Goal: Feedback & Contribution: Contribute content

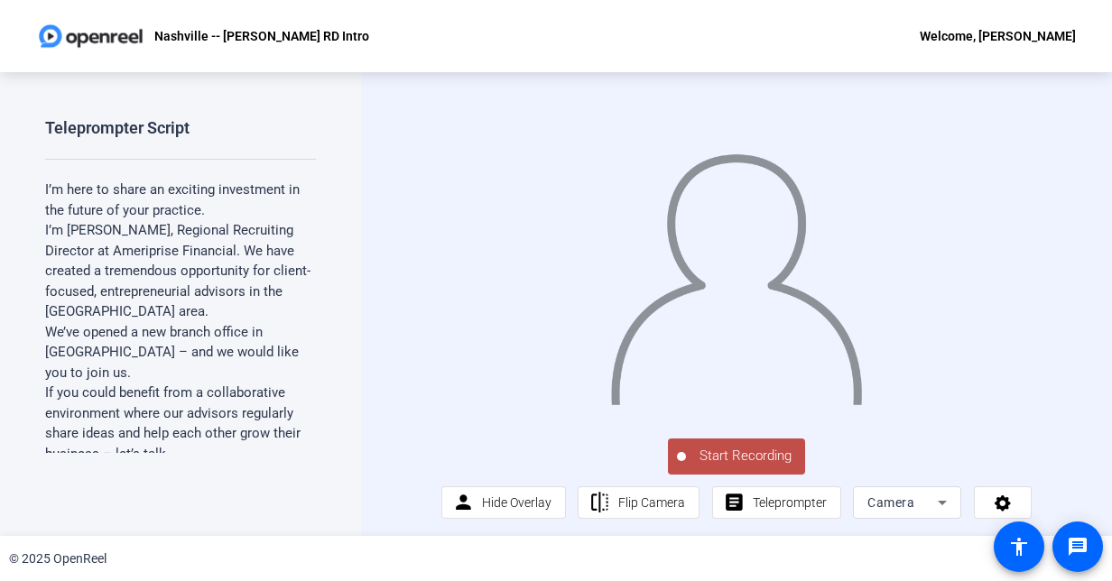
click at [736, 467] on span "Start Recording" at bounding box center [745, 456] width 119 height 21
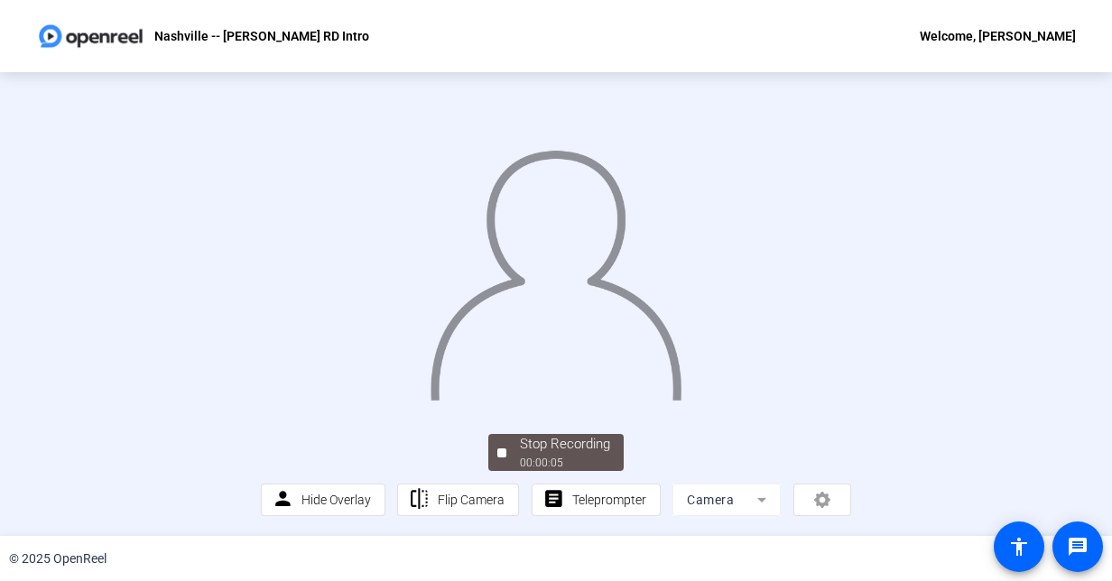
scroll to position [90, 0]
click at [491, 458] on button "Stop Recording 00:00:06" at bounding box center [555, 452] width 135 height 37
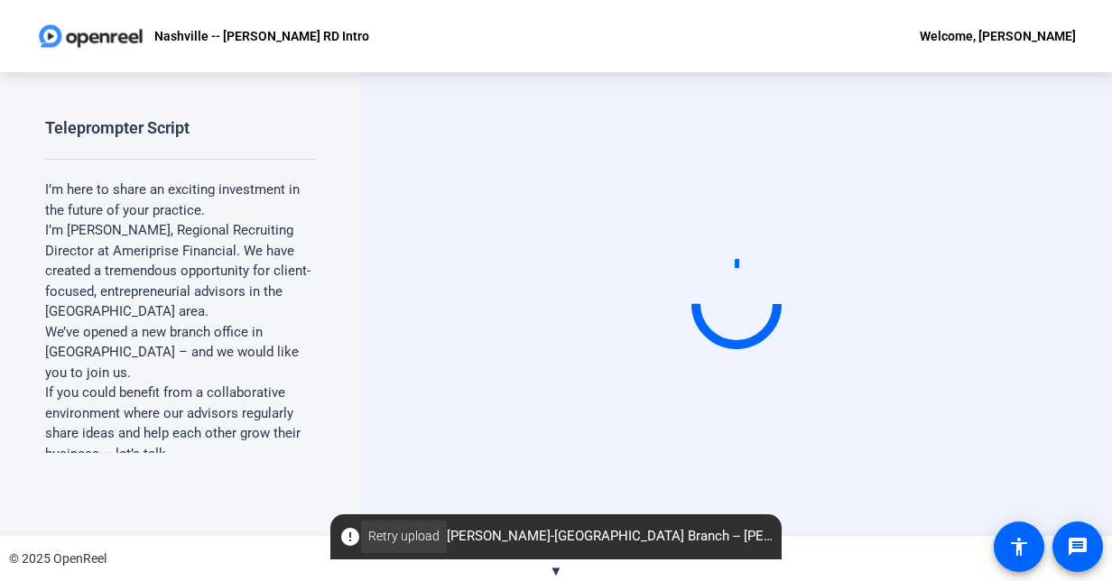
click at [408, 534] on span "Retry upload" at bounding box center [403, 536] width 71 height 19
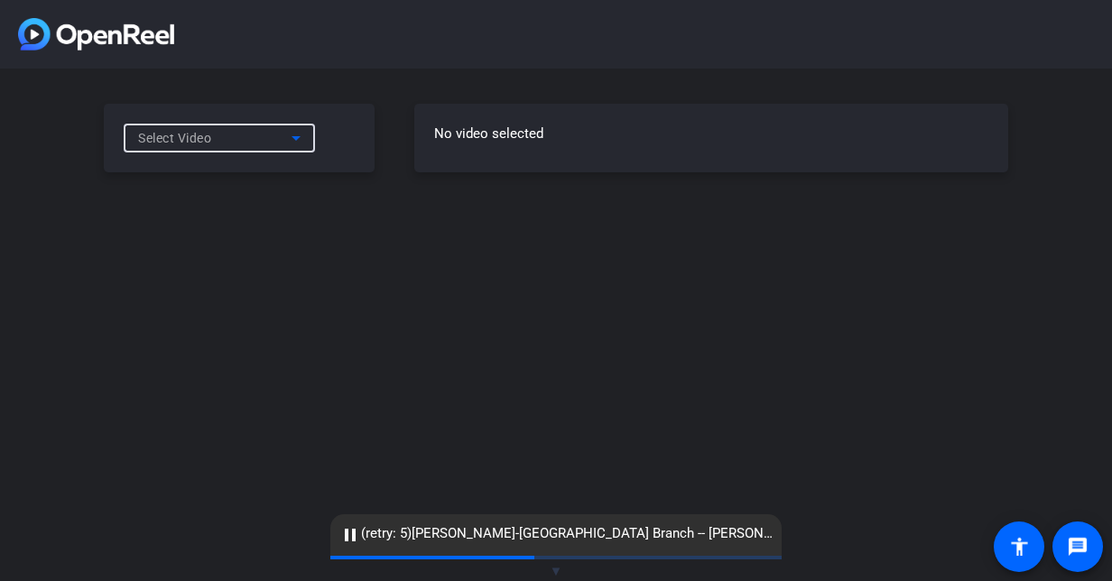
click at [291, 144] on icon at bounding box center [296, 138] width 22 height 22
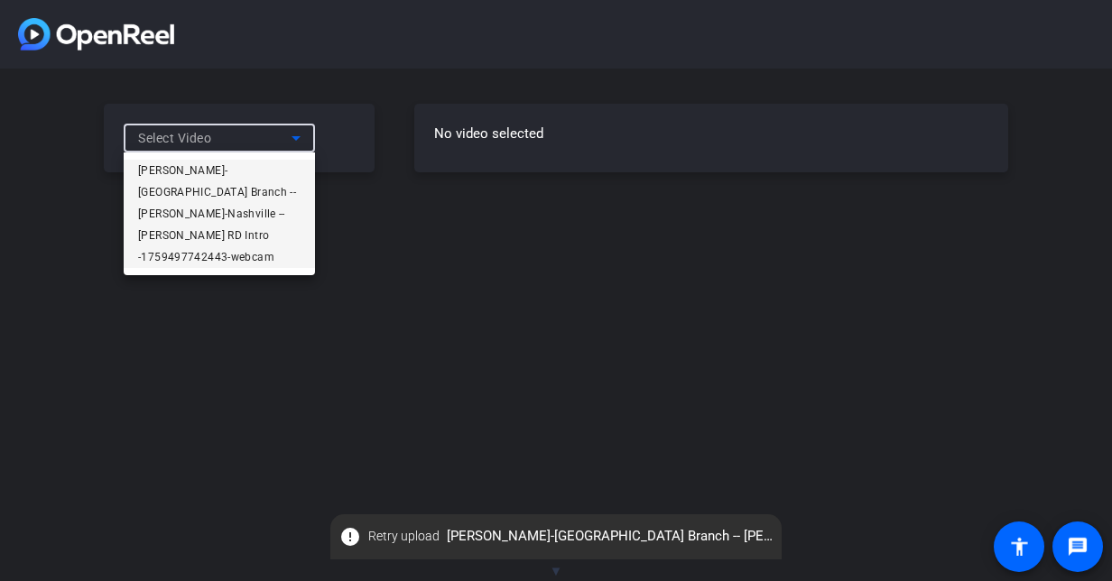
click at [273, 168] on span "Chris Porod-Nashville Branch -- Chris P-Nashville -- Chris Porod RD Intro -1759…" at bounding box center [219, 214] width 162 height 108
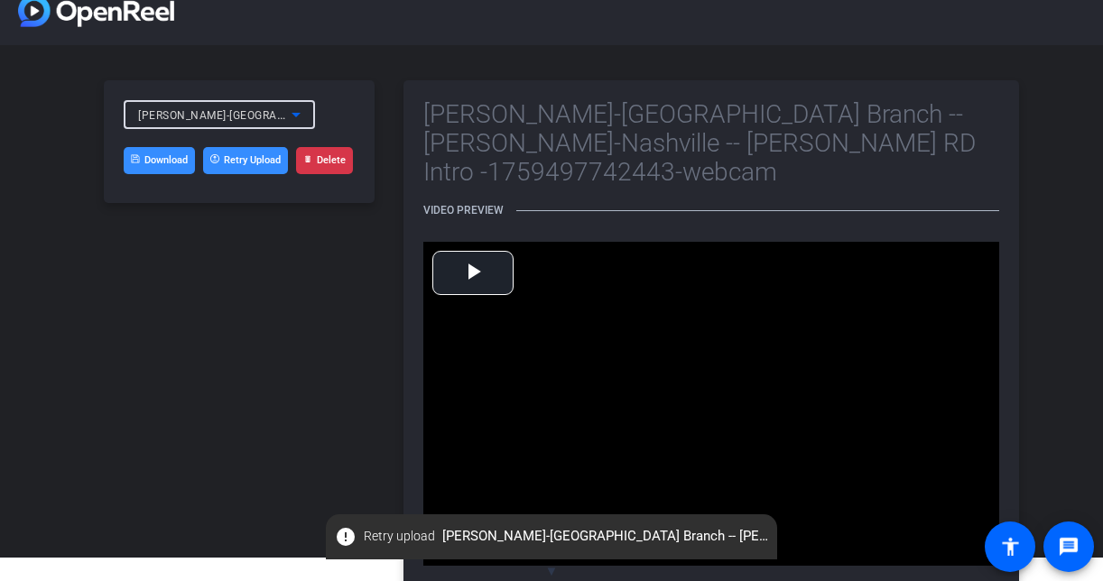
scroll to position [34, 0]
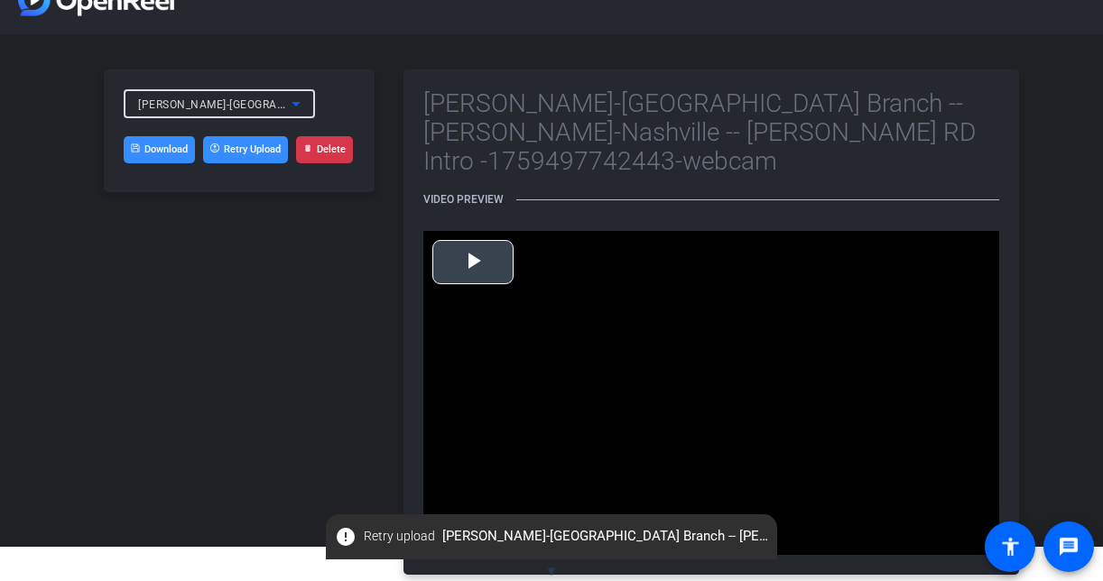
click at [473, 262] on span "Video Player" at bounding box center [473, 262] width 0 height 0
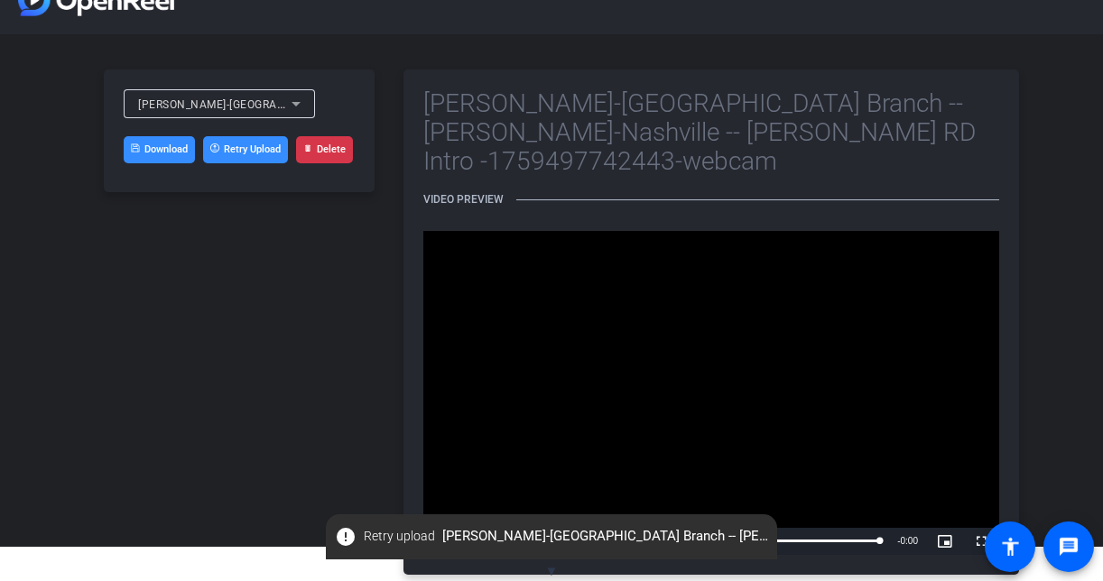
click at [325, 150] on button "Delete" at bounding box center [324, 149] width 57 height 27
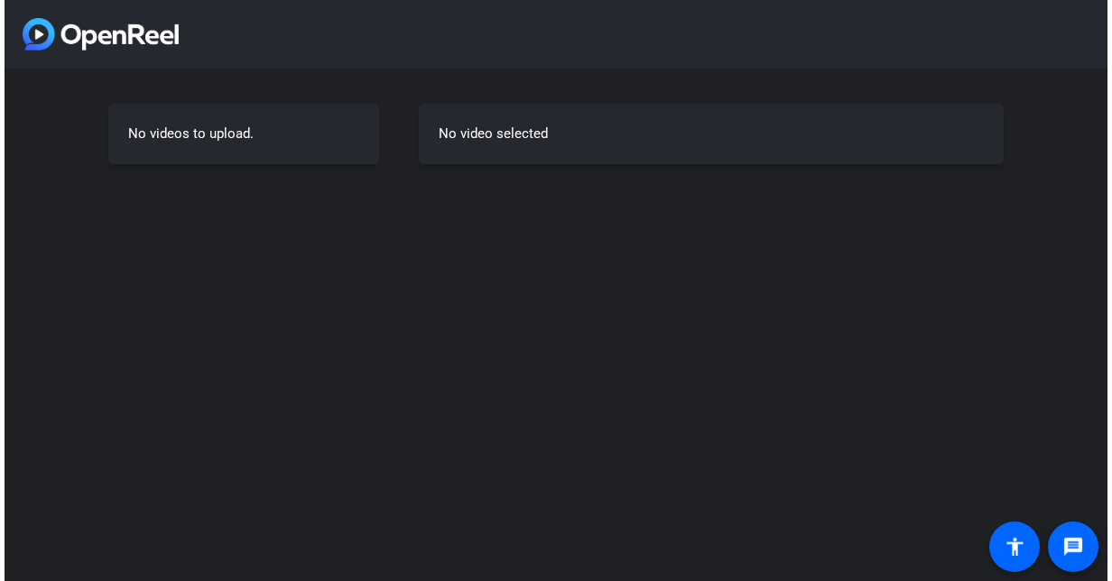
scroll to position [0, 0]
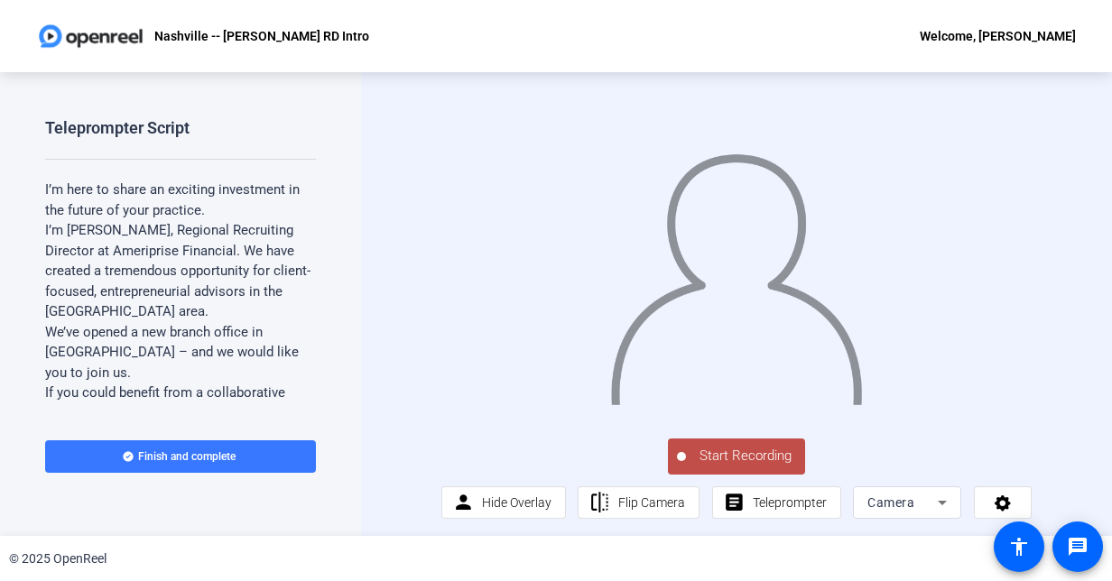
click at [760, 466] on span "Start Recording" at bounding box center [745, 456] width 119 height 21
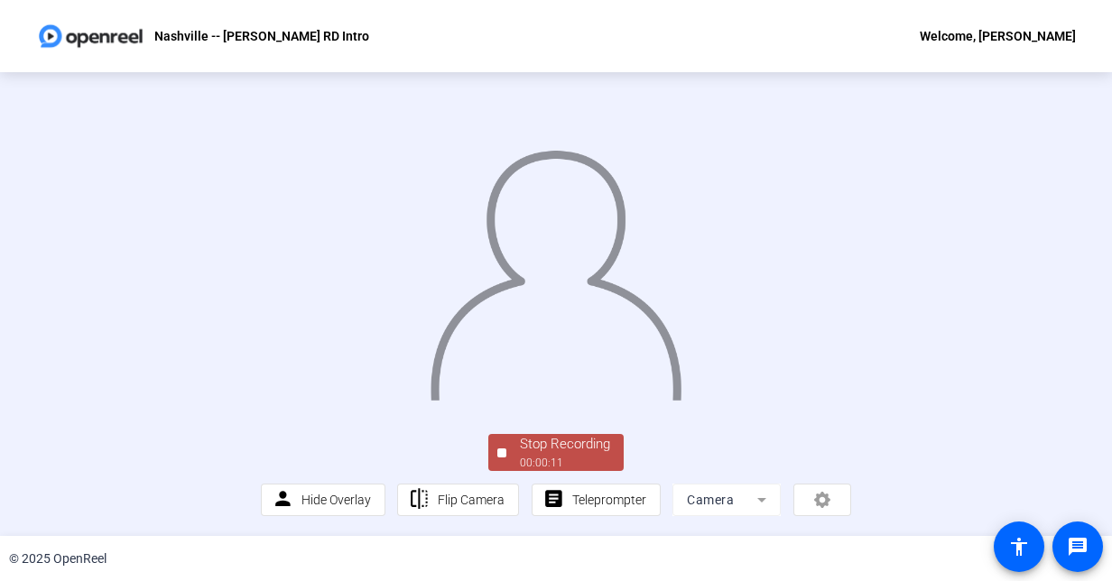
scroll to position [100, 0]
click at [521, 464] on div "00:00:11" at bounding box center [565, 463] width 90 height 16
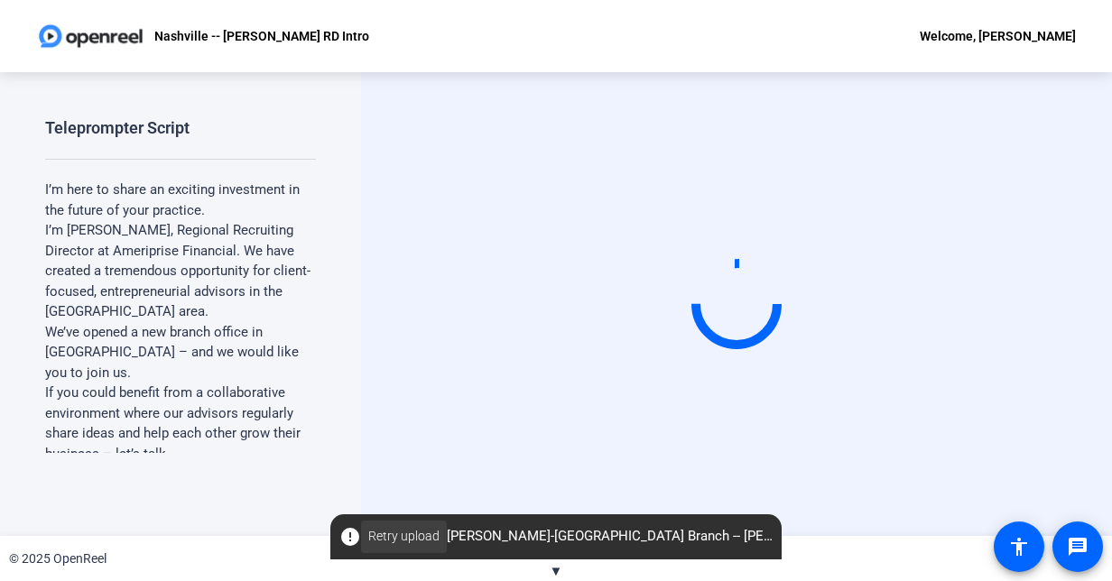
click at [397, 532] on span "Retry upload" at bounding box center [403, 536] width 71 height 19
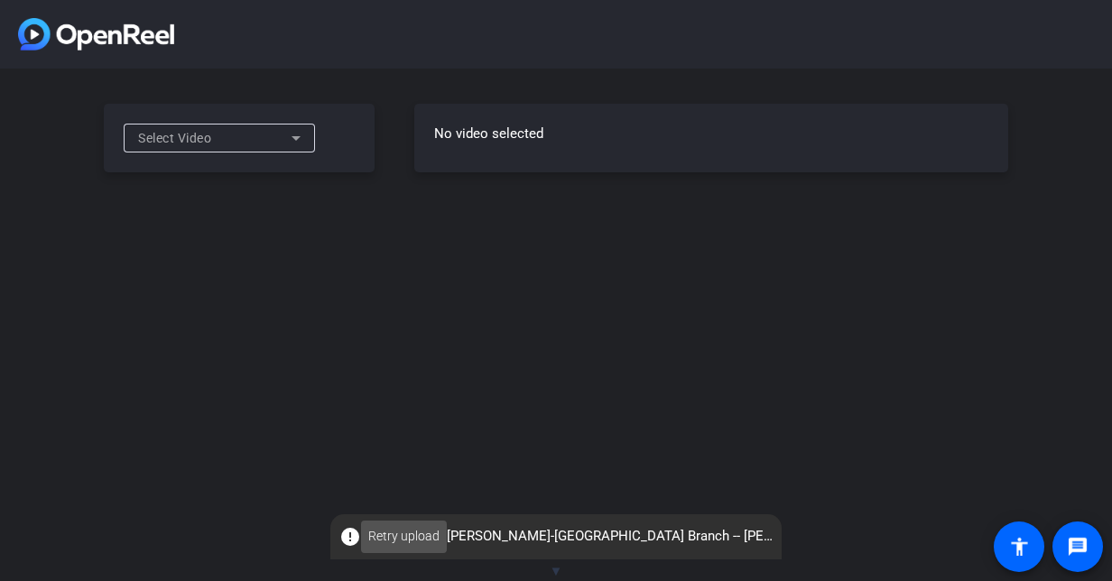
click at [403, 527] on span "Retry upload" at bounding box center [403, 536] width 71 height 19
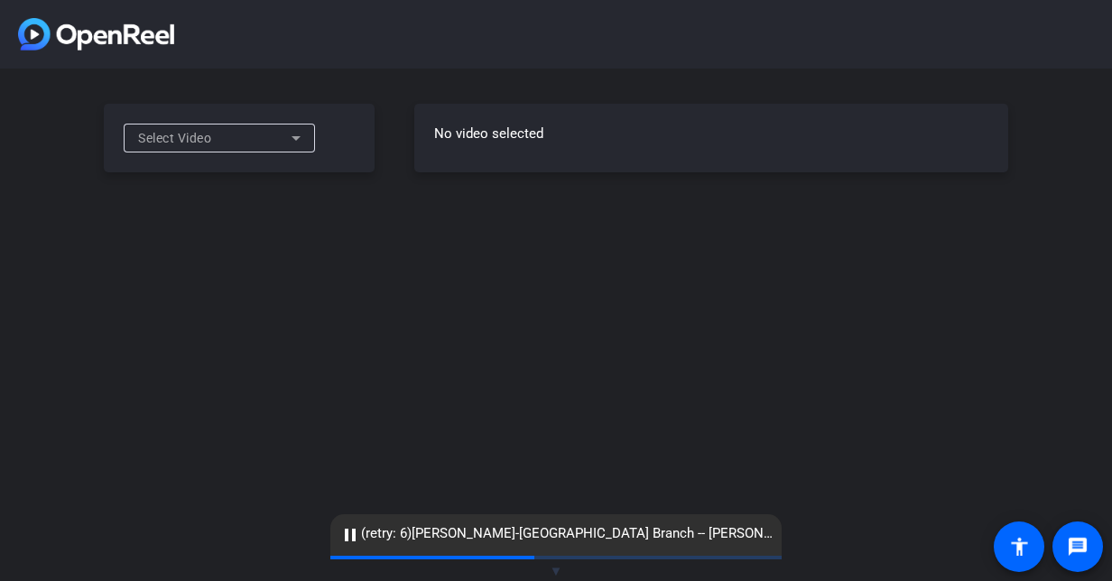
click at [293, 141] on icon at bounding box center [296, 138] width 22 height 22
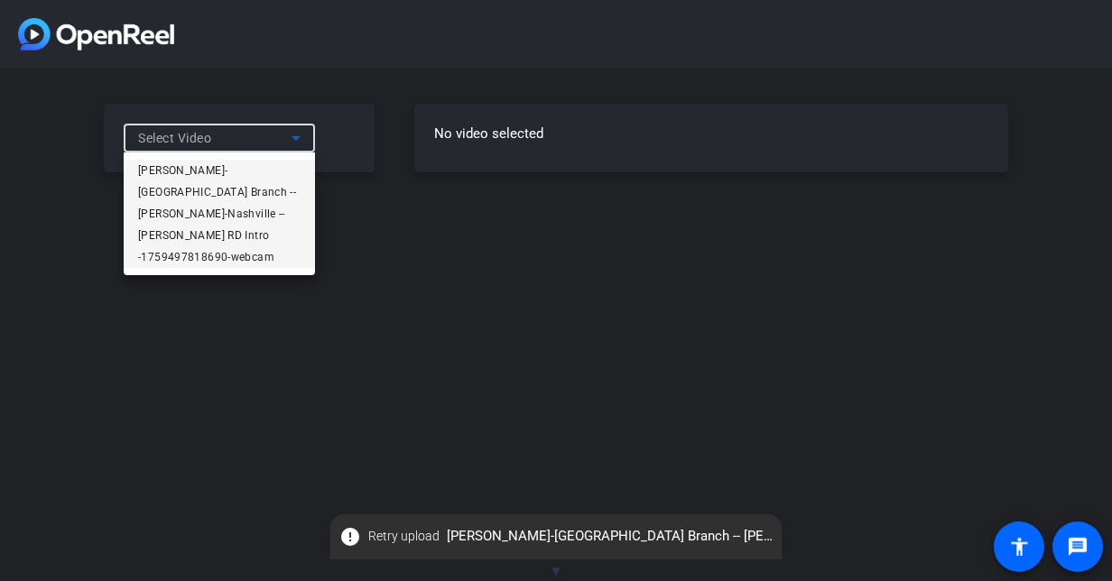
click at [280, 164] on span "[PERSON_NAME]-[GEOGRAPHIC_DATA] Branch -- [PERSON_NAME]-Nashville -- [PERSON_NA…" at bounding box center [219, 214] width 162 height 108
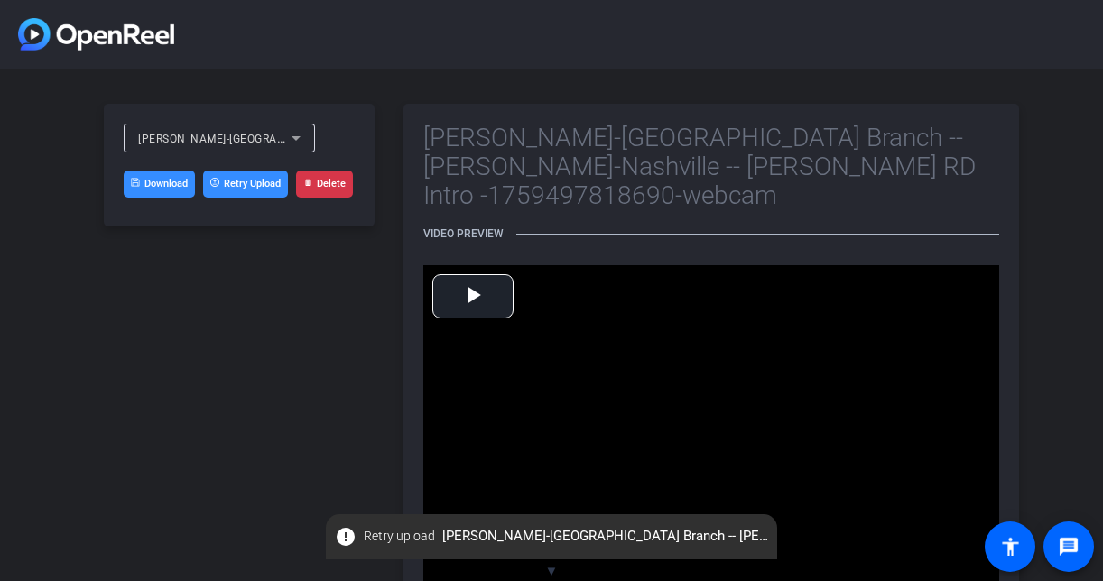
click at [339, 183] on button "Delete" at bounding box center [324, 184] width 57 height 27
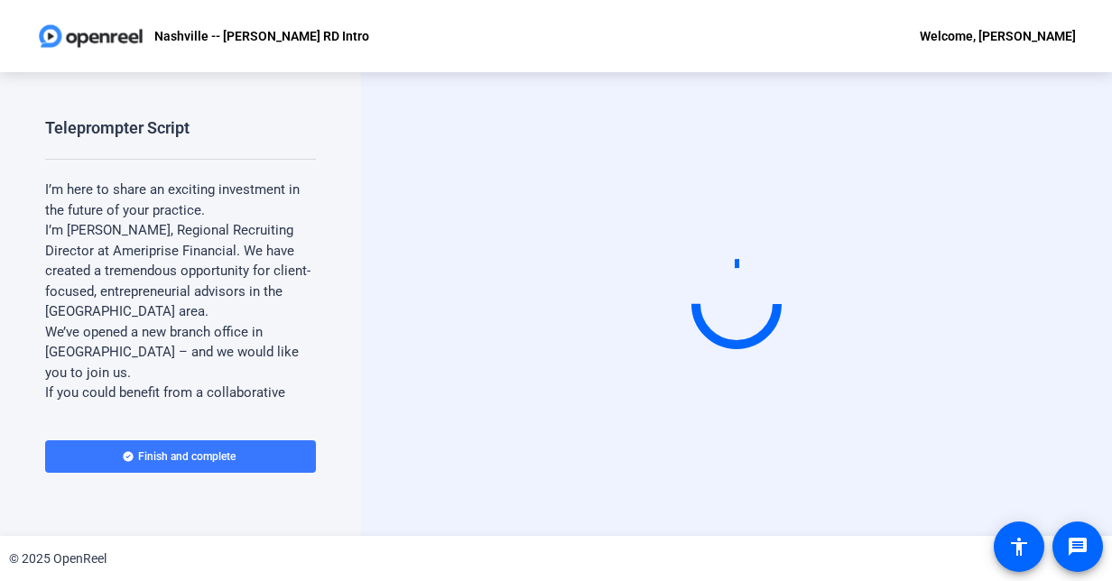
scroll to position [90, 0]
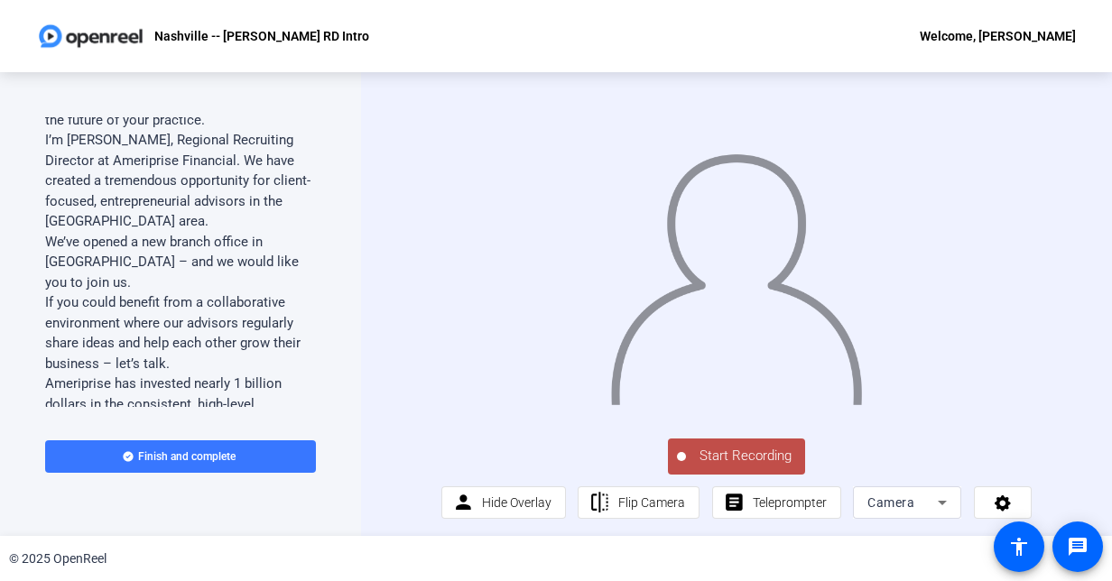
click at [754, 458] on span "Start Recording" at bounding box center [745, 456] width 119 height 21
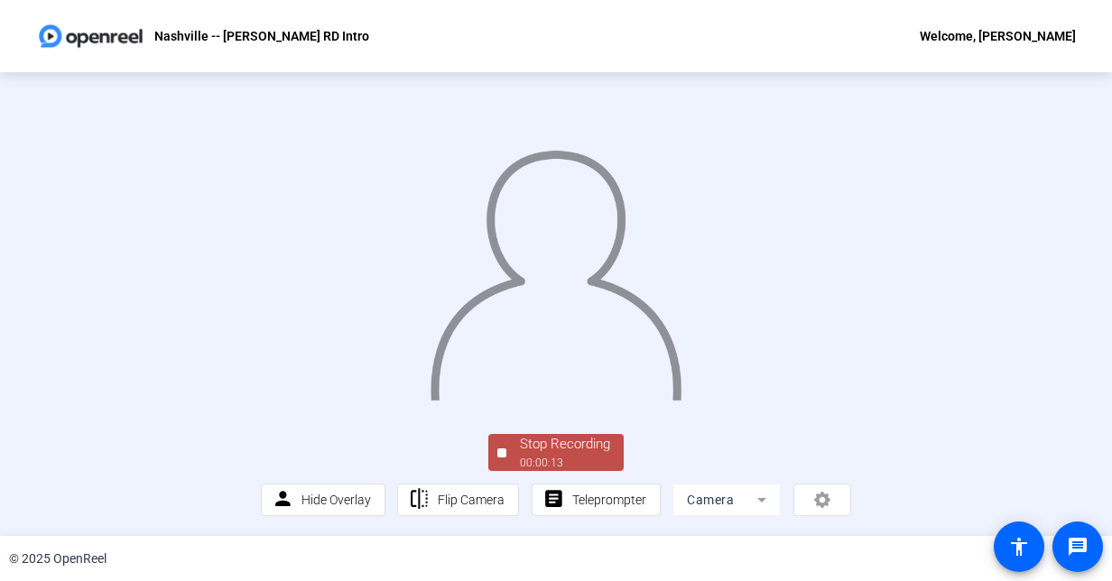
scroll to position [100, 0]
click at [543, 448] on div "Stop Recording" at bounding box center [565, 444] width 90 height 21
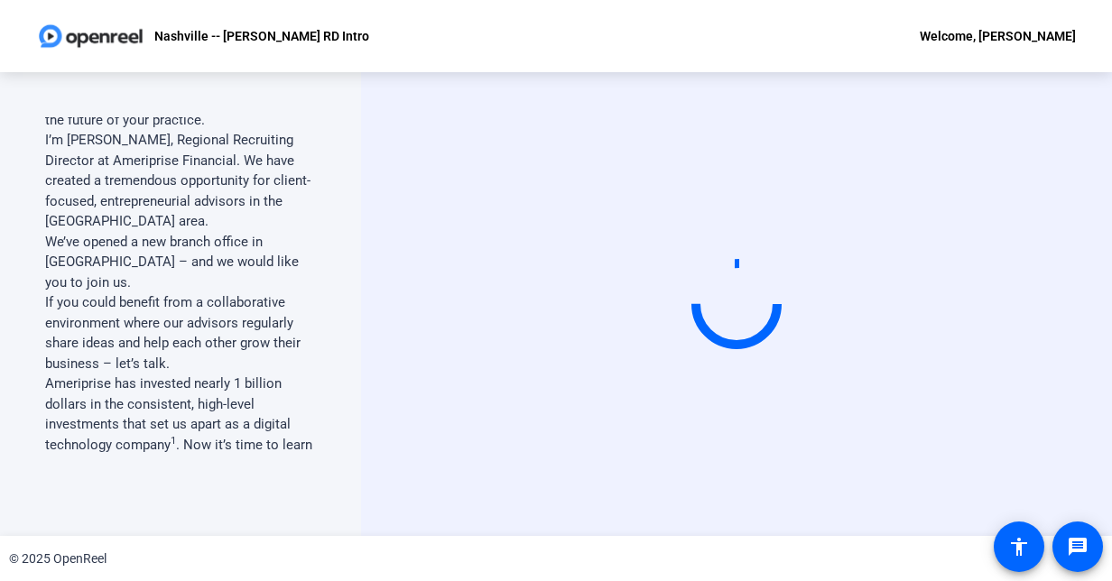
scroll to position [0, 0]
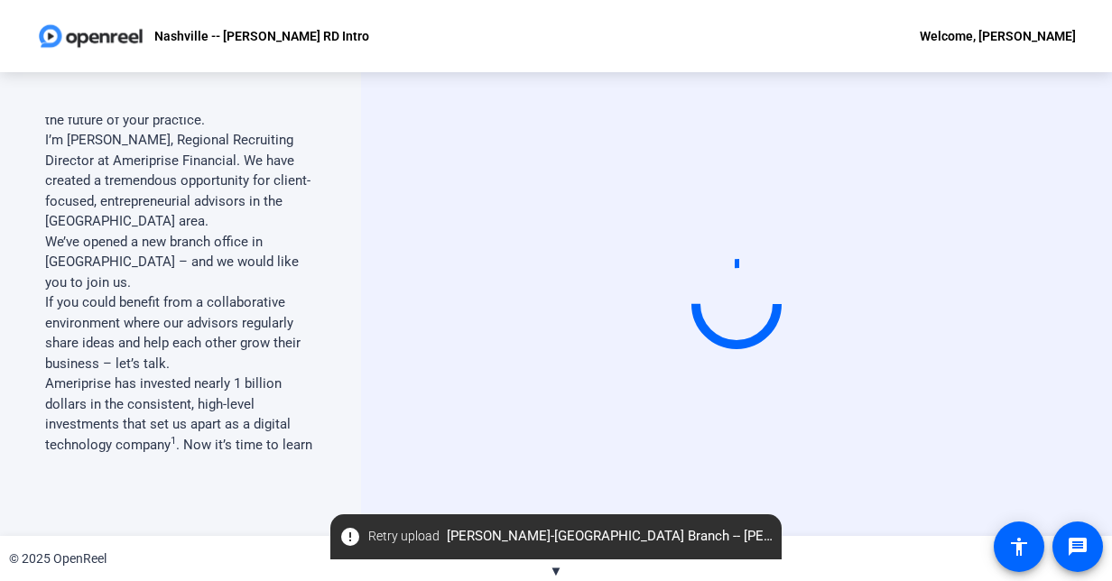
click at [393, 533] on span "Retry upload" at bounding box center [403, 536] width 71 height 19
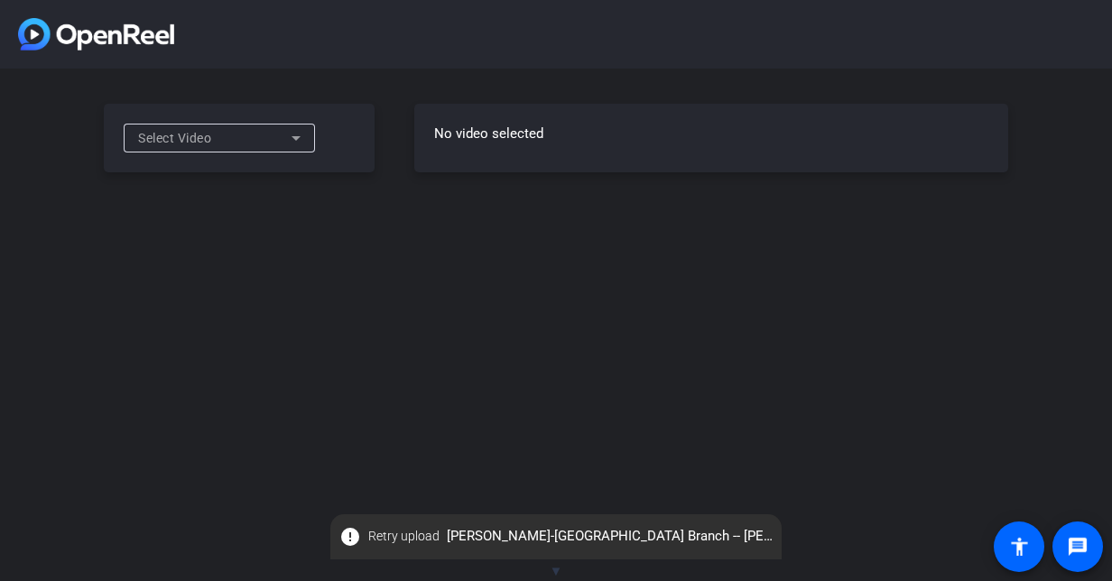
click at [307, 145] on div "Select Video" at bounding box center [219, 138] width 191 height 29
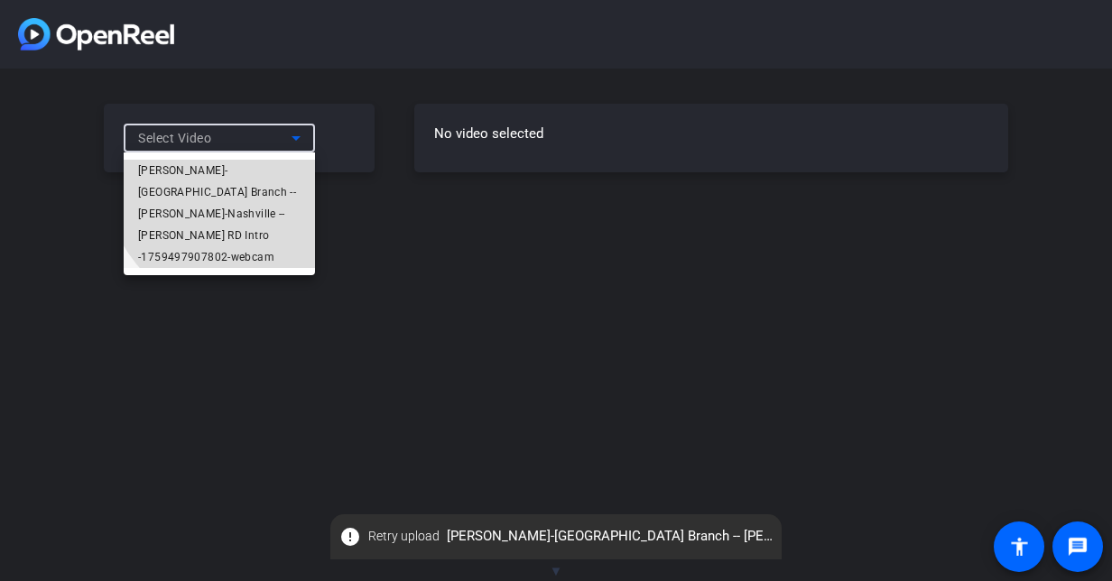
click at [251, 171] on span "[PERSON_NAME]-[GEOGRAPHIC_DATA] Branch -- [PERSON_NAME]-Nashville -- [PERSON_NA…" at bounding box center [219, 214] width 162 height 108
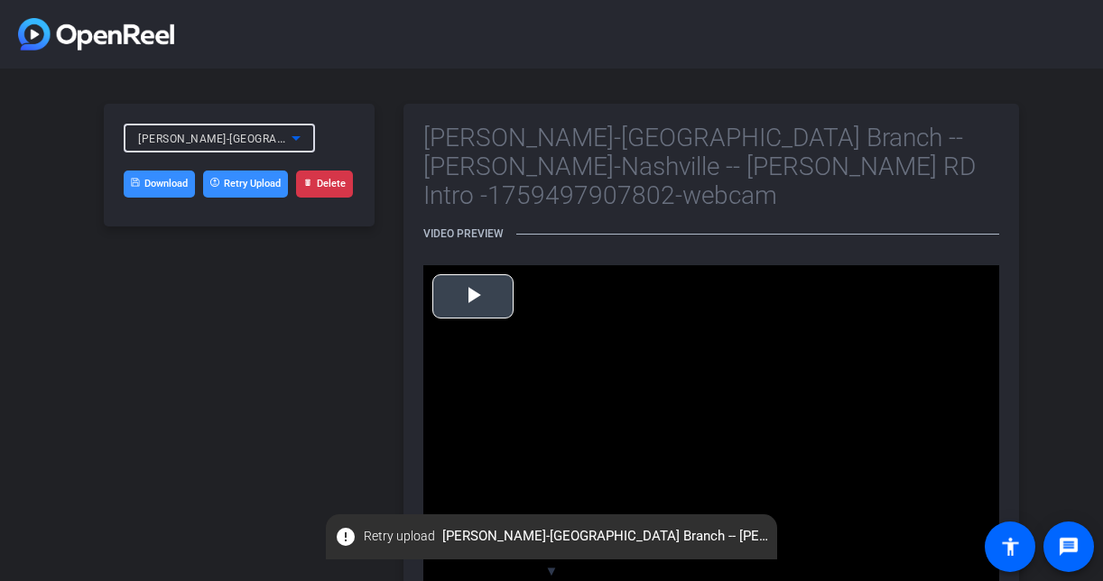
click at [473, 296] on span "Video Player" at bounding box center [473, 296] width 0 height 0
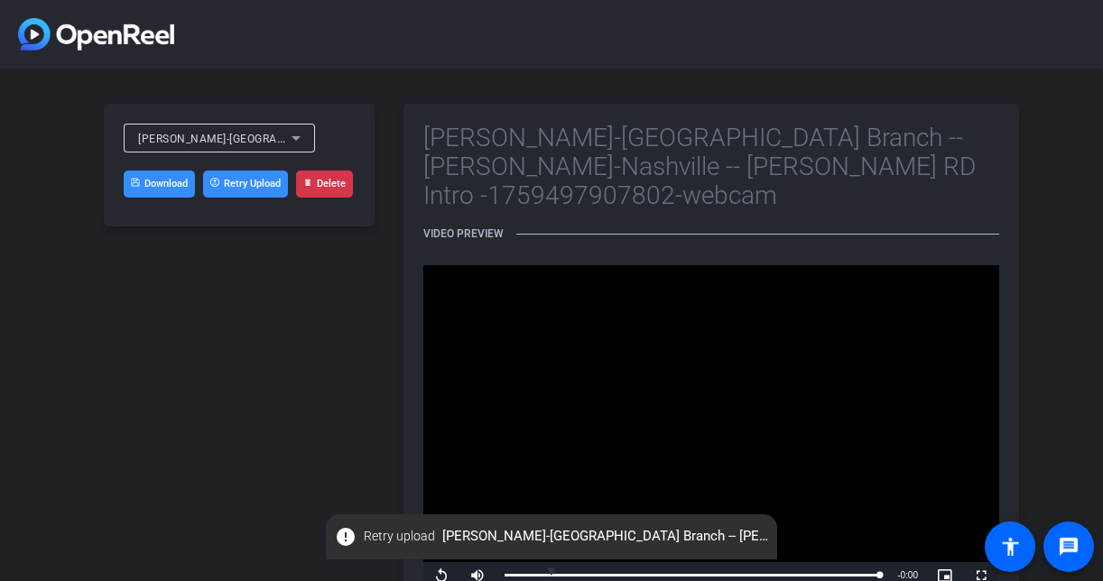
click at [328, 192] on button "Delete" at bounding box center [324, 184] width 57 height 27
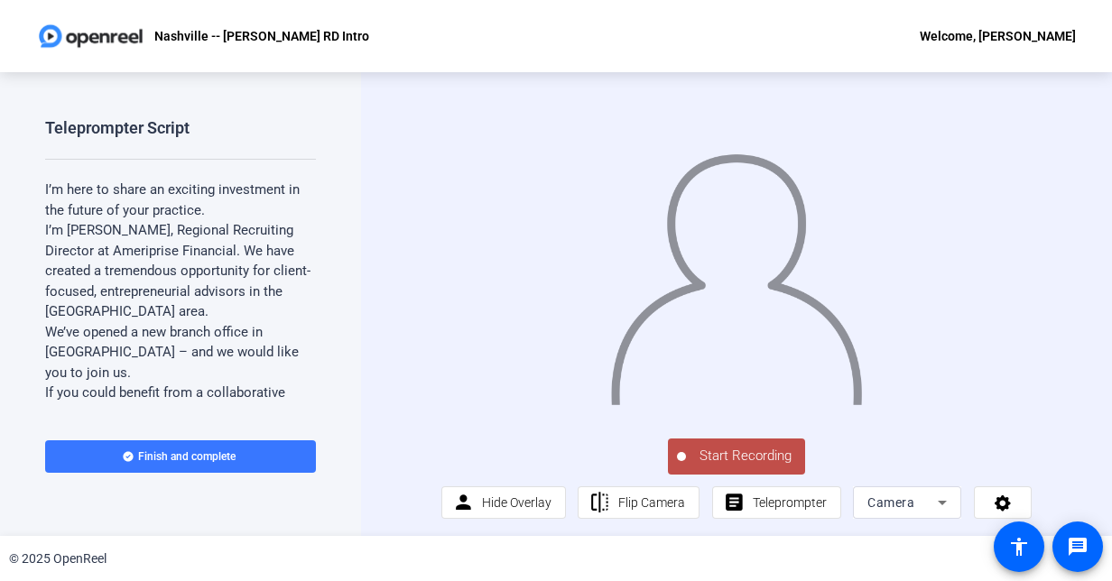
click at [733, 456] on button "Start Recording" at bounding box center [736, 457] width 137 height 36
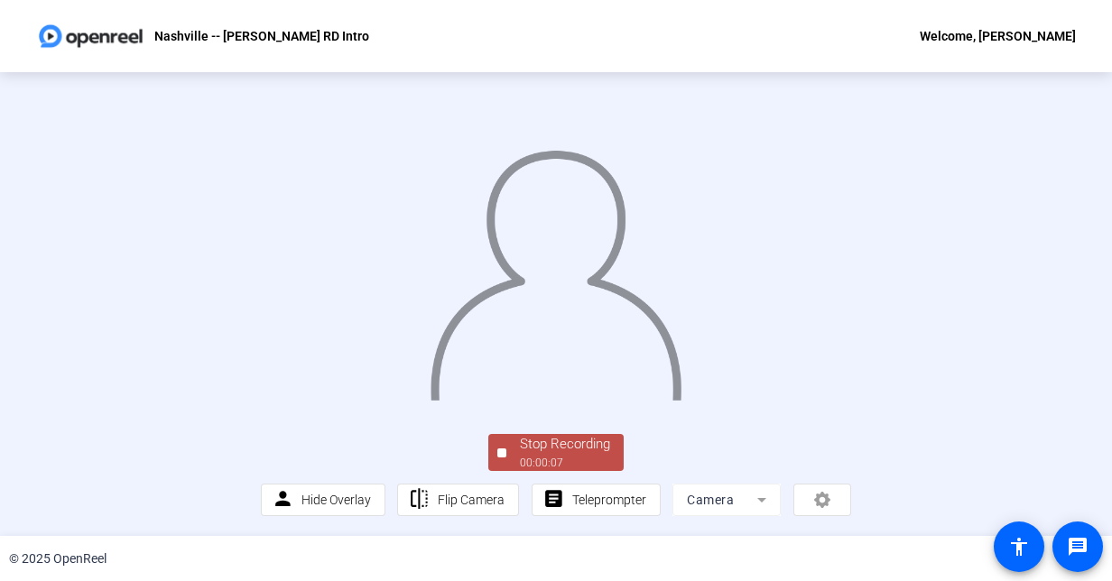
scroll to position [100, 0]
click at [576, 451] on div "Stop Recording" at bounding box center [565, 444] width 90 height 21
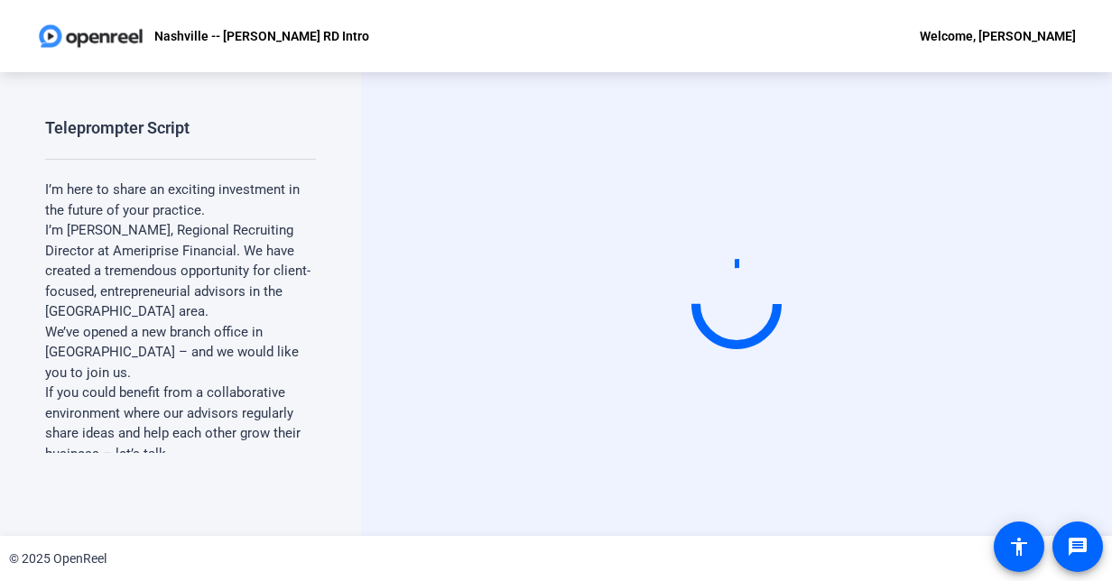
scroll to position [0, 0]
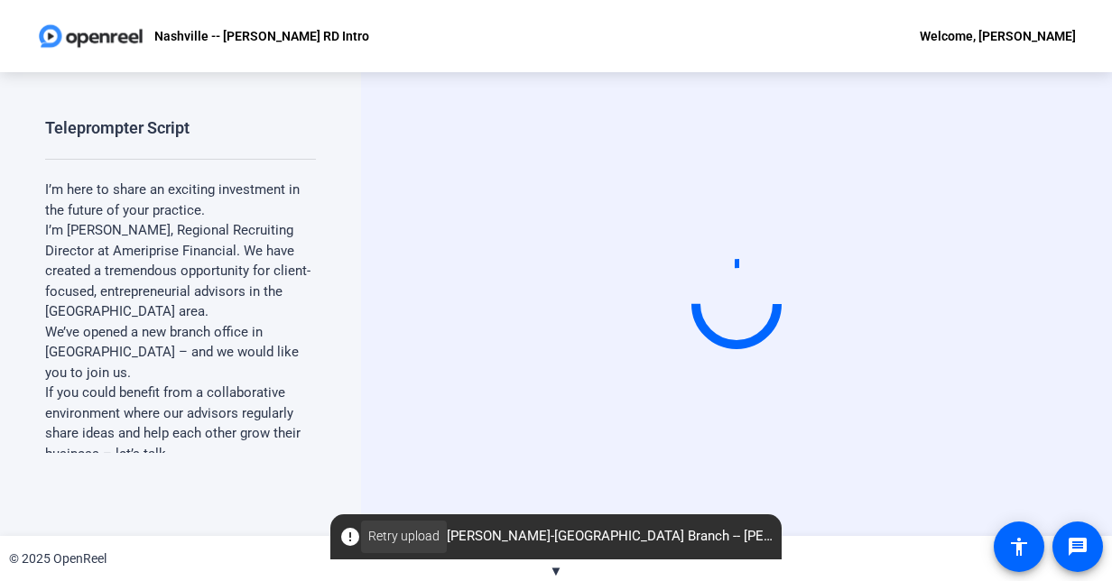
click at [402, 530] on span "Retry upload" at bounding box center [403, 536] width 71 height 19
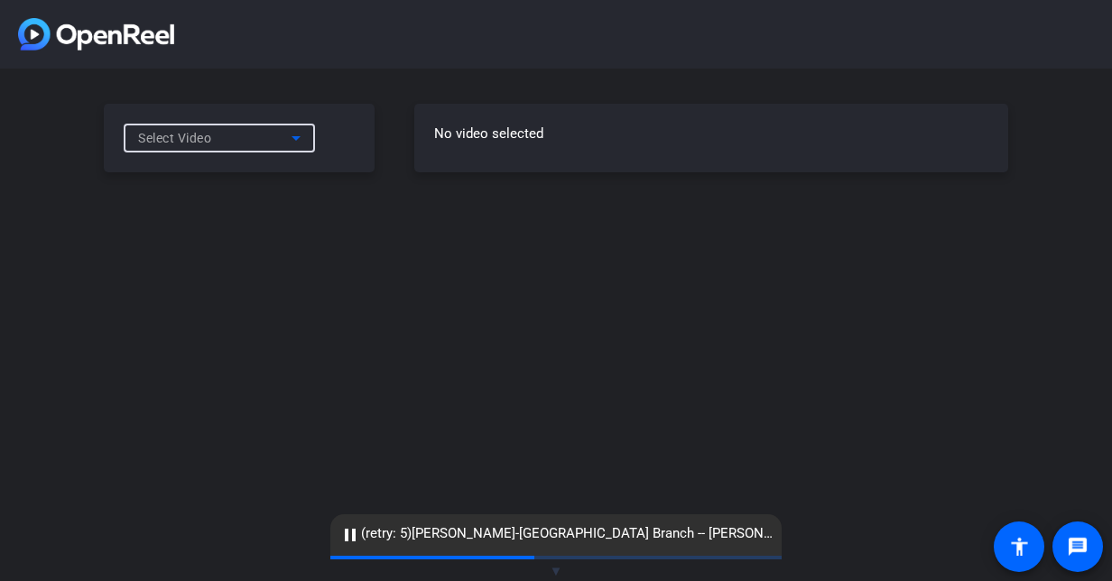
click at [289, 139] on icon at bounding box center [296, 138] width 22 height 22
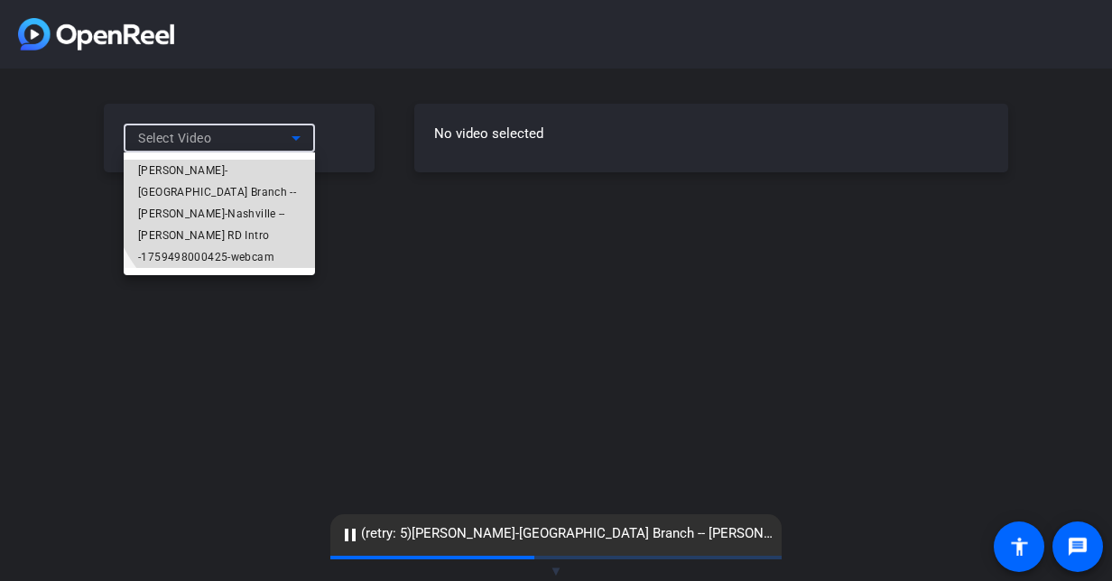
click at [273, 170] on span "Chris Porod-Nashville Branch -- Chris P-Nashville -- Chris Porod RD Intro -1759…" at bounding box center [219, 214] width 162 height 108
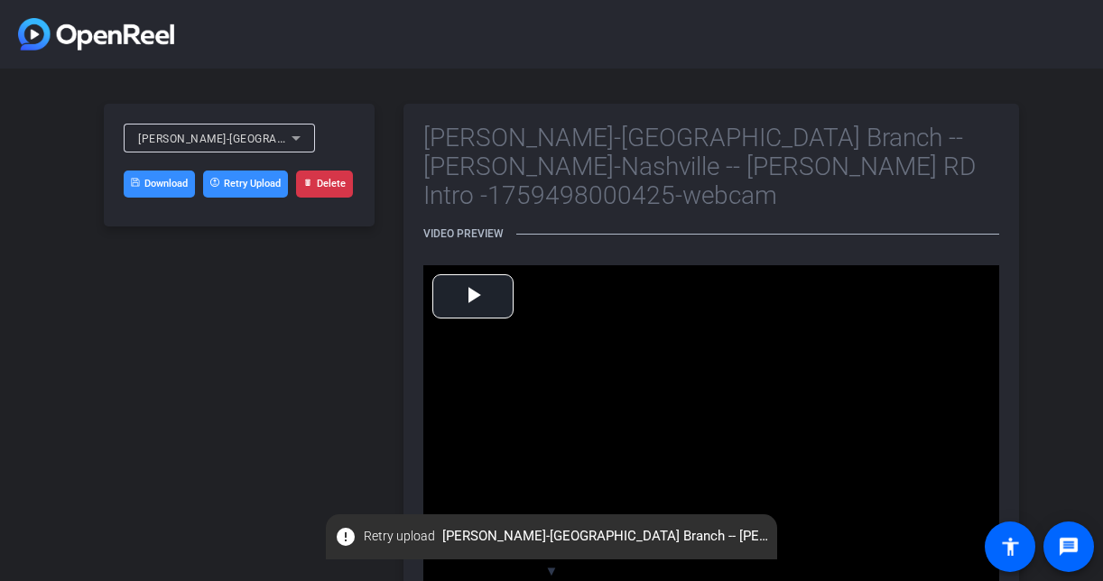
click at [318, 189] on button "Delete" at bounding box center [324, 184] width 57 height 27
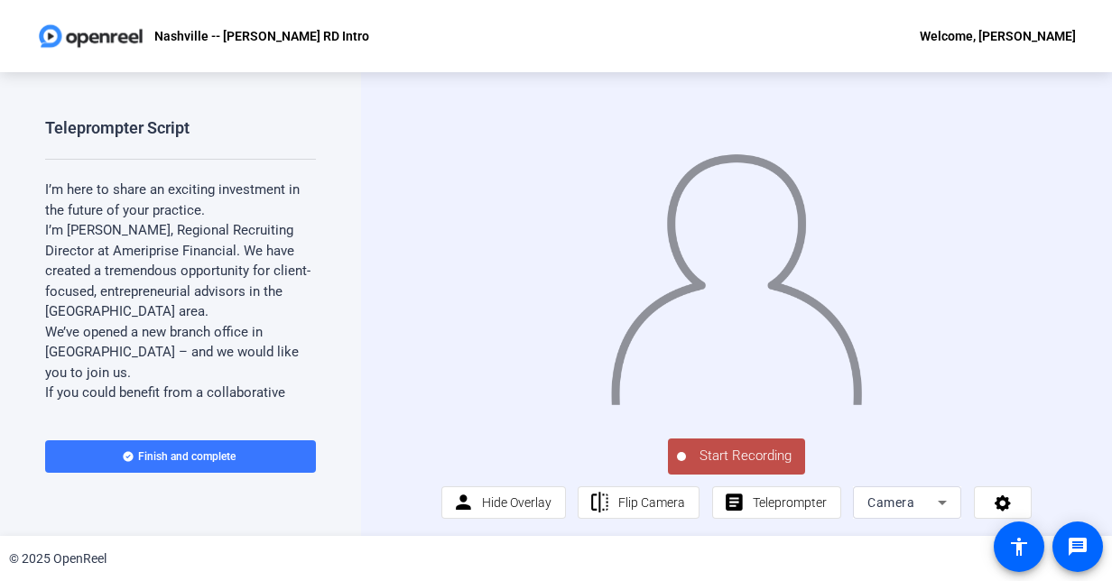
click at [756, 467] on span "Start Recording" at bounding box center [745, 456] width 119 height 21
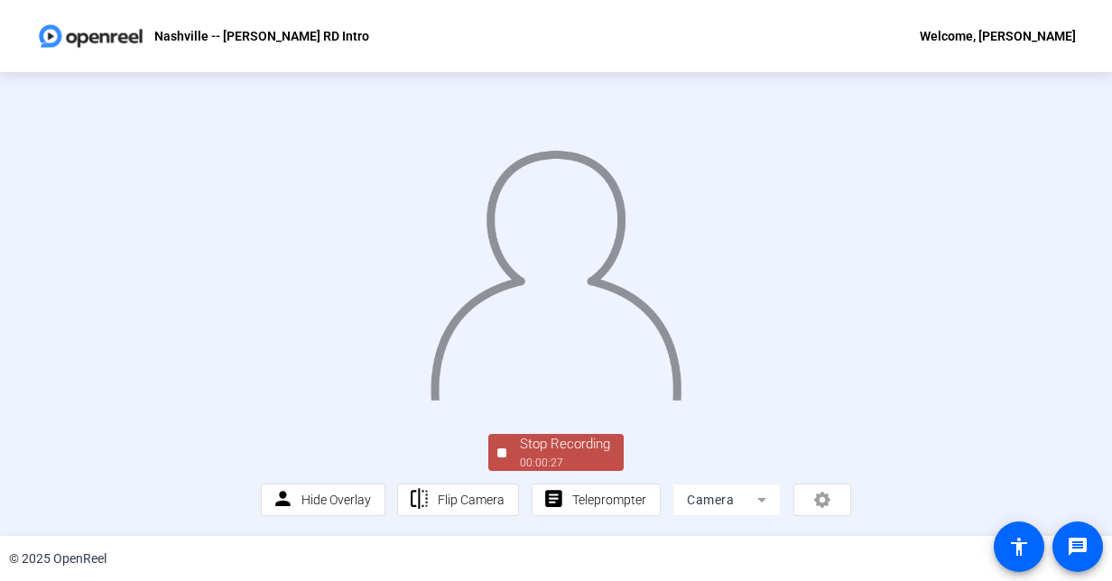
scroll to position [100, 0]
click at [506, 449] on span "Stop Recording 00:00:27" at bounding box center [564, 452] width 117 height 37
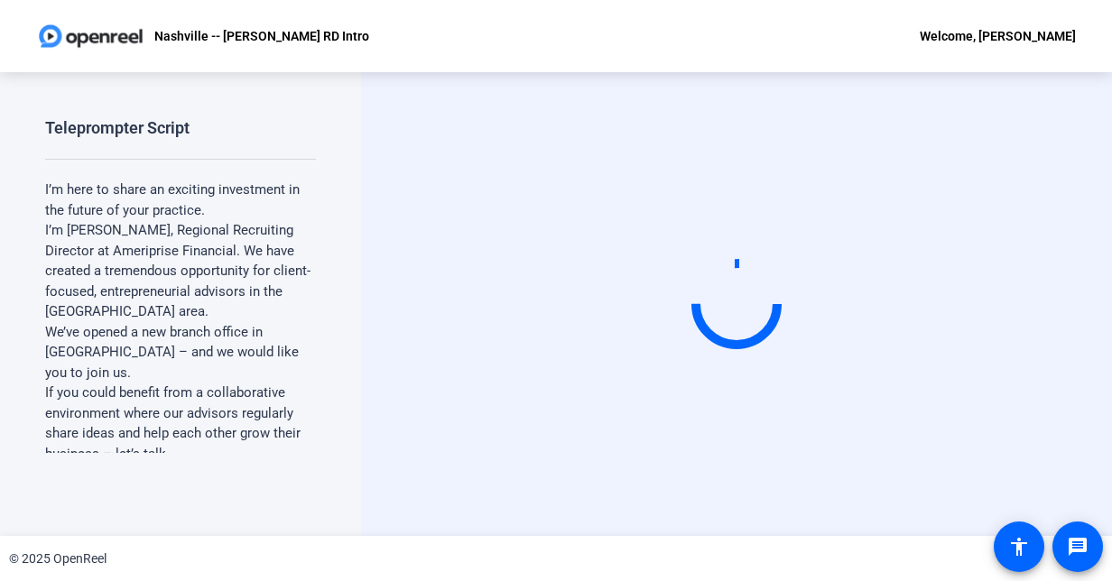
scroll to position [0, 0]
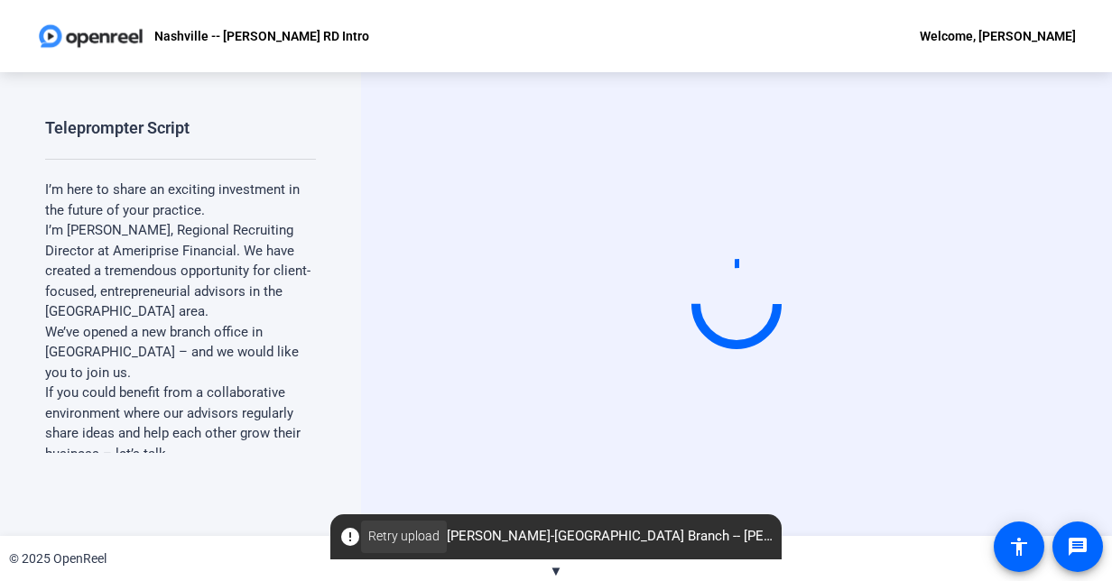
click at [398, 527] on span "Retry upload" at bounding box center [403, 536] width 71 height 19
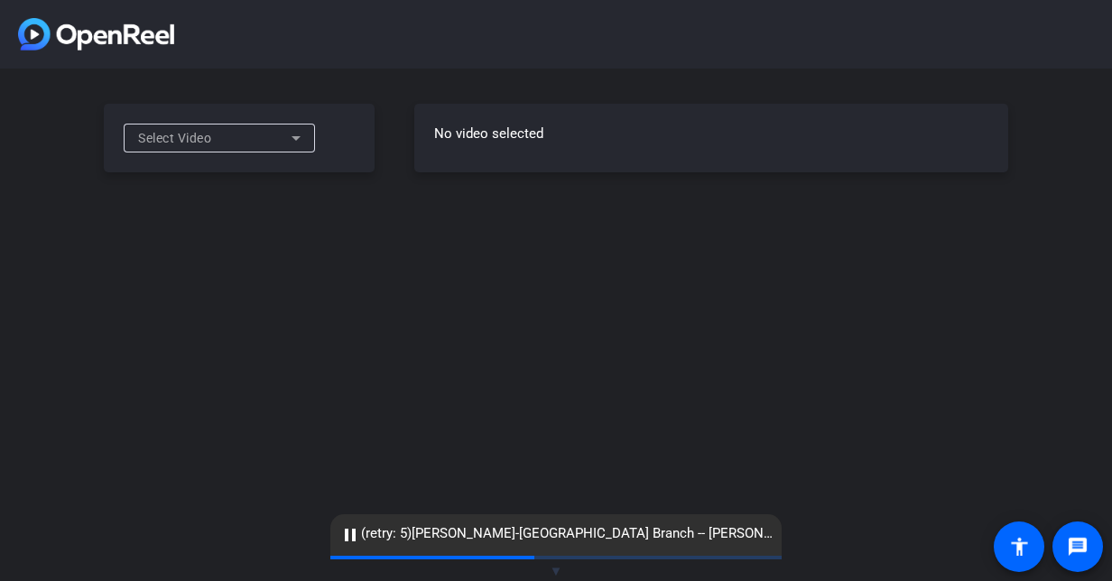
click at [294, 143] on icon at bounding box center [296, 138] width 22 height 22
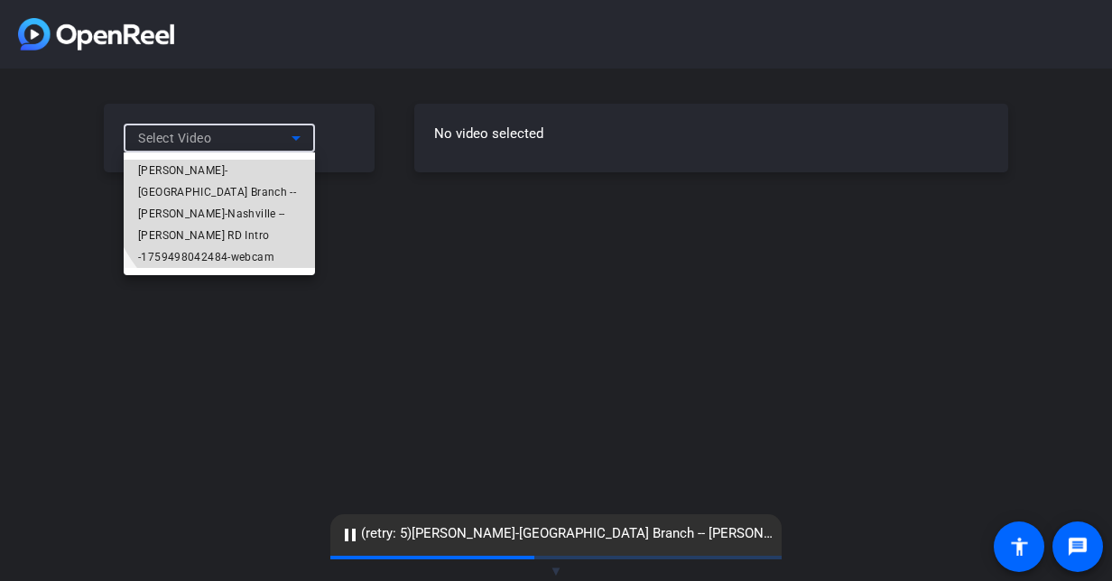
click at [272, 166] on span "[PERSON_NAME]-[GEOGRAPHIC_DATA] Branch -- [PERSON_NAME]-Nashville -- [PERSON_NA…" at bounding box center [219, 214] width 162 height 108
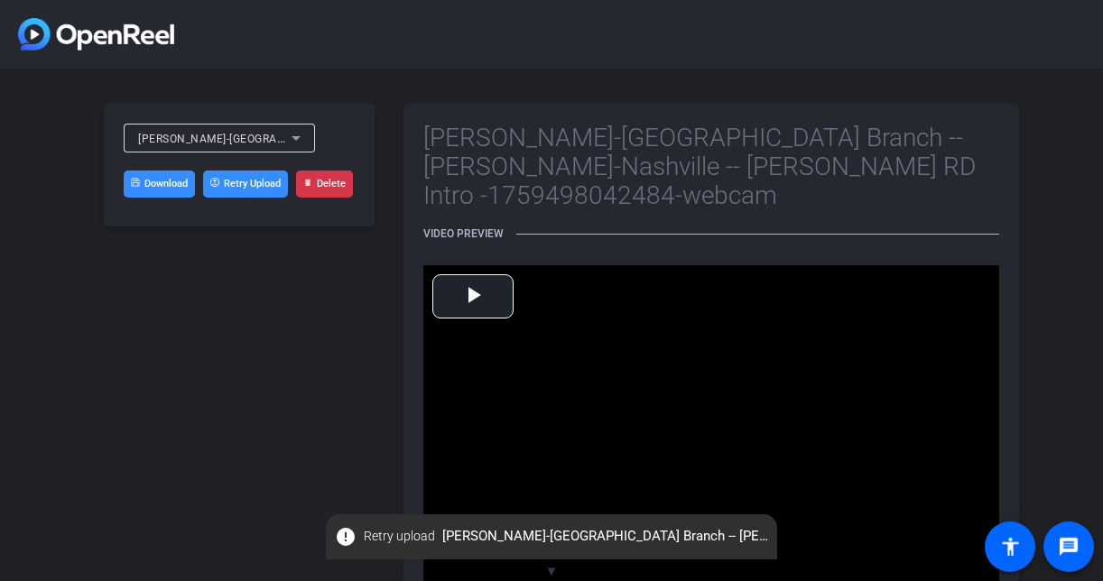
click at [312, 182] on icon at bounding box center [307, 182] width 9 height 9
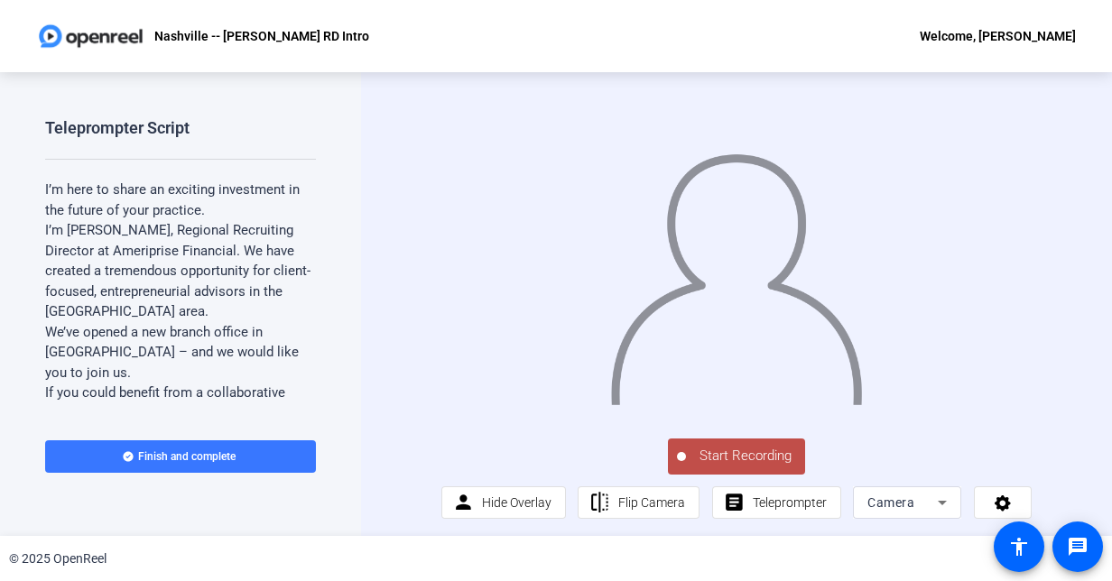
click at [704, 467] on span "Start Recording" at bounding box center [745, 456] width 119 height 21
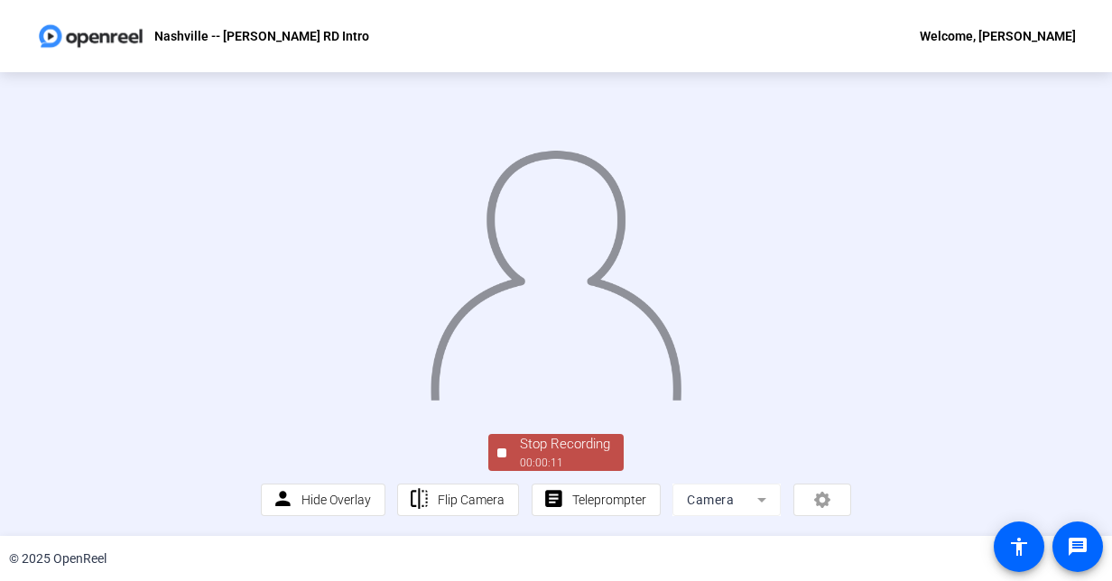
scroll to position [100, 0]
click at [569, 451] on div "Stop Recording" at bounding box center [565, 444] width 90 height 21
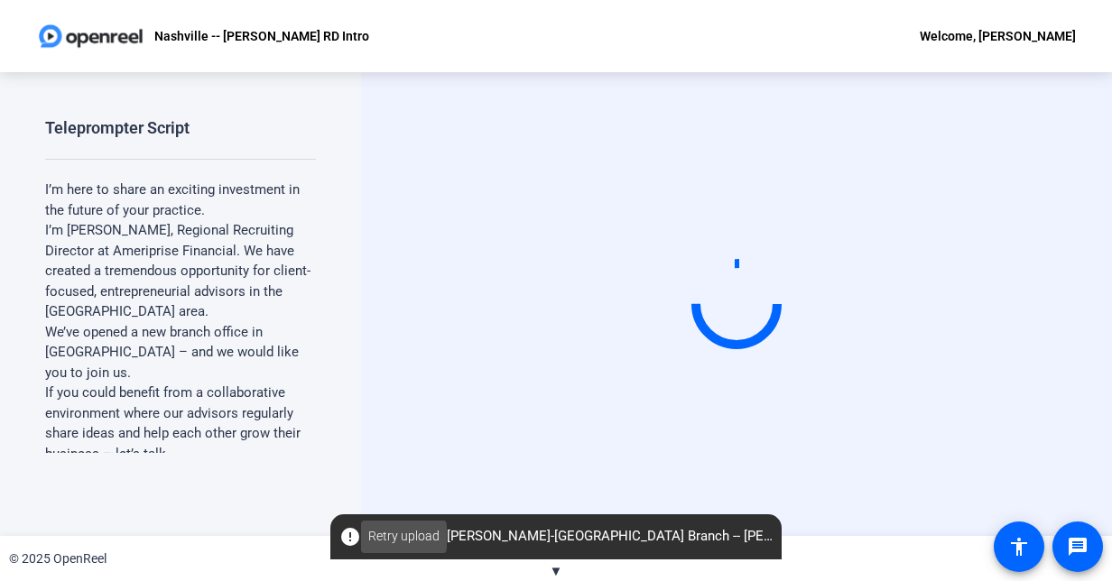
click at [384, 537] on span "Retry upload" at bounding box center [403, 536] width 71 height 19
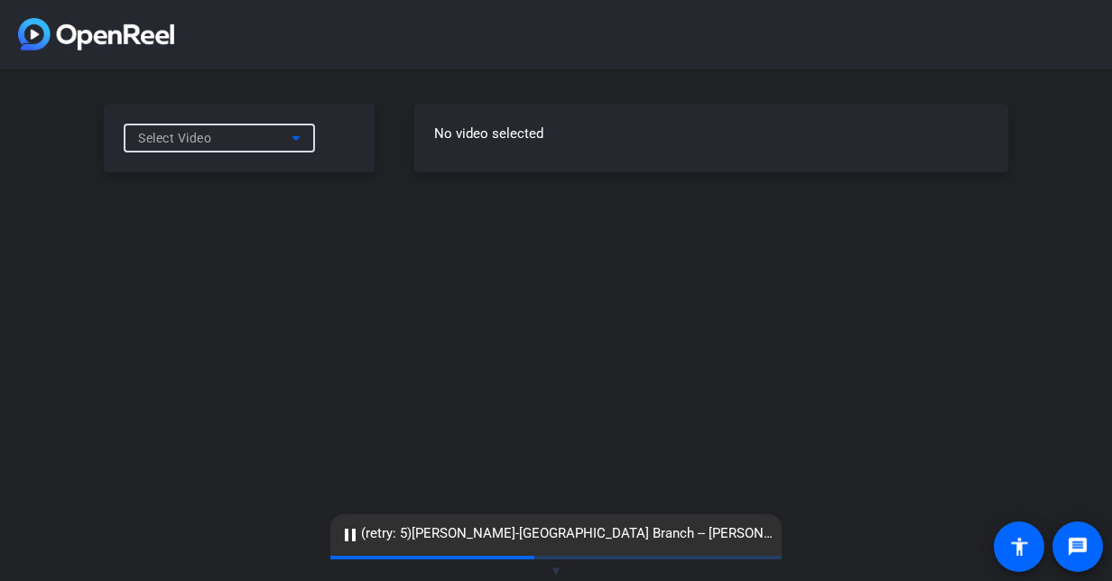
click at [281, 143] on div "Select Video" at bounding box center [214, 138] width 153 height 22
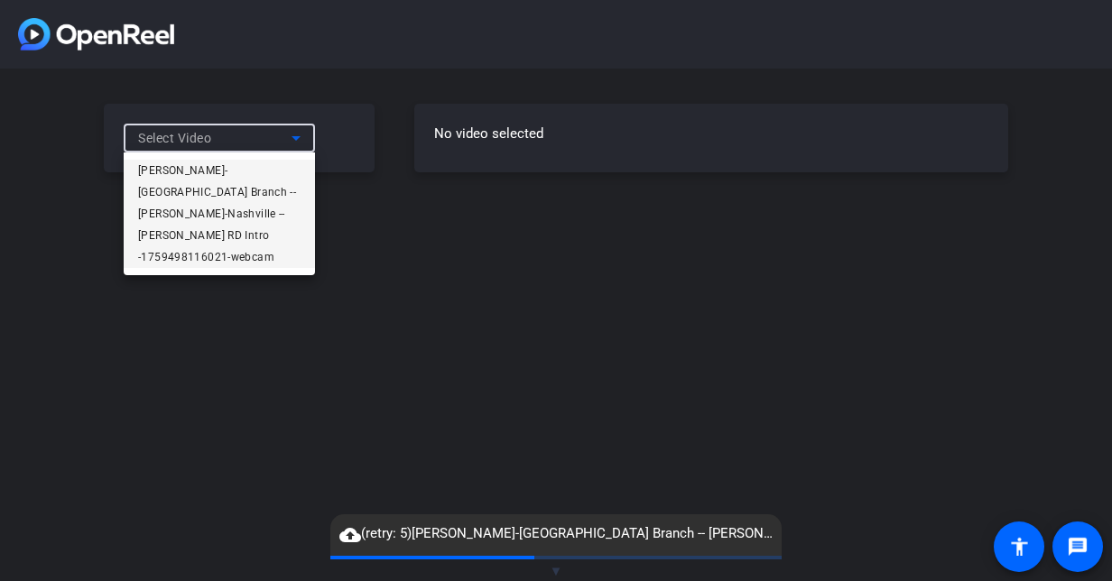
click at [275, 168] on span "Chris Porod-Nashville Branch -- Chris P-Nashville -- Chris Porod RD Intro -1759…" at bounding box center [219, 214] width 162 height 108
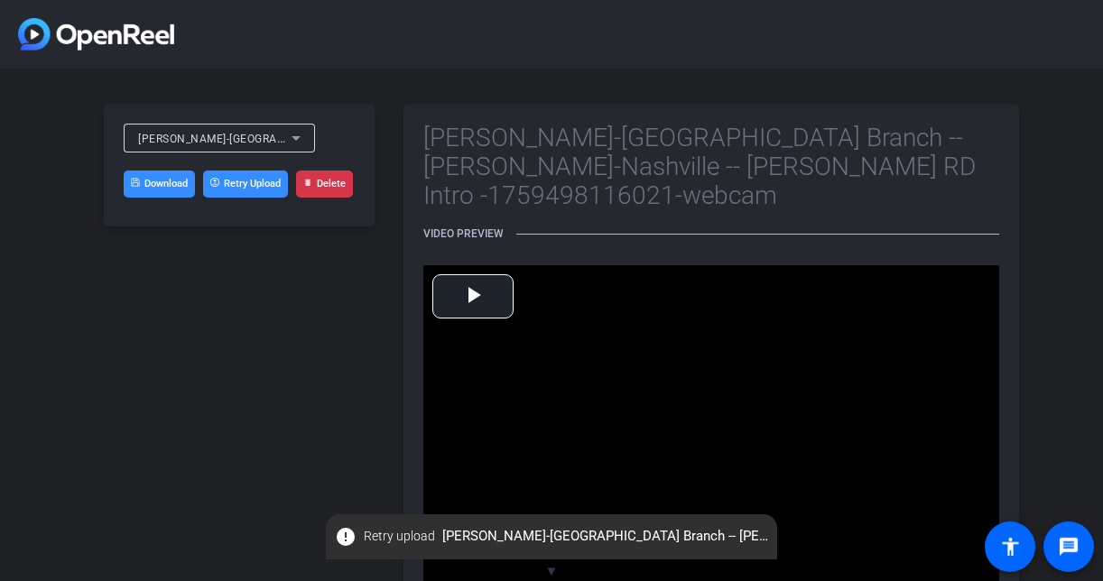
click at [326, 189] on button "Delete" at bounding box center [324, 184] width 57 height 27
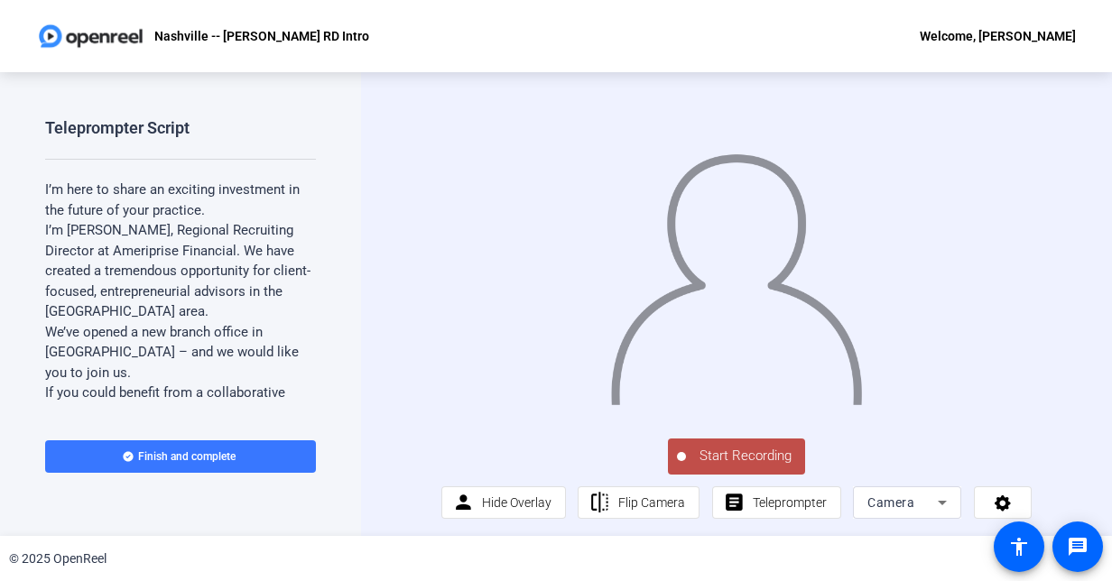
click at [686, 467] on span "Start Recording" at bounding box center [745, 456] width 119 height 21
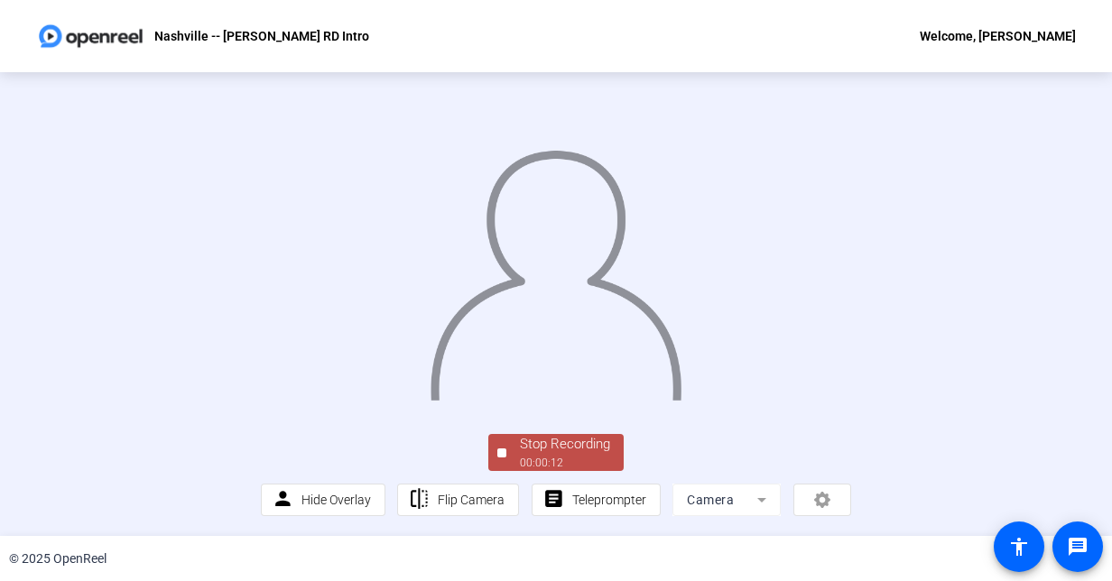
scroll to position [100, 0]
click at [507, 445] on span "Stop Recording 00:00:13" at bounding box center [564, 452] width 117 height 37
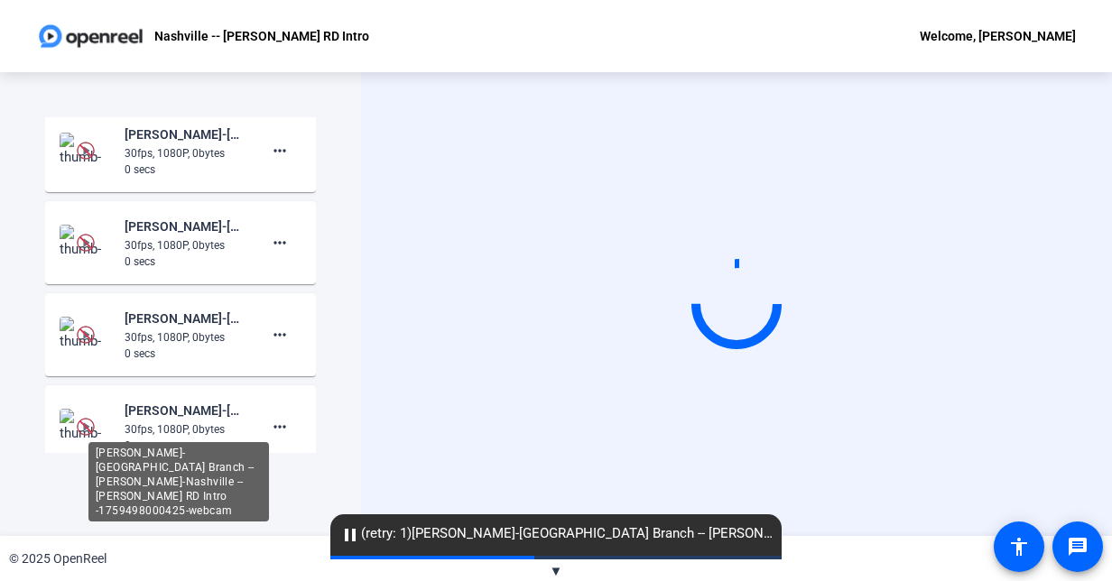
scroll to position [902, 0]
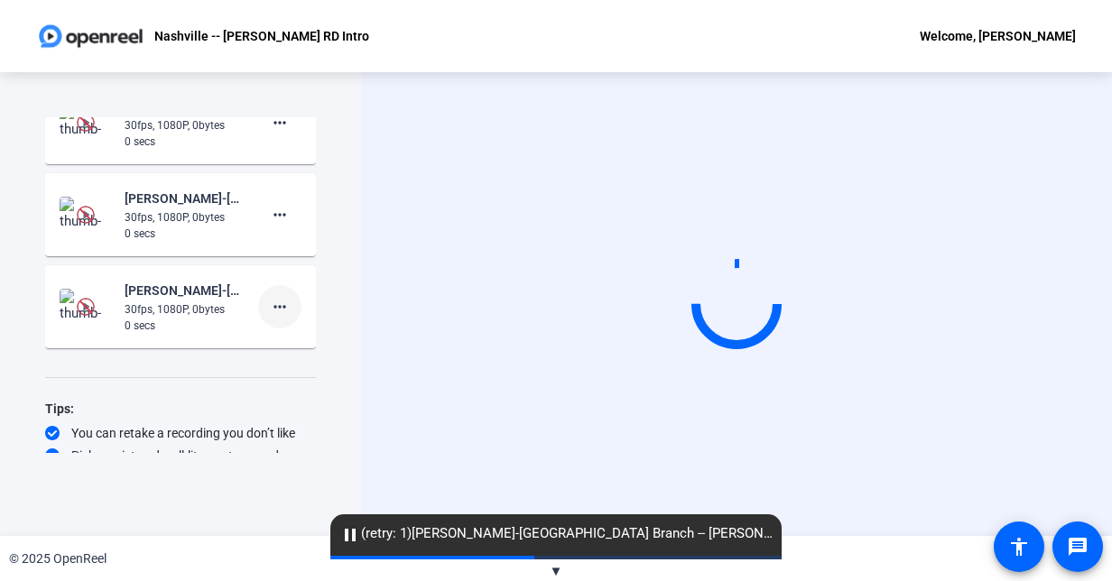
click at [269, 310] on mat-icon "more_horiz" at bounding box center [280, 307] width 22 height 22
click at [265, 340] on span "Delete clip" at bounding box center [299, 344] width 72 height 22
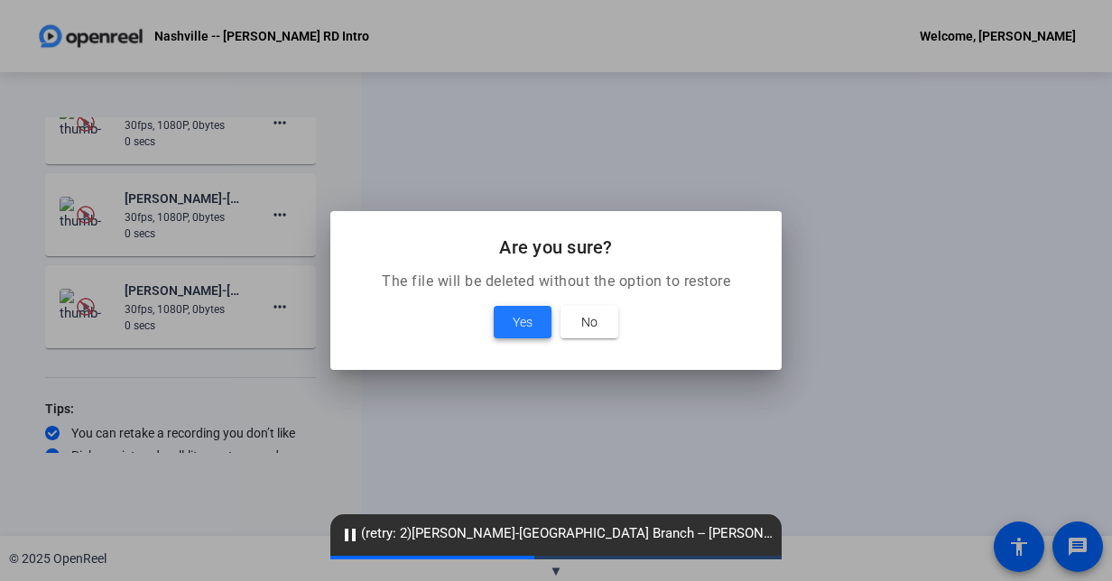
drag, startPoint x: 505, startPoint y: 322, endPoint x: 492, endPoint y: 322, distance: 13.5
click at [502, 323] on span at bounding box center [523, 321] width 58 height 43
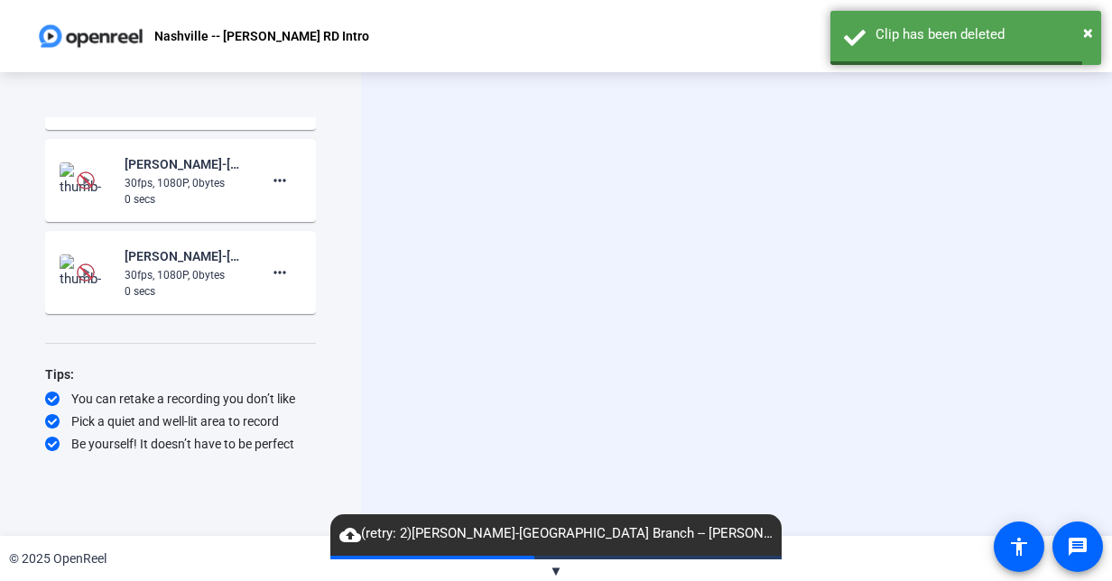
scroll to position [844, 0]
drag, startPoint x: 284, startPoint y: 229, endPoint x: 265, endPoint y: 254, distance: 31.6
click at [278, 235] on openreel-ugc-recordings "[PERSON_NAME]-[GEOGRAPHIC_DATA] Branch -- [PERSON_NAME]-Nashville -- [PERSON_NA…" at bounding box center [180, 94] width 271 height 460
click at [269, 263] on mat-icon "more_horiz" at bounding box center [280, 274] width 22 height 22
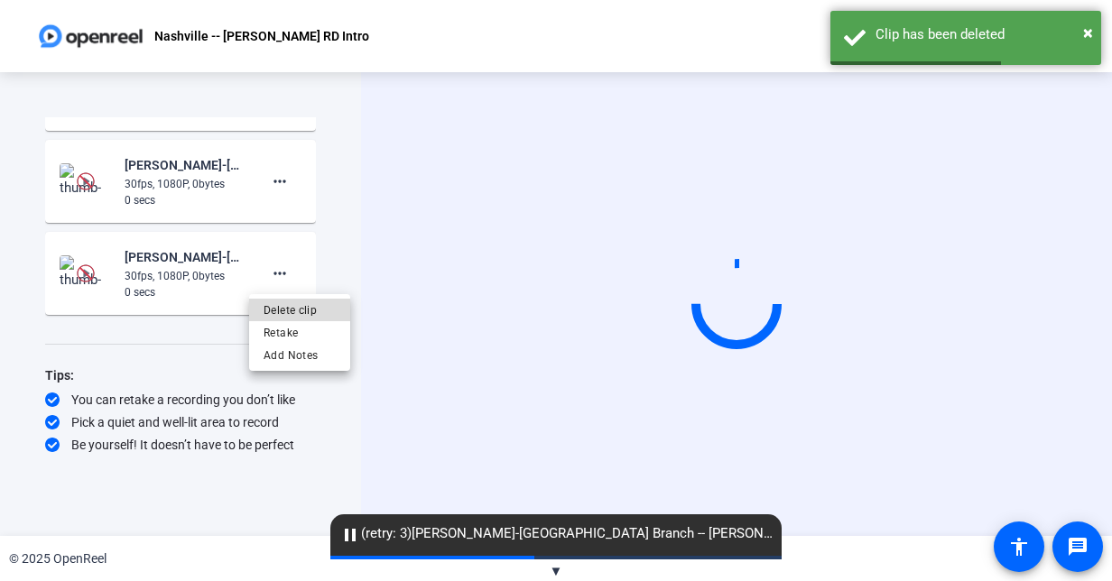
click at [303, 305] on span "Delete clip" at bounding box center [299, 311] width 72 height 22
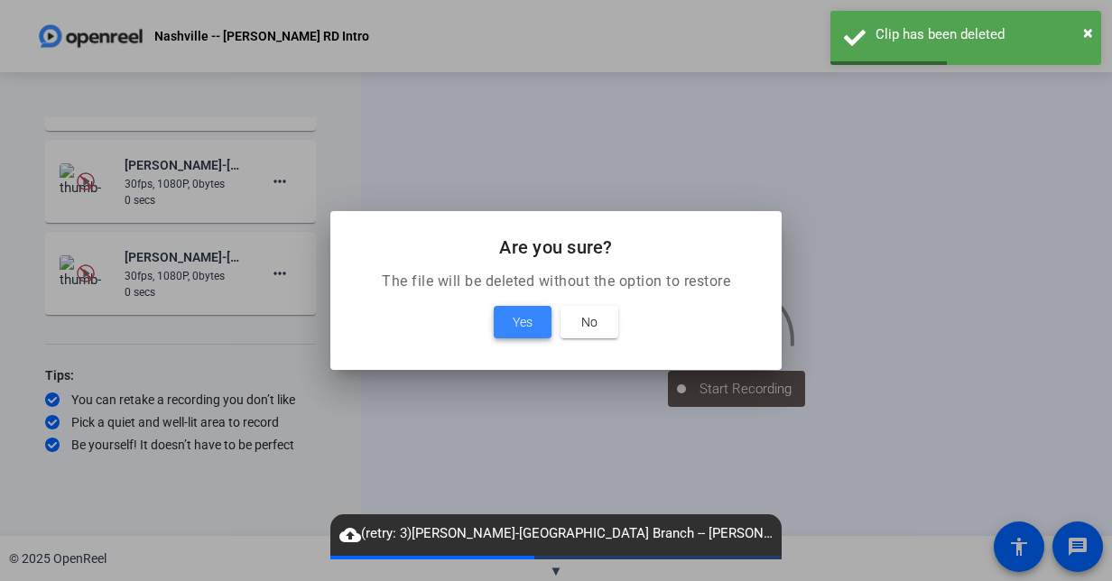
click at [518, 332] on span "Yes" at bounding box center [523, 322] width 20 height 22
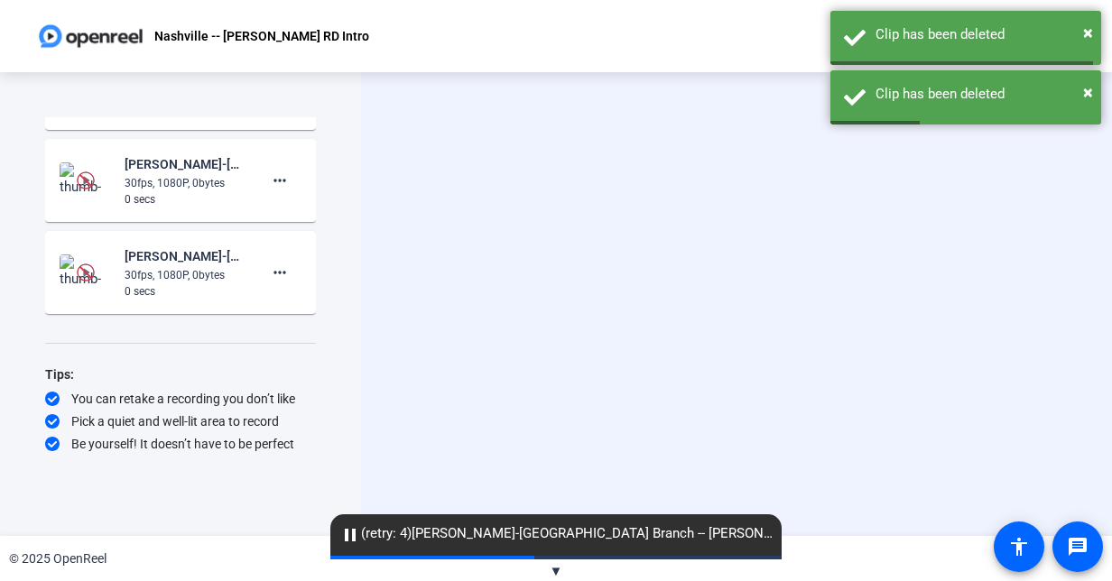
scroll to position [752, 0]
click at [269, 269] on mat-icon "more_horiz" at bounding box center [280, 274] width 22 height 22
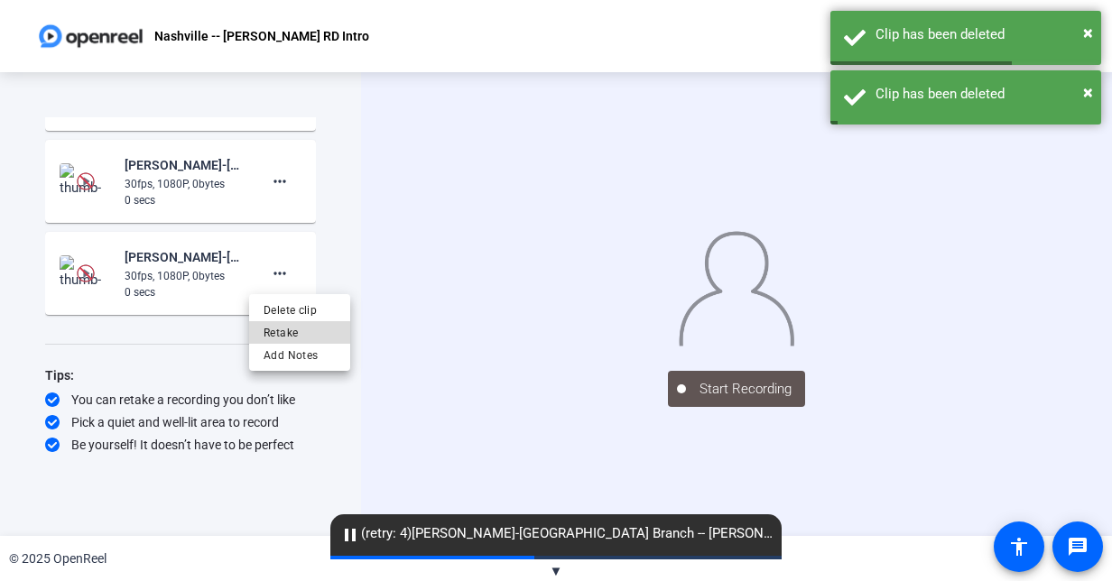
click at [298, 338] on span "Retake" at bounding box center [299, 333] width 72 height 22
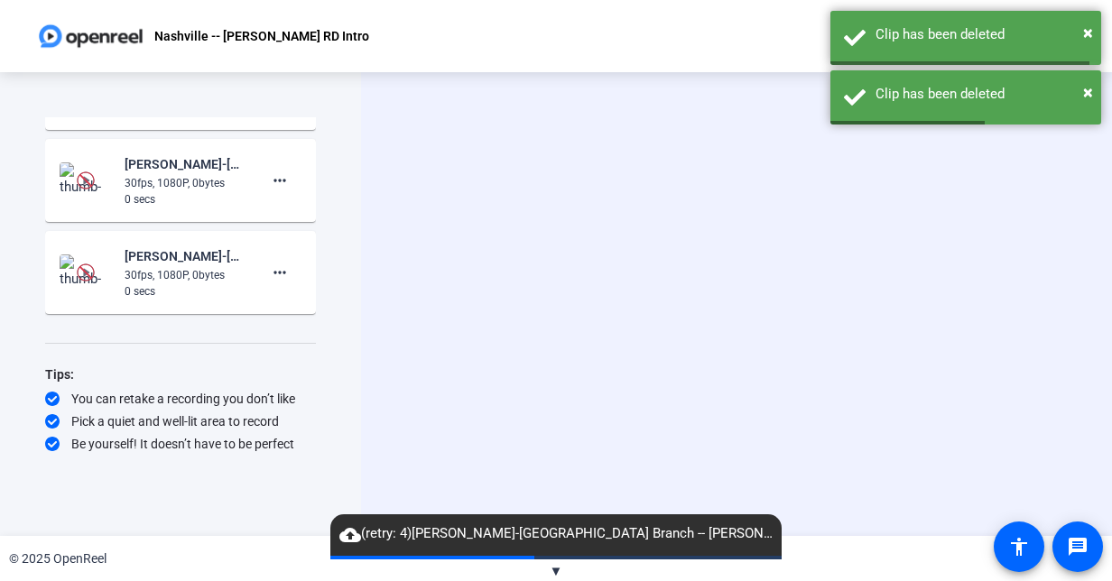
scroll to position [660, 0]
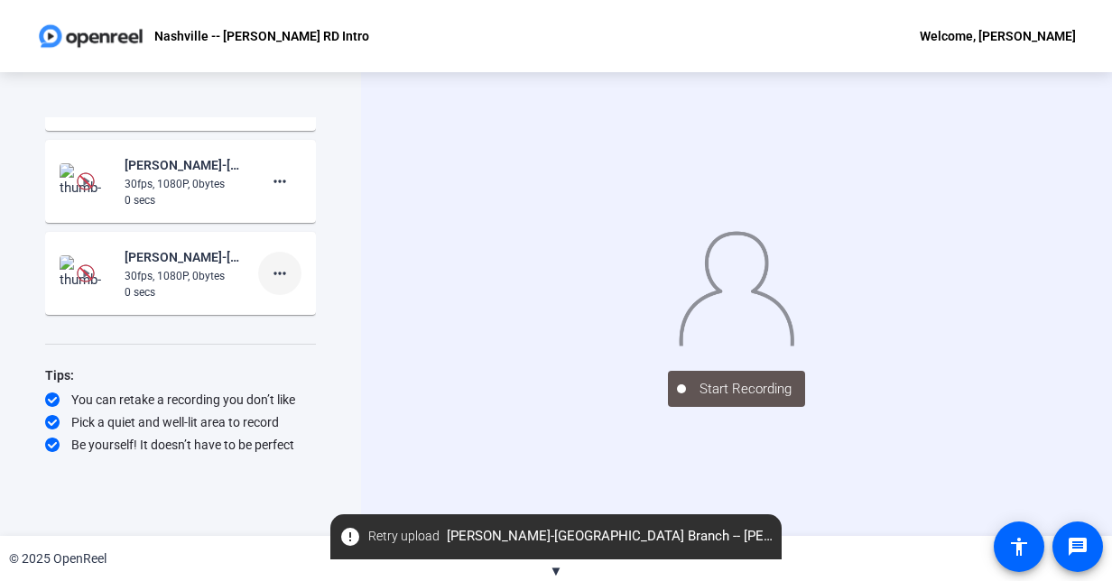
click at [274, 274] on mat-icon "more_horiz" at bounding box center [280, 274] width 22 height 22
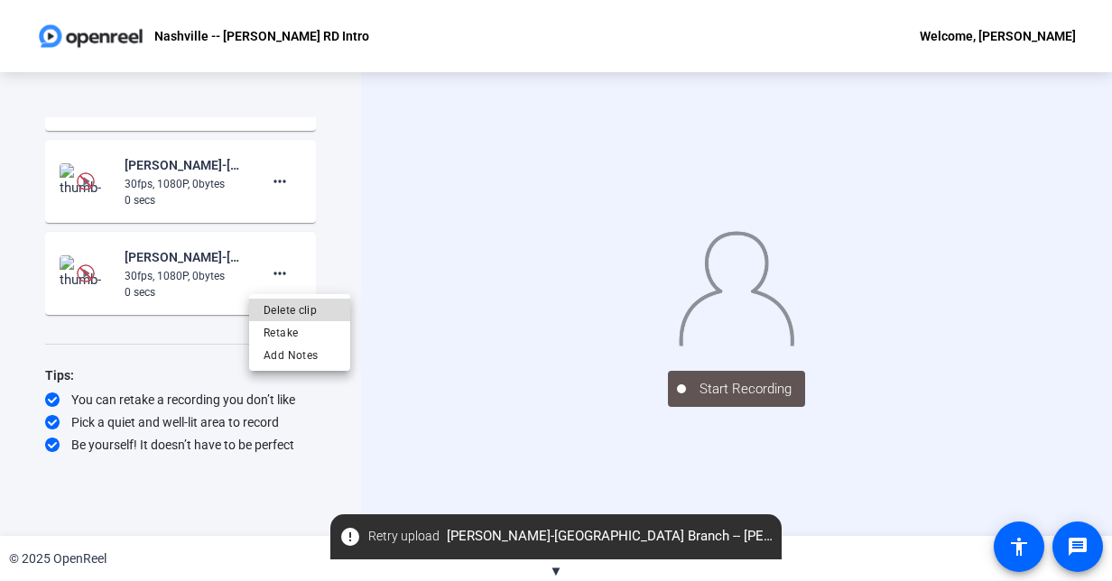
click at [281, 303] on span "Delete clip" at bounding box center [299, 311] width 72 height 22
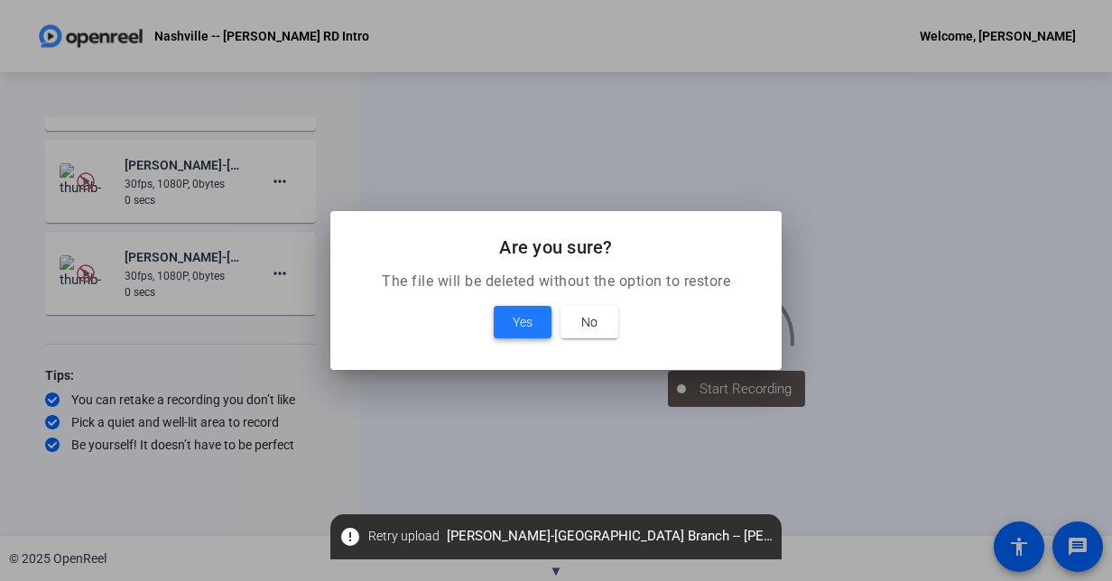
click at [507, 319] on span at bounding box center [523, 321] width 58 height 43
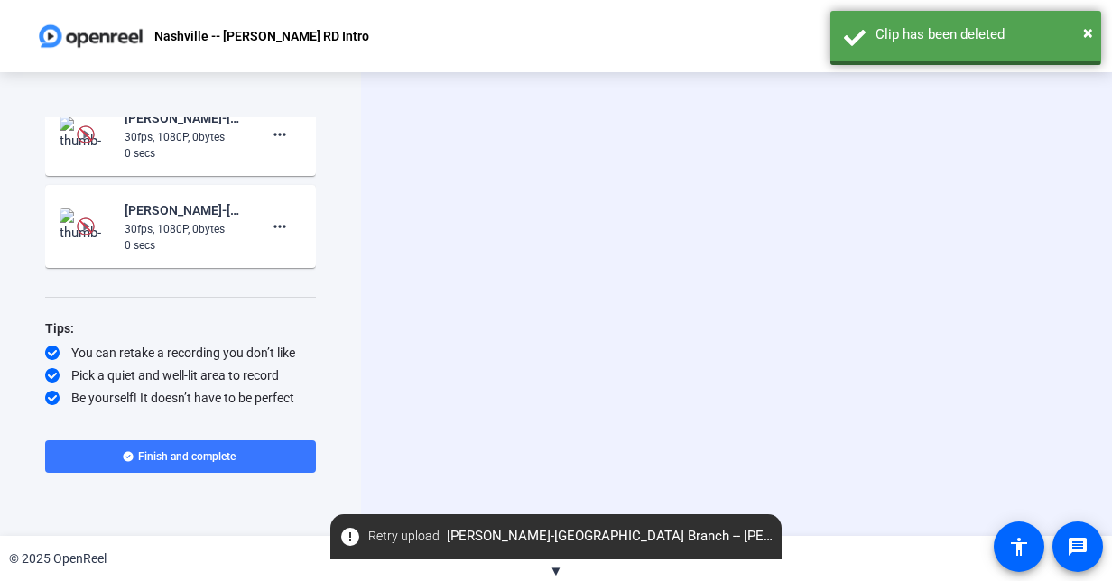
scroll to position [614, 0]
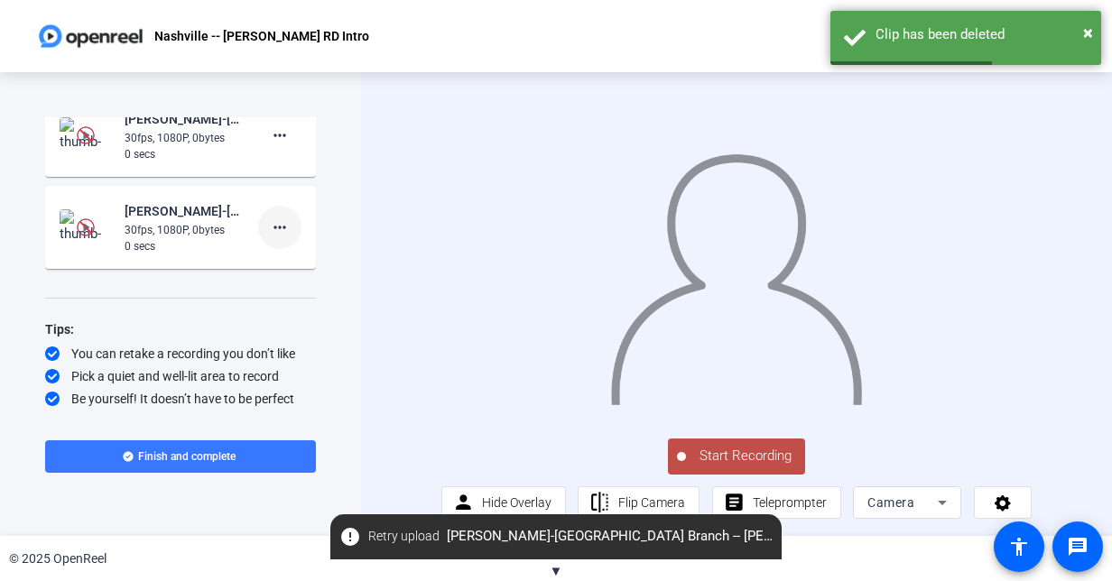
click at [274, 231] on mat-icon "more_horiz" at bounding box center [280, 228] width 22 height 22
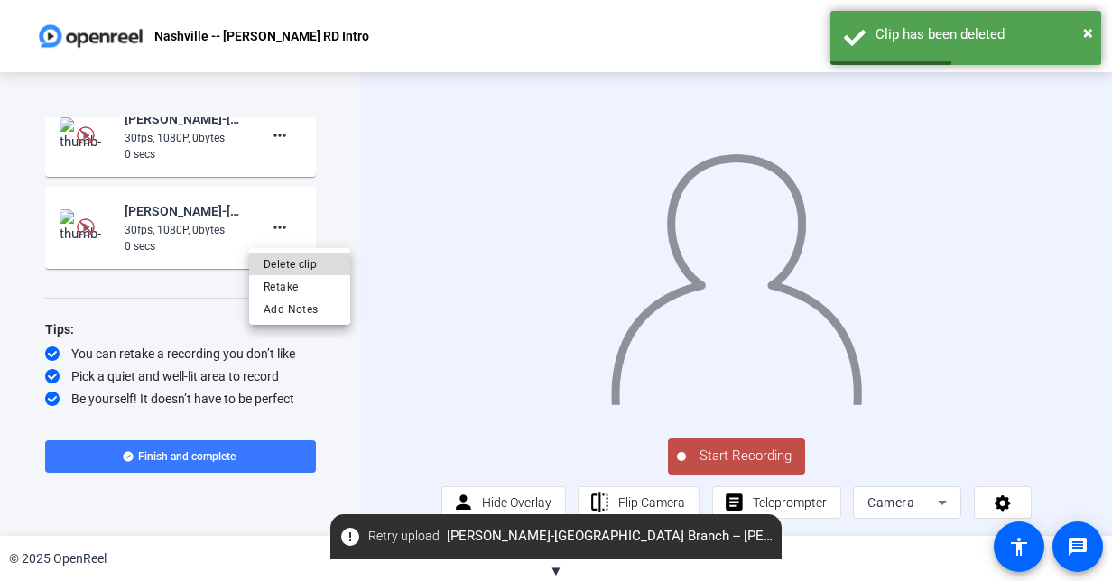
drag, startPoint x: 273, startPoint y: 258, endPoint x: 285, endPoint y: 253, distance: 13.7
click at [285, 254] on span "Delete clip" at bounding box center [299, 265] width 72 height 22
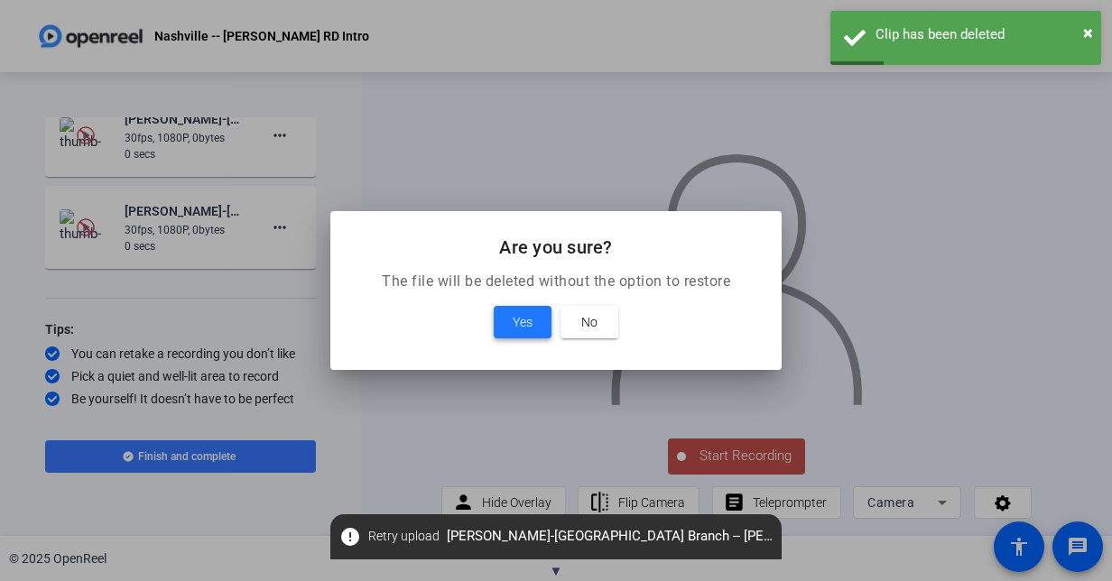
click at [523, 319] on span "Yes" at bounding box center [523, 322] width 20 height 22
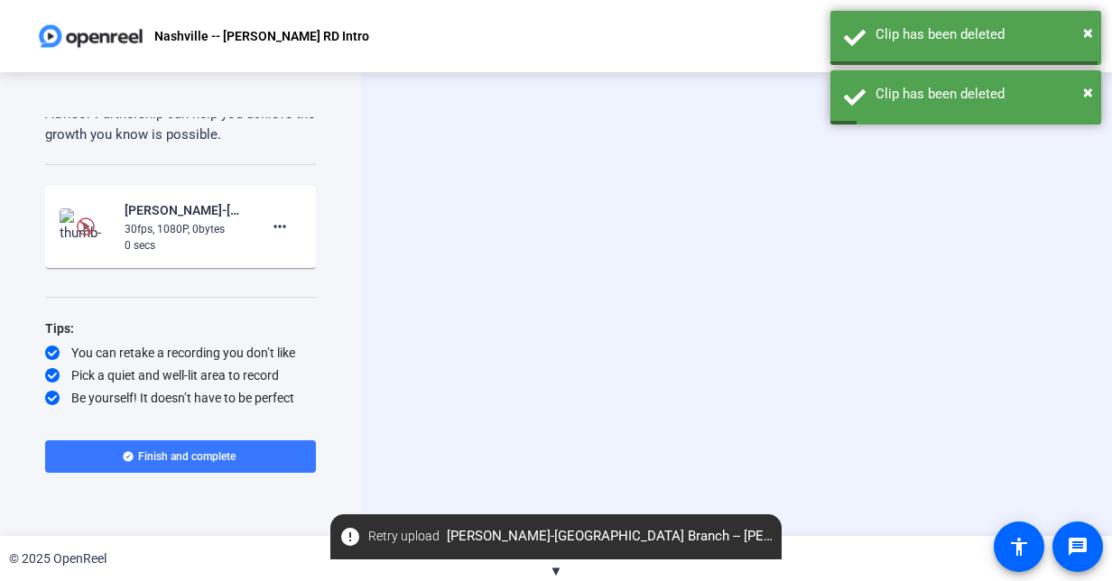
scroll to position [522, 0]
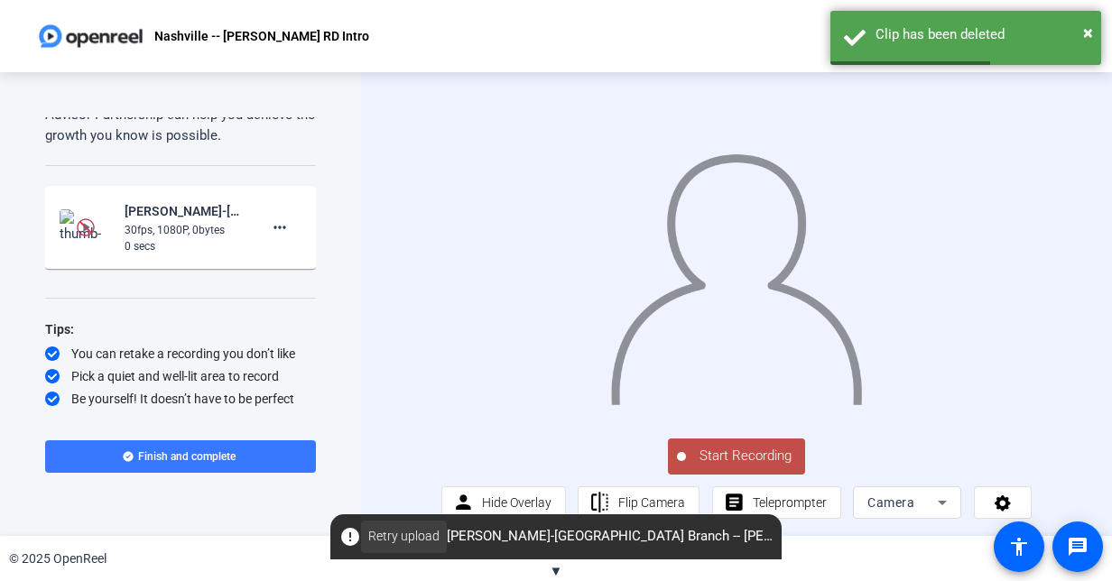
click at [395, 532] on span "Retry upload" at bounding box center [403, 536] width 71 height 19
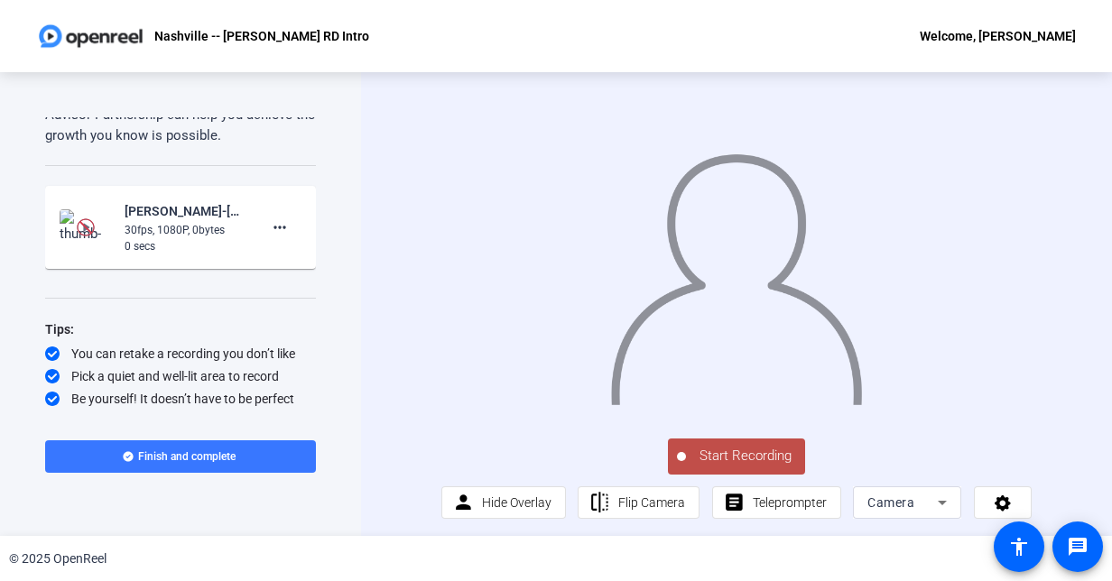
scroll to position [476, 0]
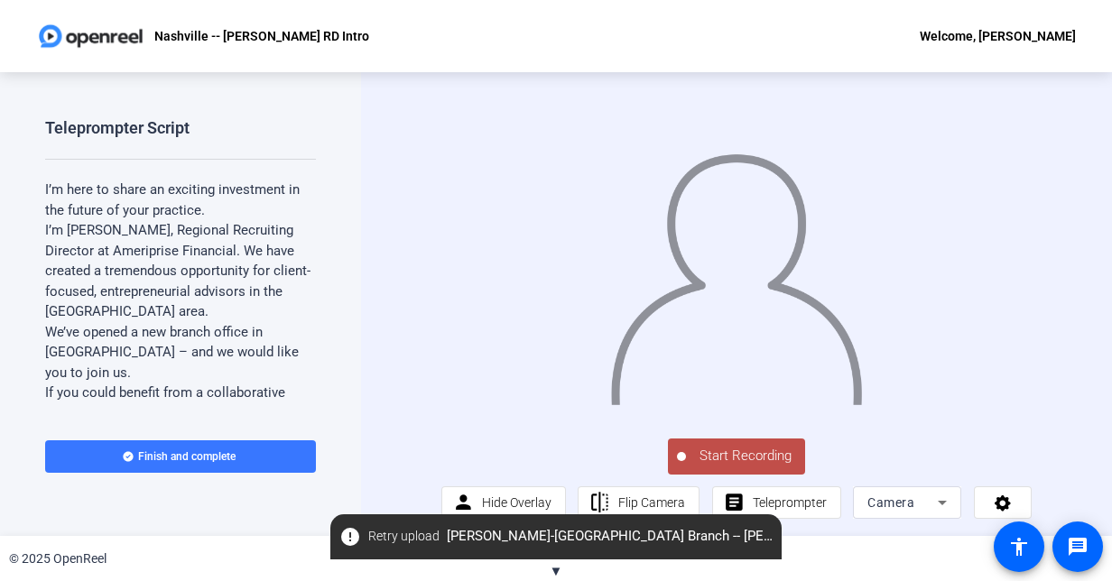
click at [737, 460] on span "Start Recording" at bounding box center [745, 456] width 119 height 21
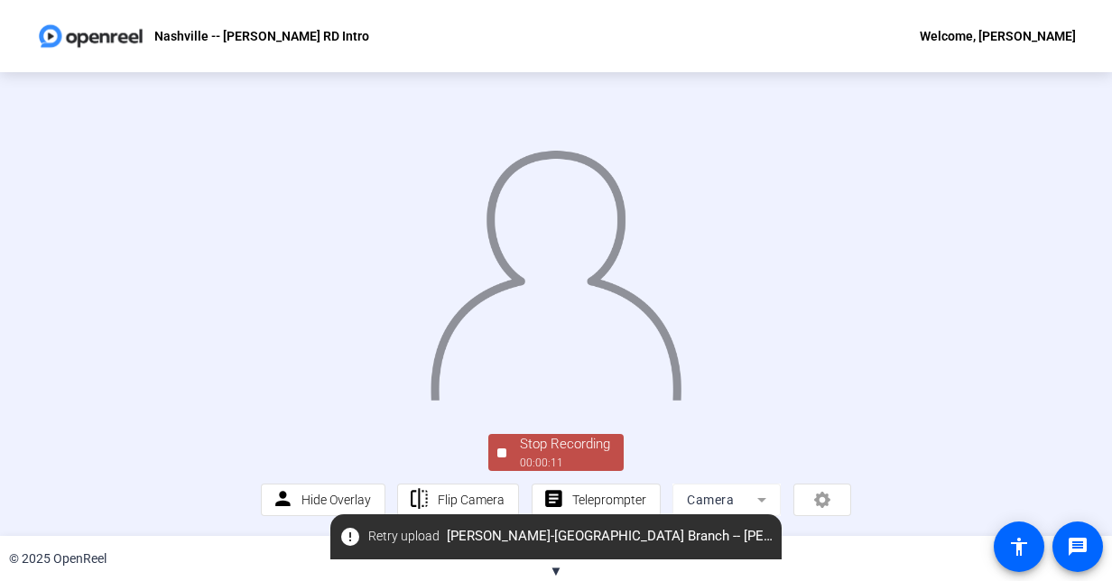
scroll to position [100, 0]
click at [520, 446] on div "Stop Recording" at bounding box center [565, 444] width 90 height 21
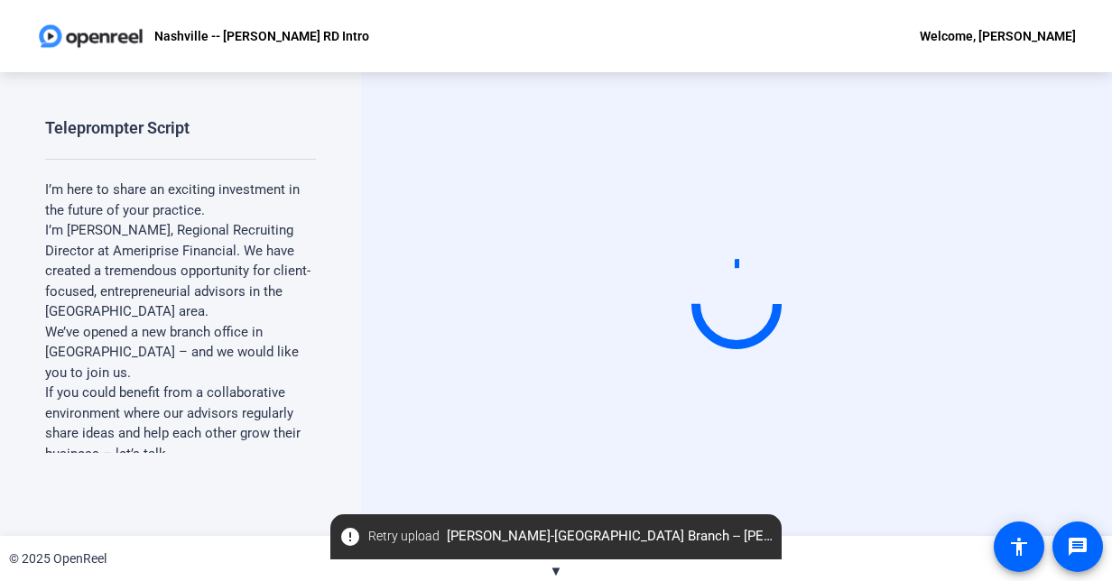
scroll to position [0, 0]
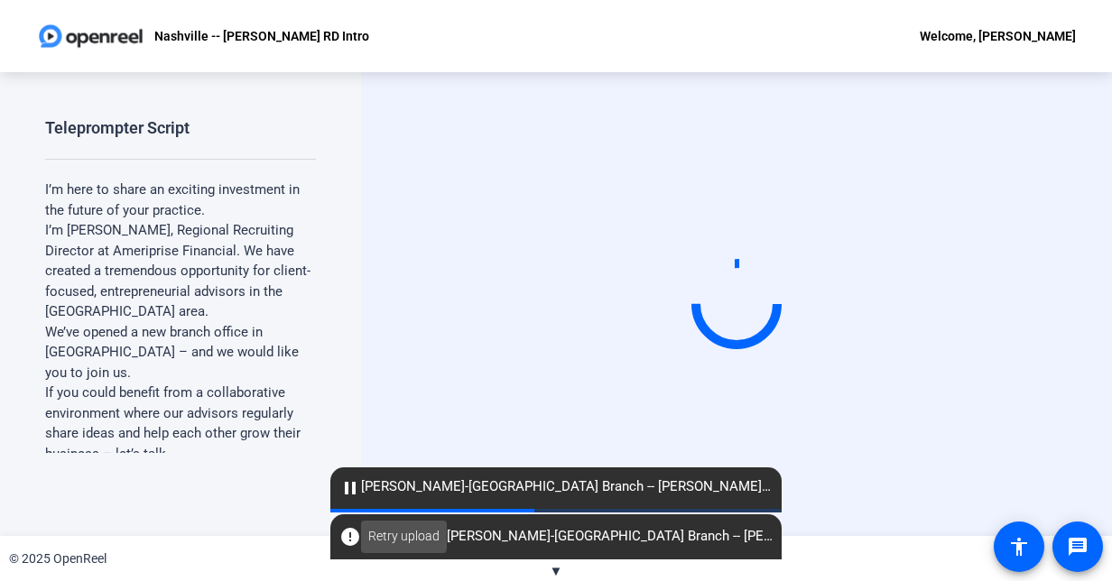
click at [377, 532] on span "Retry upload" at bounding box center [403, 536] width 71 height 19
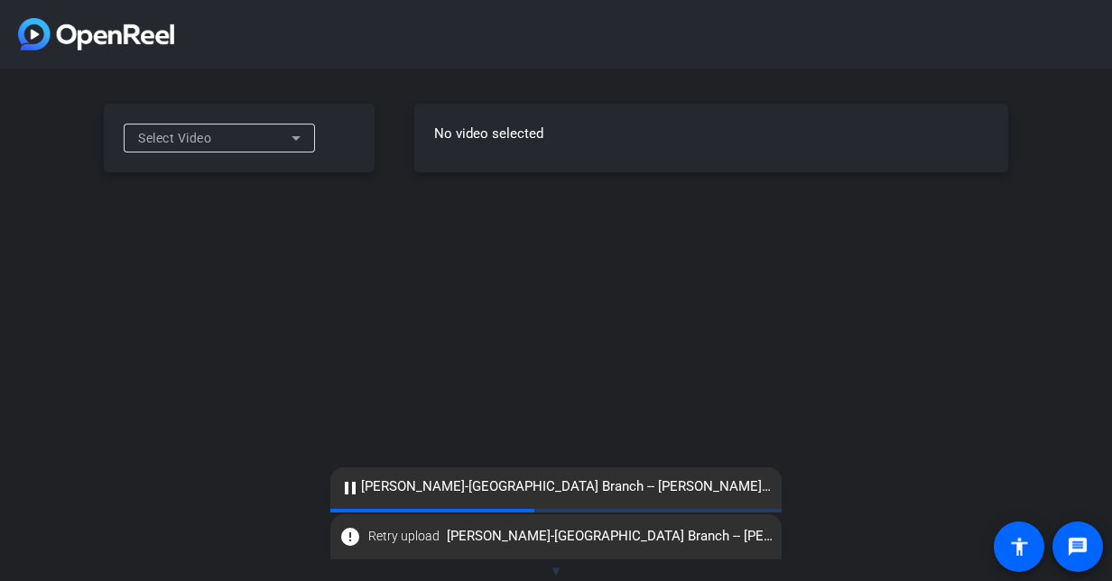
click at [277, 141] on div "Select Video" at bounding box center [214, 138] width 153 height 22
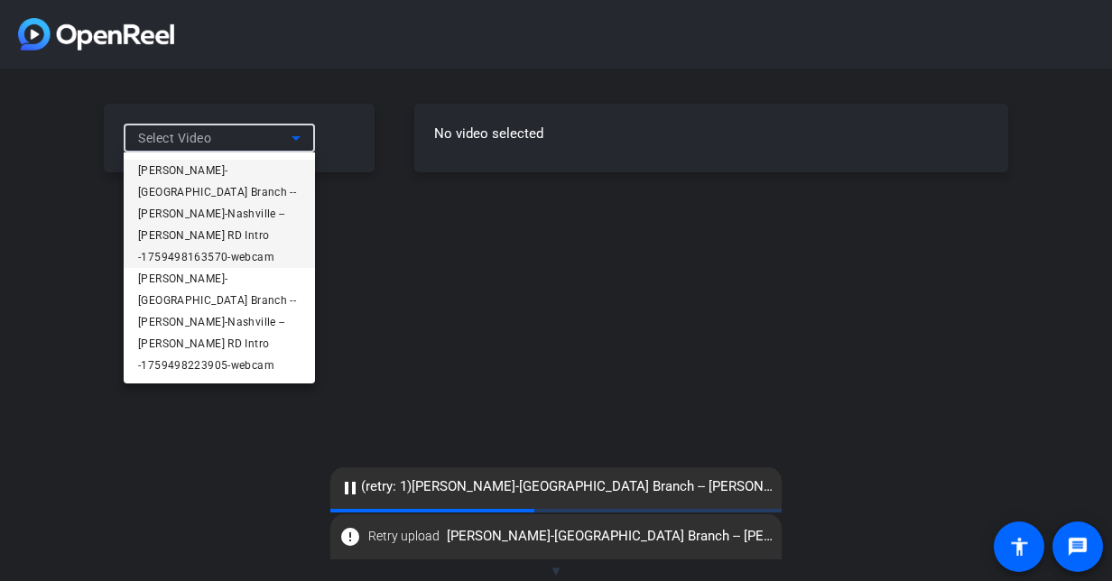
click at [256, 170] on span "[PERSON_NAME]-[GEOGRAPHIC_DATA] Branch -- [PERSON_NAME]-Nashville -- [PERSON_NA…" at bounding box center [219, 214] width 162 height 108
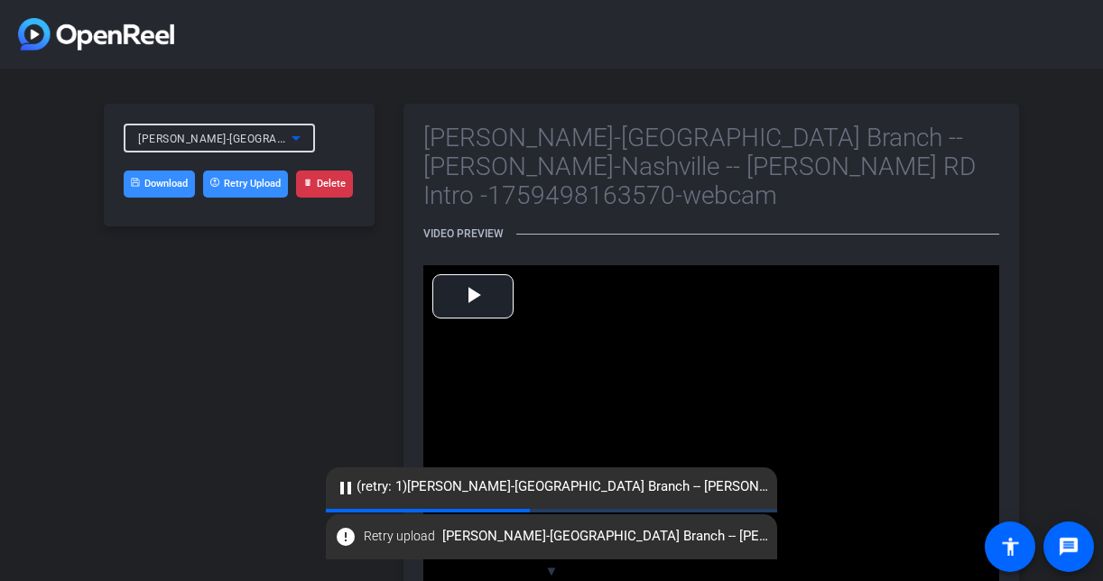
click at [329, 191] on button "Delete" at bounding box center [324, 184] width 57 height 27
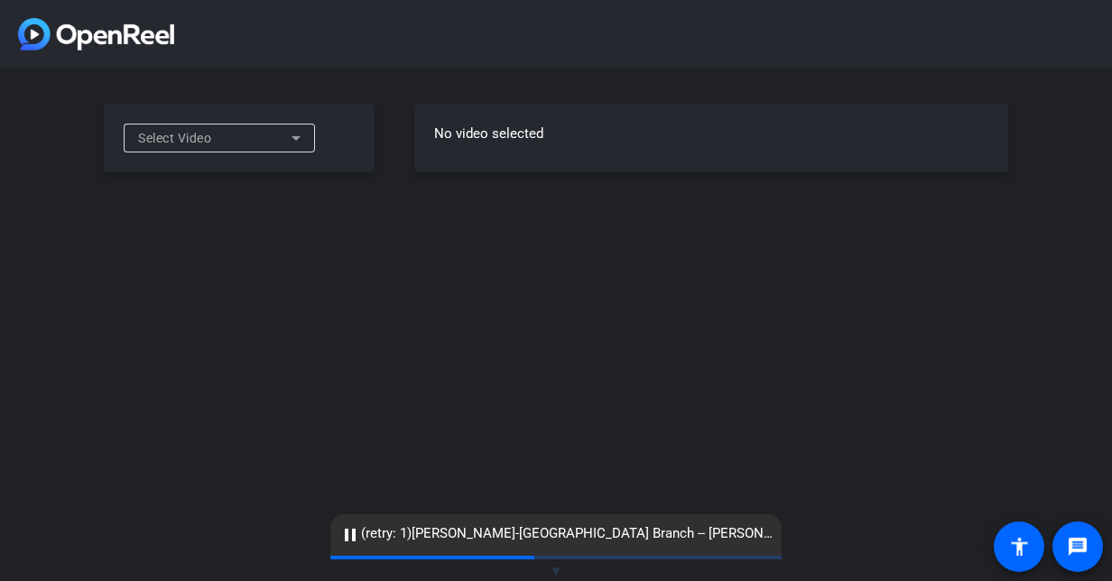
click at [292, 135] on icon at bounding box center [296, 138] width 22 height 22
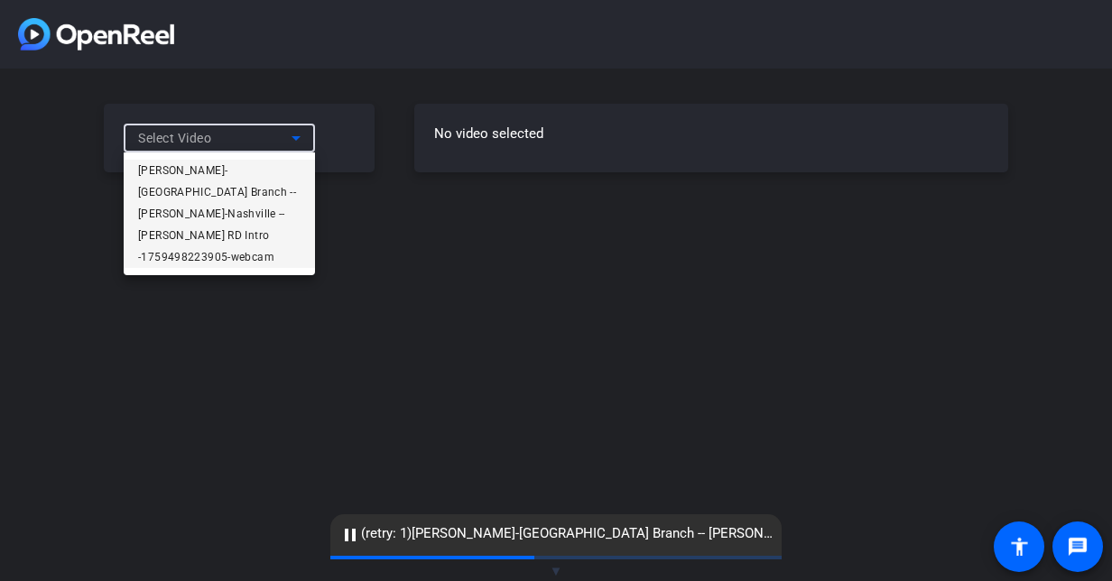
click at [280, 164] on span "[PERSON_NAME]-[GEOGRAPHIC_DATA] Branch -- [PERSON_NAME]-Nashville -- [PERSON_NA…" at bounding box center [219, 214] width 162 height 108
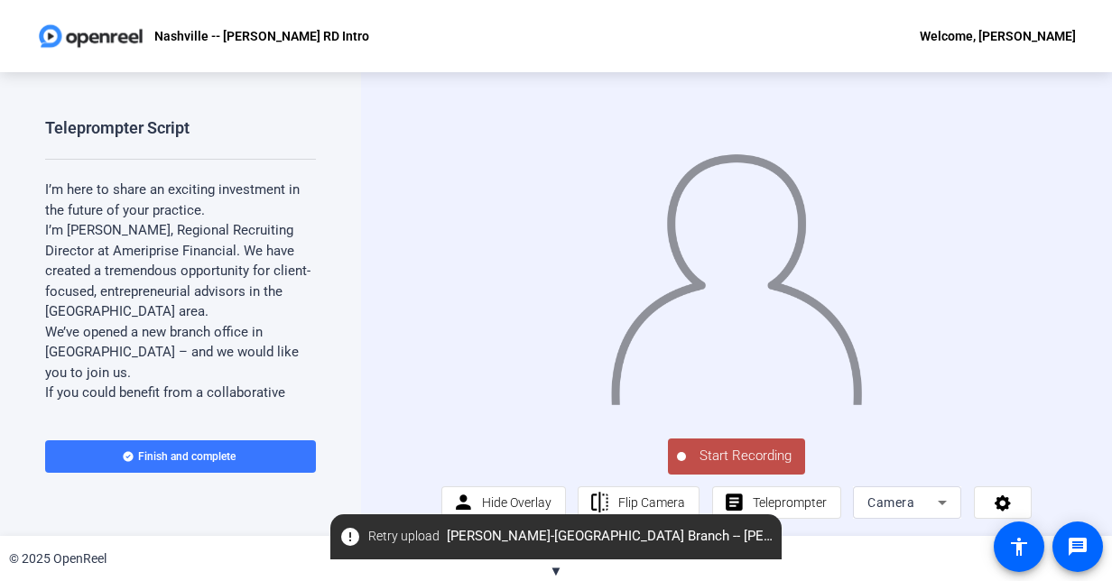
click at [751, 462] on span "Start Recording" at bounding box center [745, 456] width 119 height 21
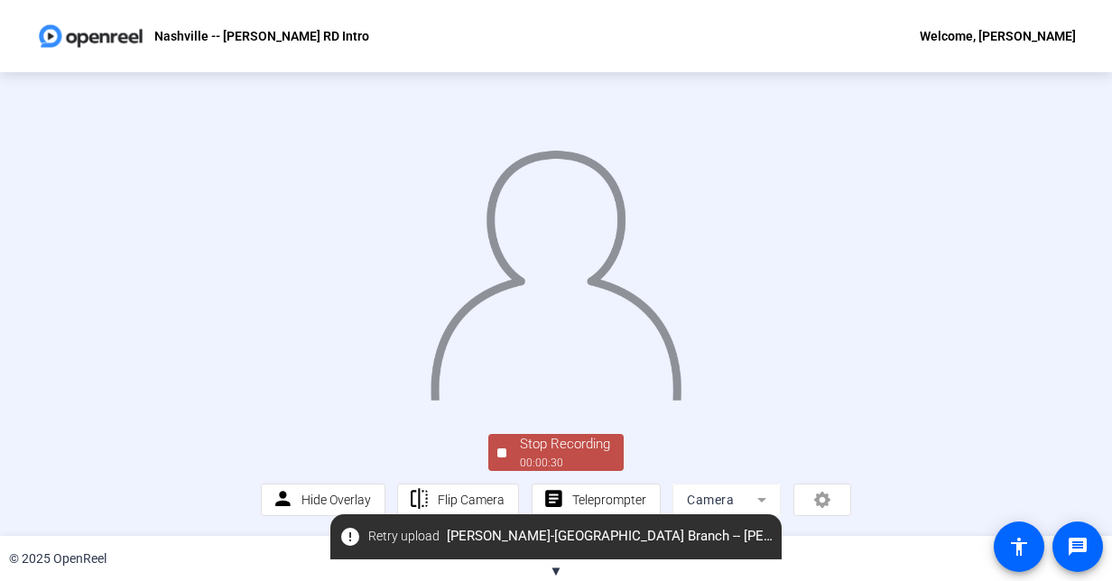
scroll to position [100, 0]
click at [581, 455] on div "Stop Recording" at bounding box center [565, 444] width 90 height 21
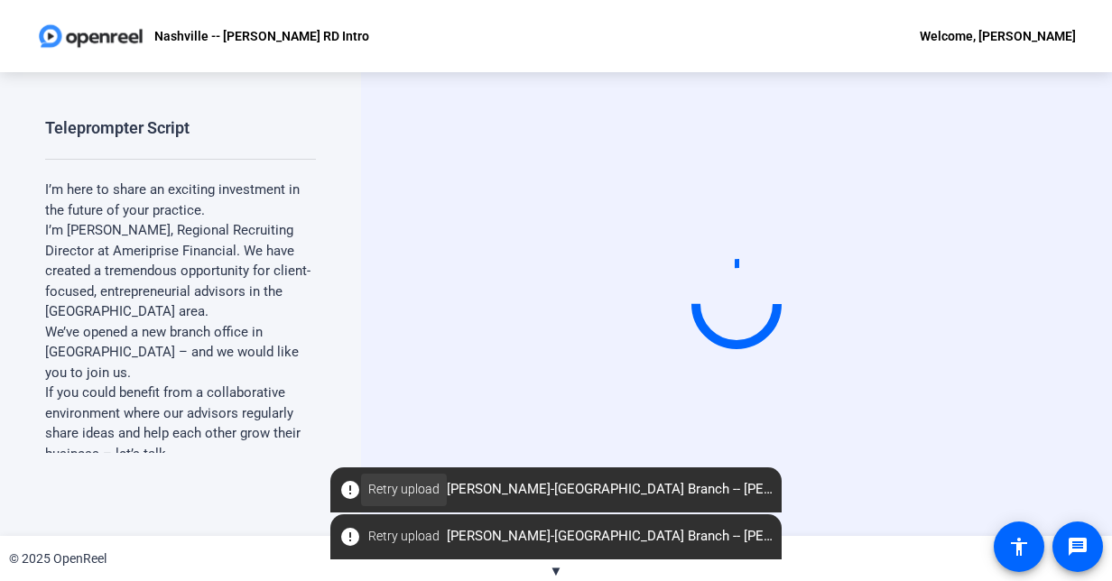
click at [421, 479] on span at bounding box center [404, 489] width 86 height 43
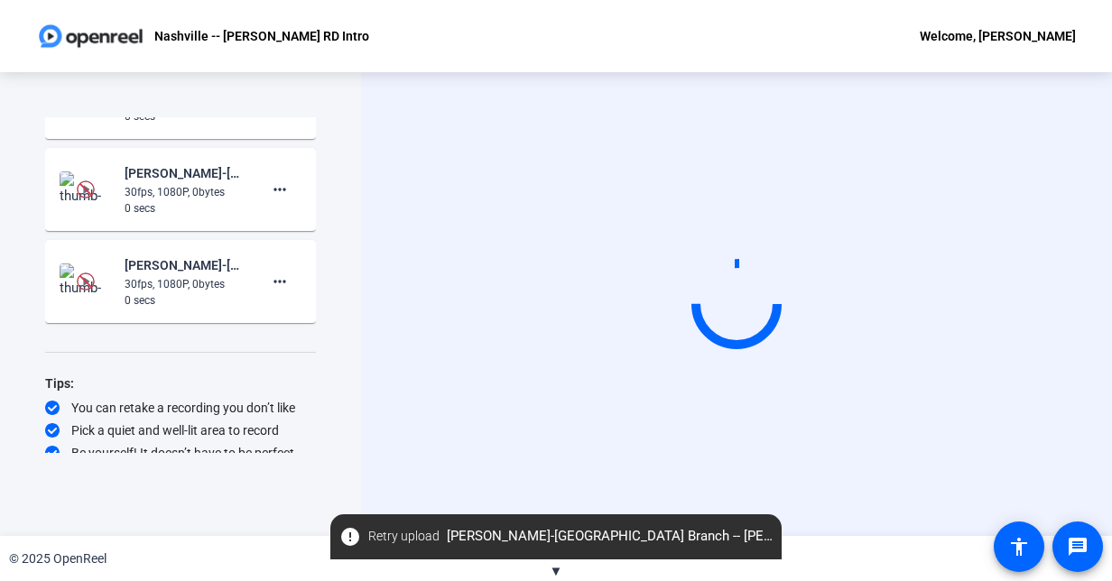
scroll to position [660, 0]
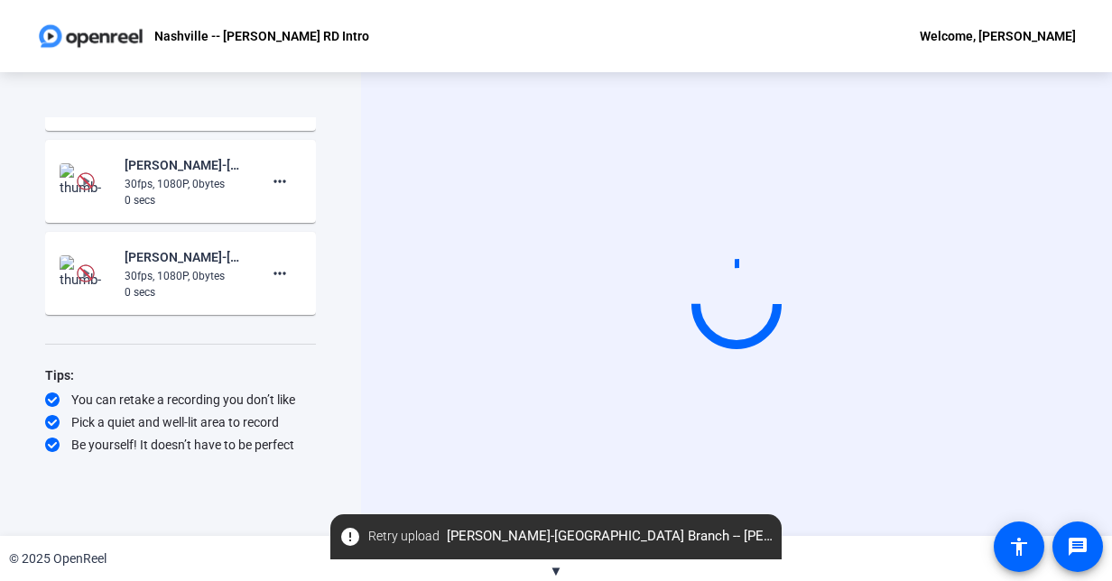
click at [215, 296] on div "0 secs" at bounding box center [185, 292] width 121 height 16
click at [271, 272] on mat-icon "more_horiz" at bounding box center [280, 274] width 22 height 22
click at [332, 247] on div at bounding box center [556, 290] width 1112 height 581
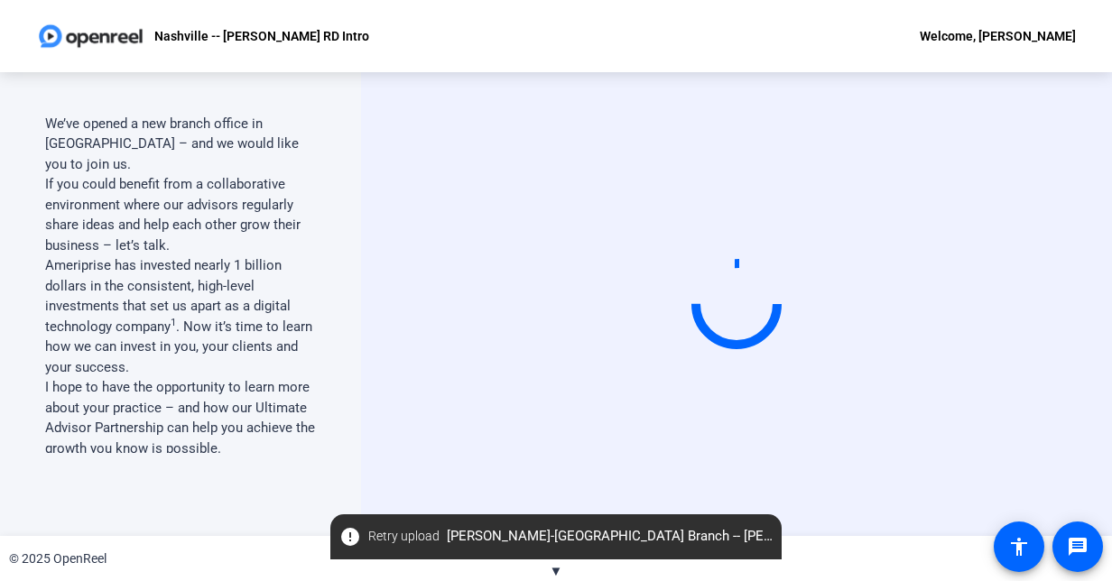
scroll to position [0, 0]
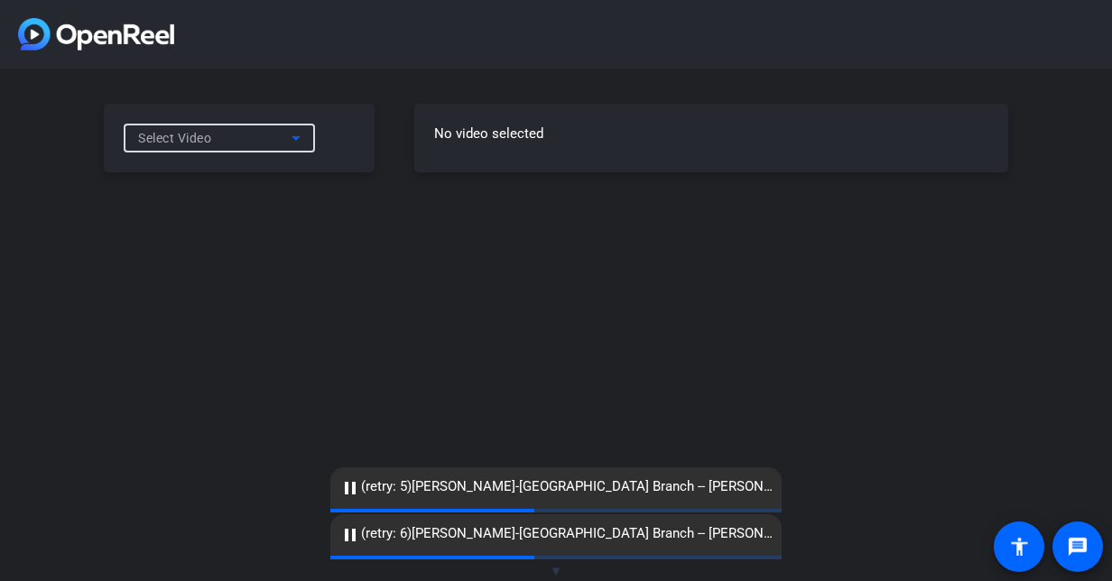
click at [262, 142] on div "Select Video" at bounding box center [214, 138] width 153 height 22
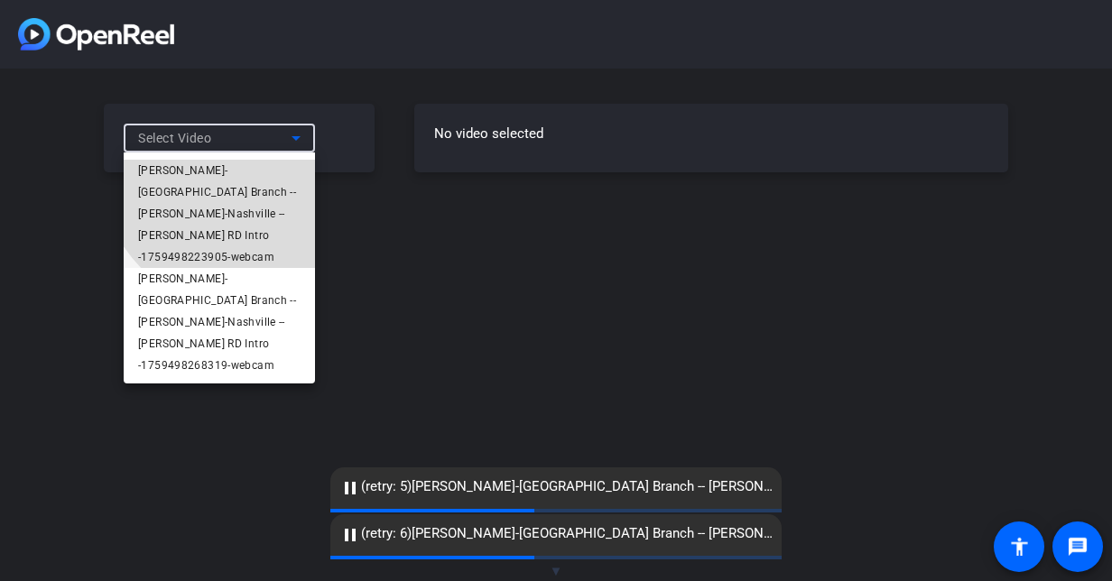
click at [248, 163] on span "[PERSON_NAME]-[GEOGRAPHIC_DATA] Branch -- [PERSON_NAME]-Nashville -- [PERSON_NA…" at bounding box center [219, 214] width 162 height 108
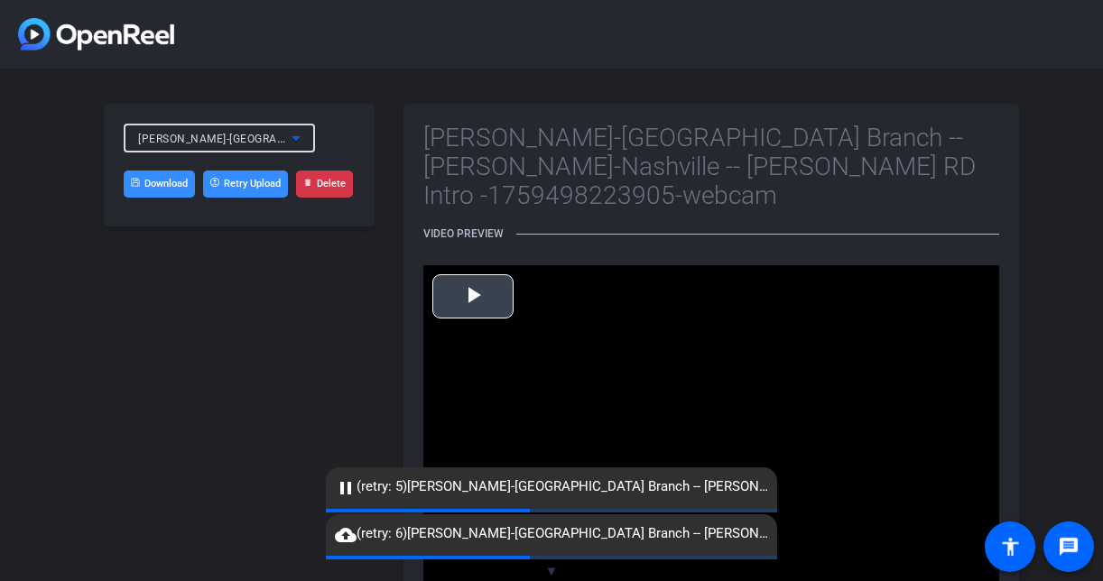
click at [473, 296] on span "Video Player" at bounding box center [473, 296] width 0 height 0
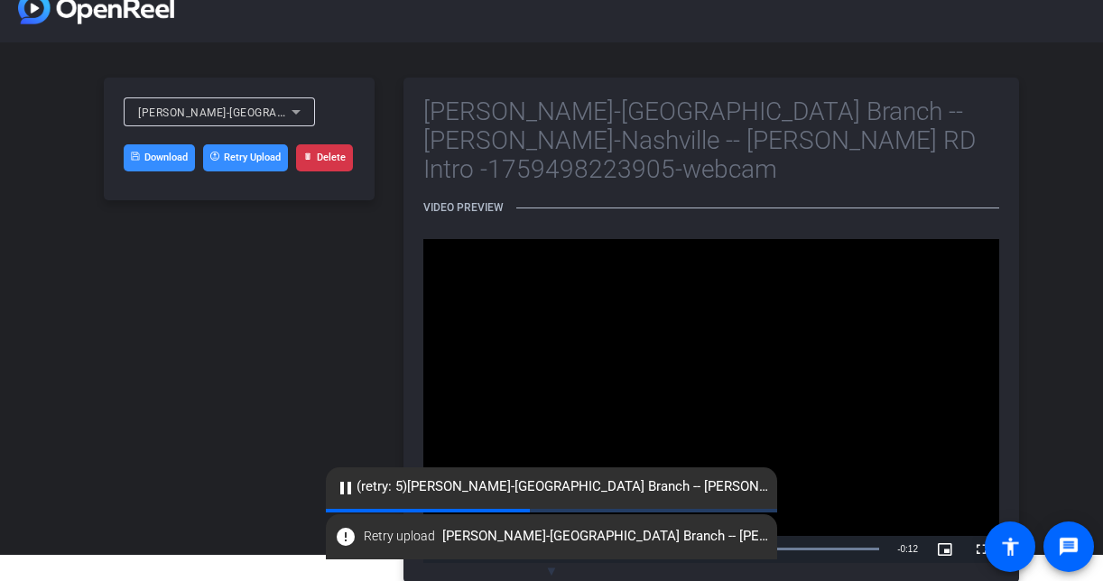
scroll to position [34, 0]
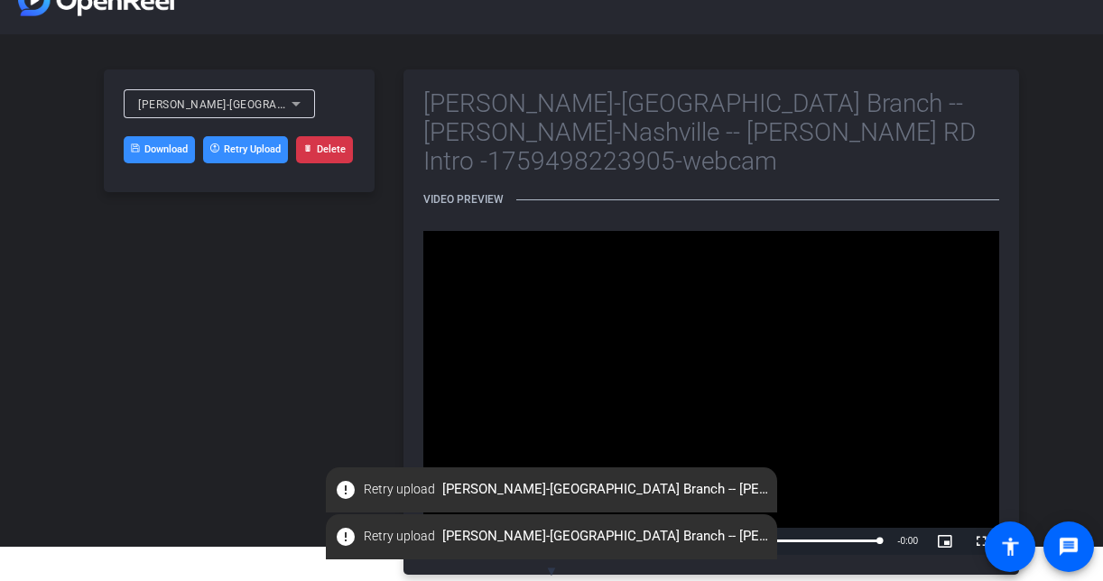
click at [309, 107] on div "[PERSON_NAME]-[GEOGRAPHIC_DATA] Branch -- [PERSON_NAME]-Nashville -- [PERSON_NA…" at bounding box center [219, 103] width 191 height 29
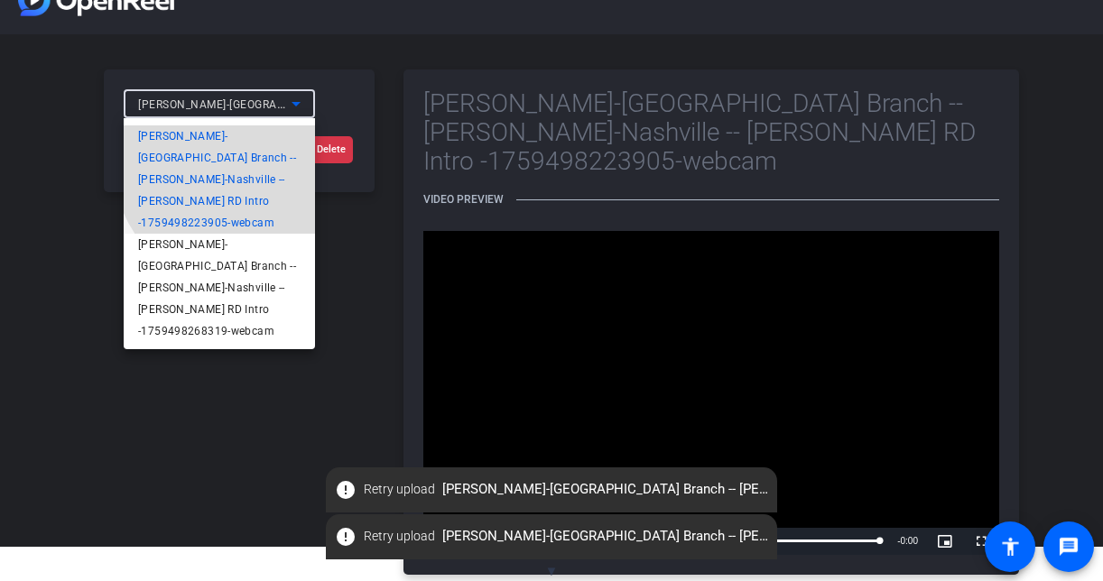
click at [258, 153] on span "[PERSON_NAME]-[GEOGRAPHIC_DATA] Branch -- [PERSON_NAME]-Nashville -- [PERSON_NA…" at bounding box center [219, 179] width 162 height 108
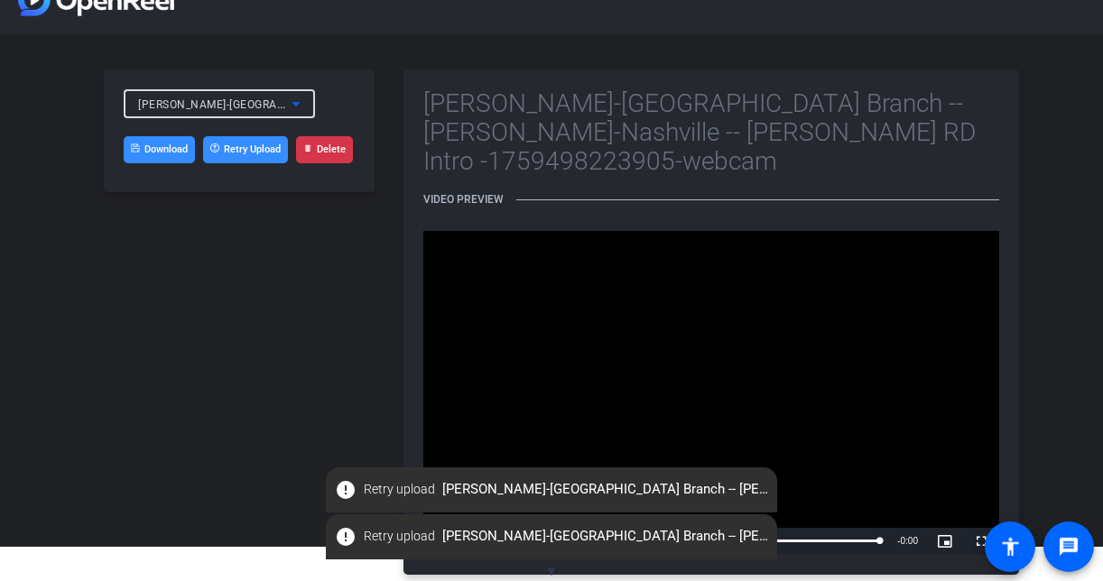
click at [282, 112] on div "[PERSON_NAME]-[GEOGRAPHIC_DATA] Branch -- [PERSON_NAME]-Nashville -- [PERSON_NA…" at bounding box center [214, 104] width 153 height 23
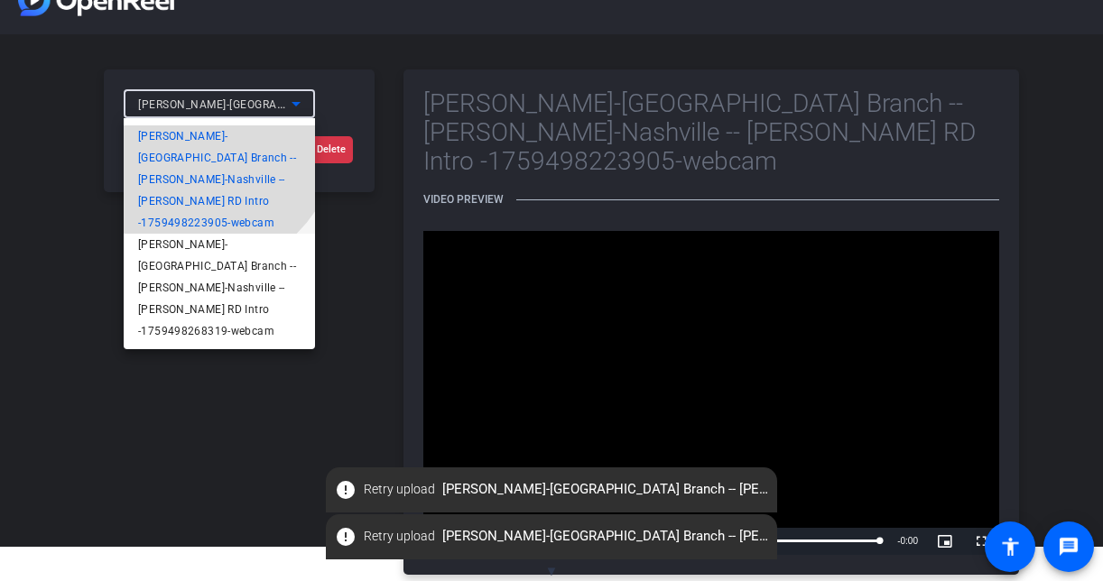
click at [198, 134] on span "[PERSON_NAME]-[GEOGRAPHIC_DATA] Branch -- [PERSON_NAME]-Nashville -- [PERSON_NA…" at bounding box center [219, 179] width 162 height 108
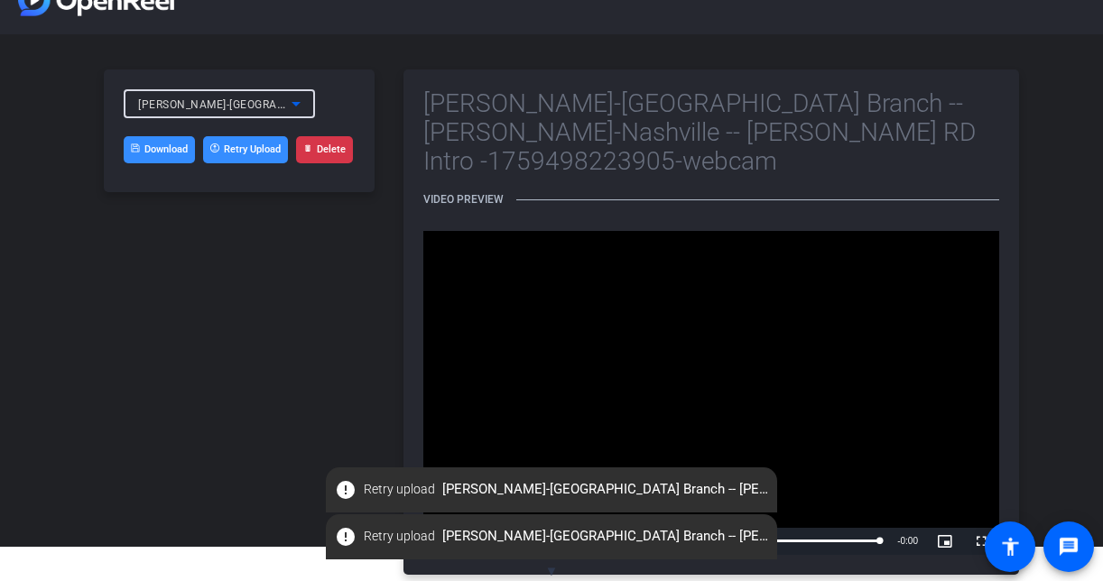
click at [300, 101] on icon at bounding box center [296, 104] width 22 height 22
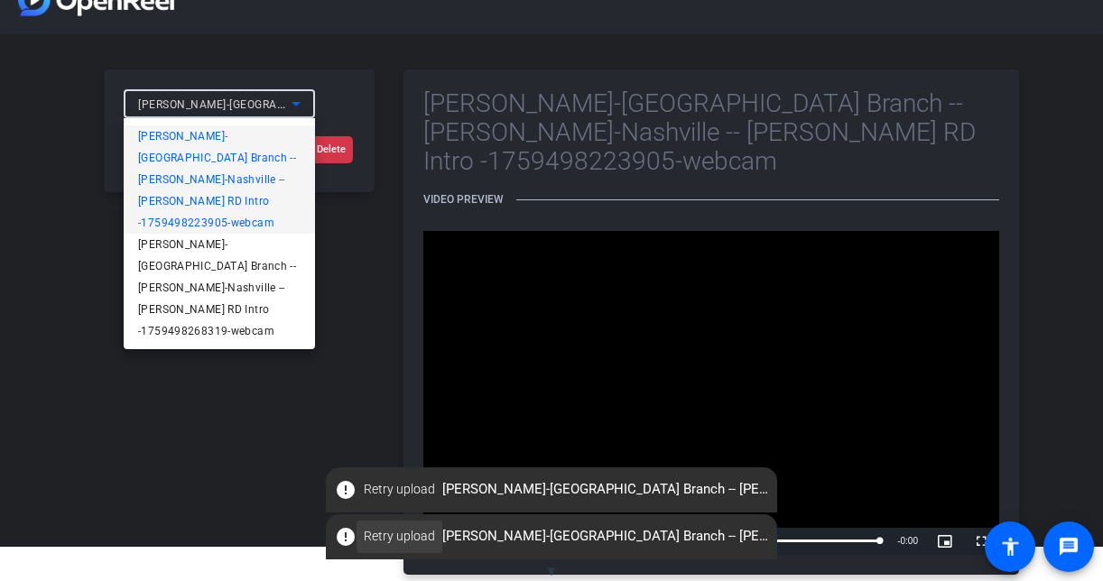
click at [399, 534] on span "Retry upload" at bounding box center [399, 536] width 71 height 19
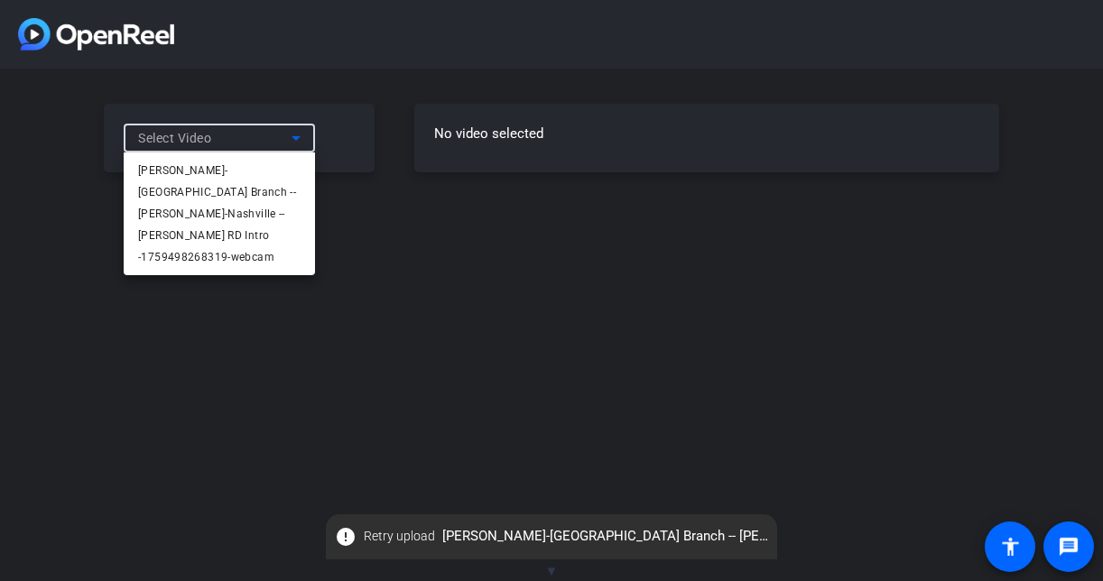
scroll to position [0, 0]
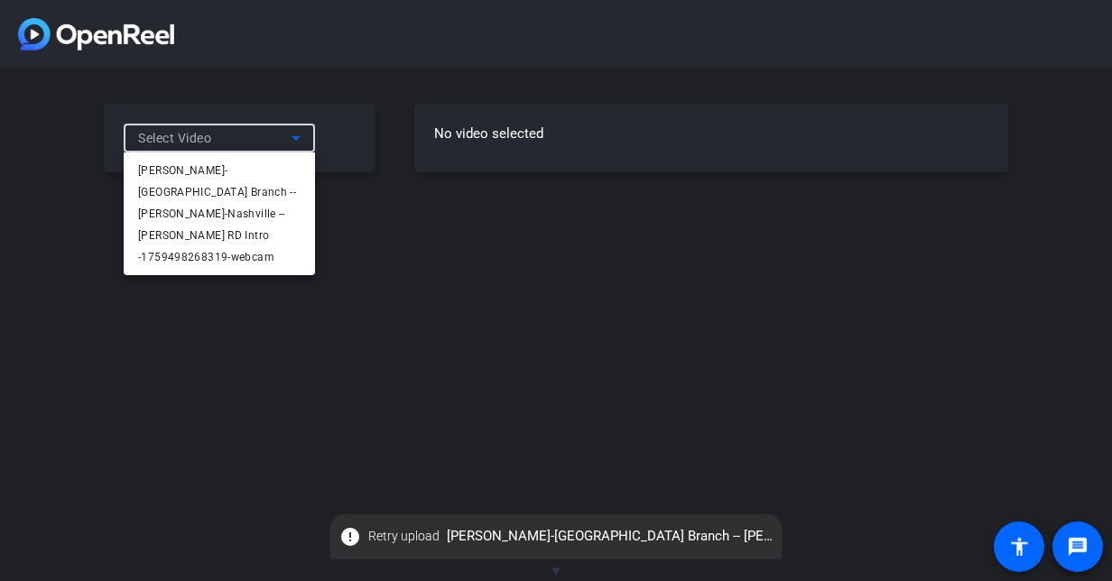
click at [359, 213] on div at bounding box center [556, 290] width 1112 height 581
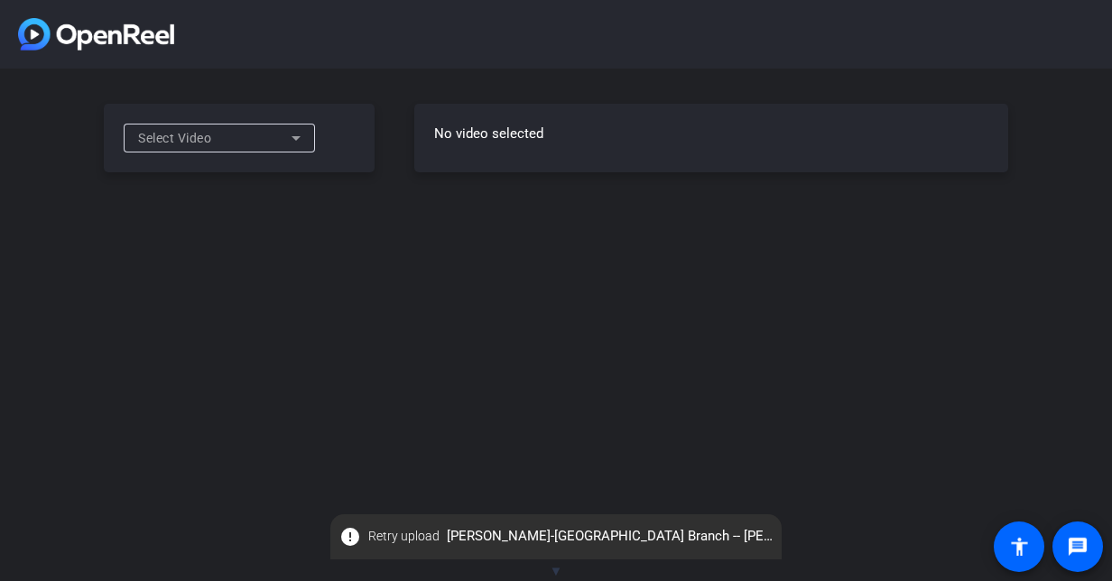
click at [179, 125] on div "Select Video" at bounding box center [219, 138] width 162 height 29
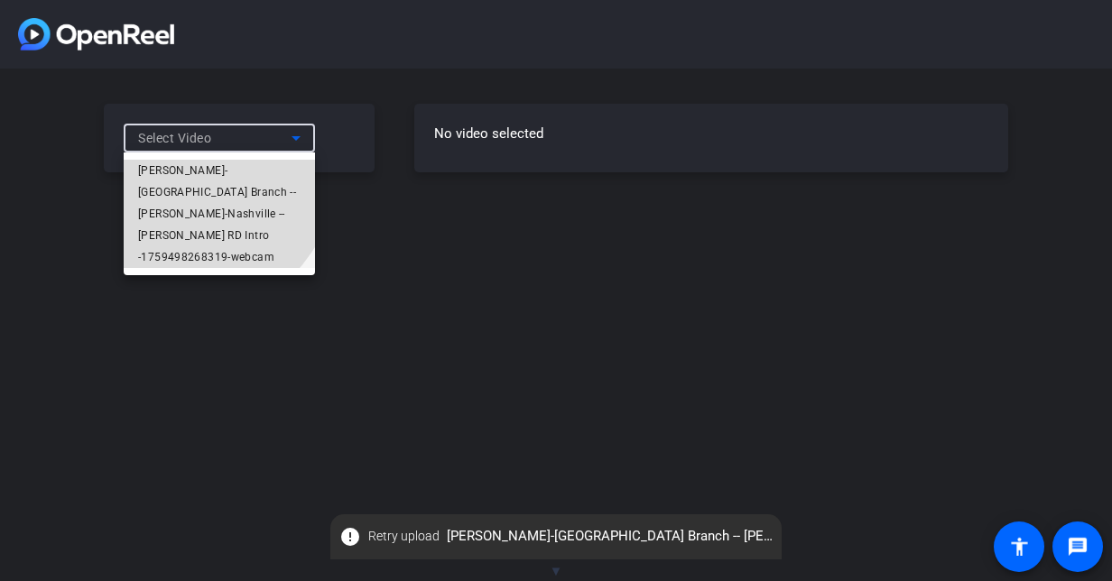
click at [178, 163] on span "[PERSON_NAME]-[GEOGRAPHIC_DATA] Branch -- [PERSON_NAME]-Nashville -- [PERSON_NA…" at bounding box center [219, 214] width 162 height 108
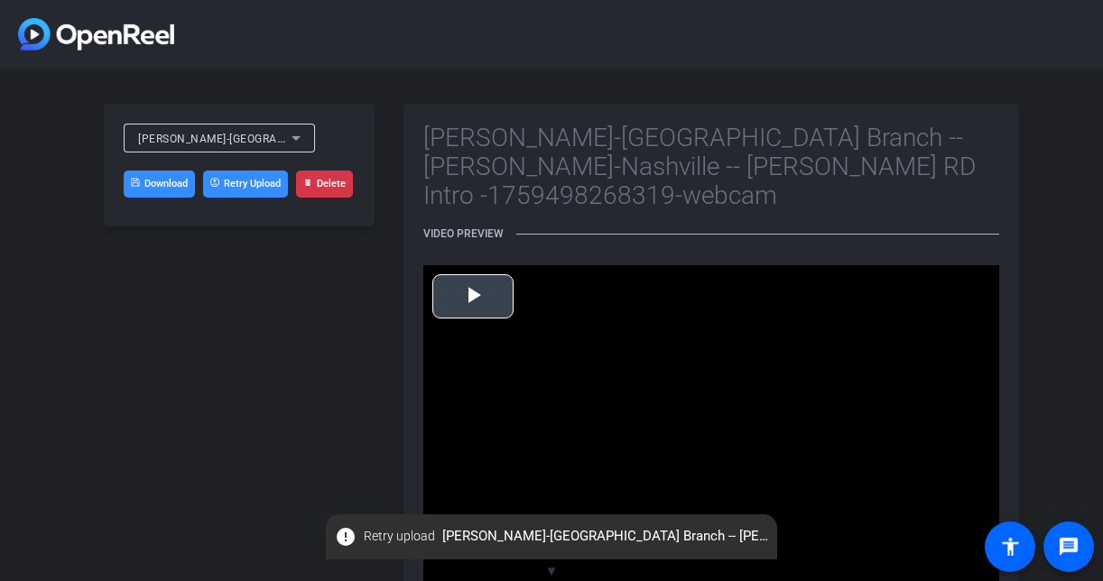
click at [473, 296] on span "Video Player" at bounding box center [473, 296] width 0 height 0
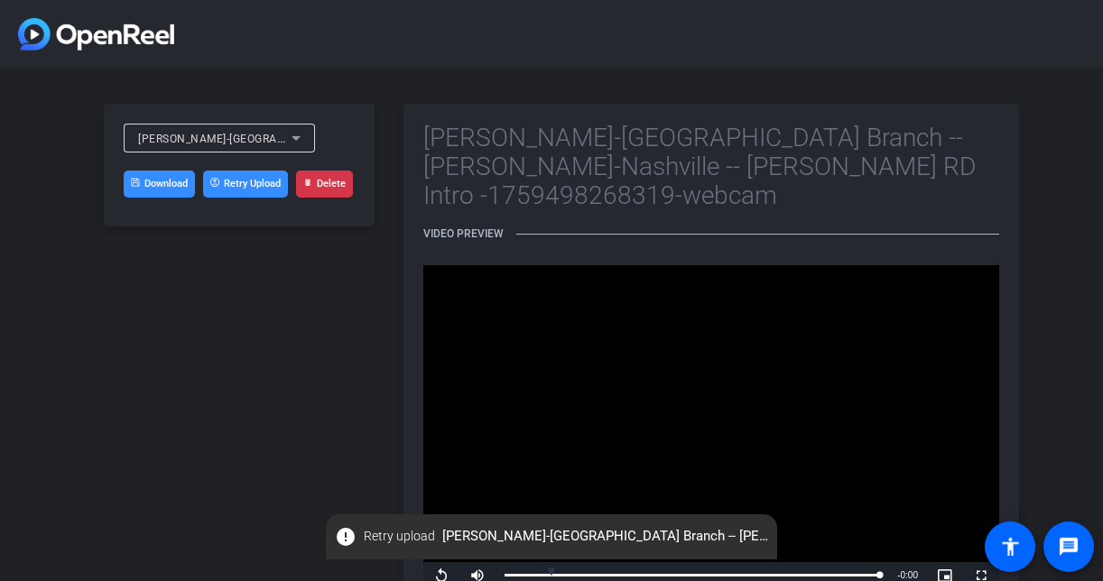
click at [287, 136] on icon at bounding box center [296, 138] width 22 height 22
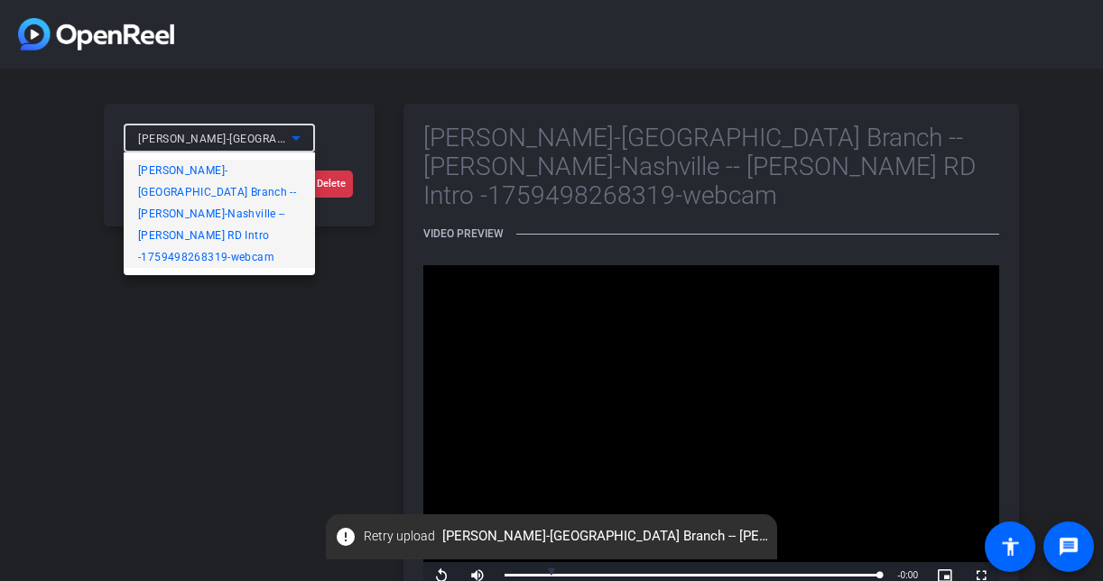
click at [248, 186] on span "[PERSON_NAME]-[GEOGRAPHIC_DATA] Branch -- [PERSON_NAME]-Nashville -- [PERSON_NA…" at bounding box center [219, 214] width 162 height 108
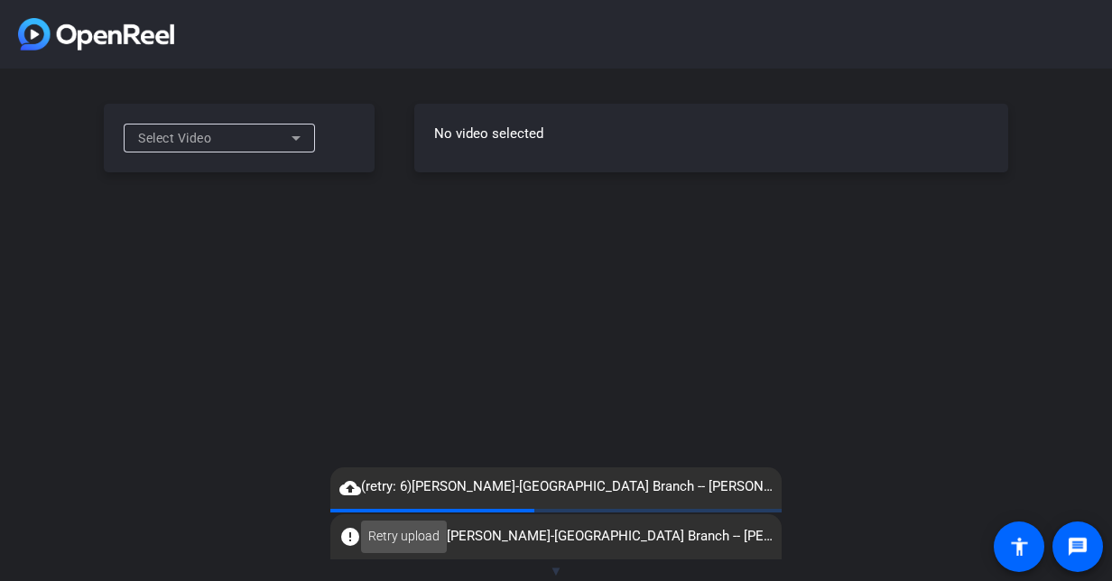
click at [417, 531] on span "Retry upload" at bounding box center [403, 536] width 71 height 19
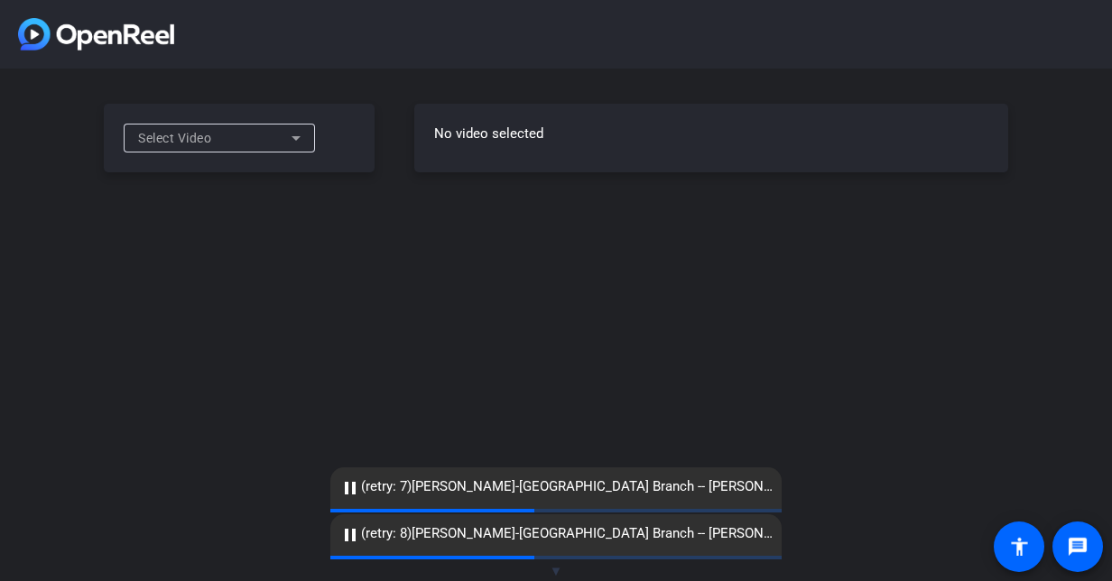
click at [297, 143] on icon at bounding box center [296, 138] width 22 height 22
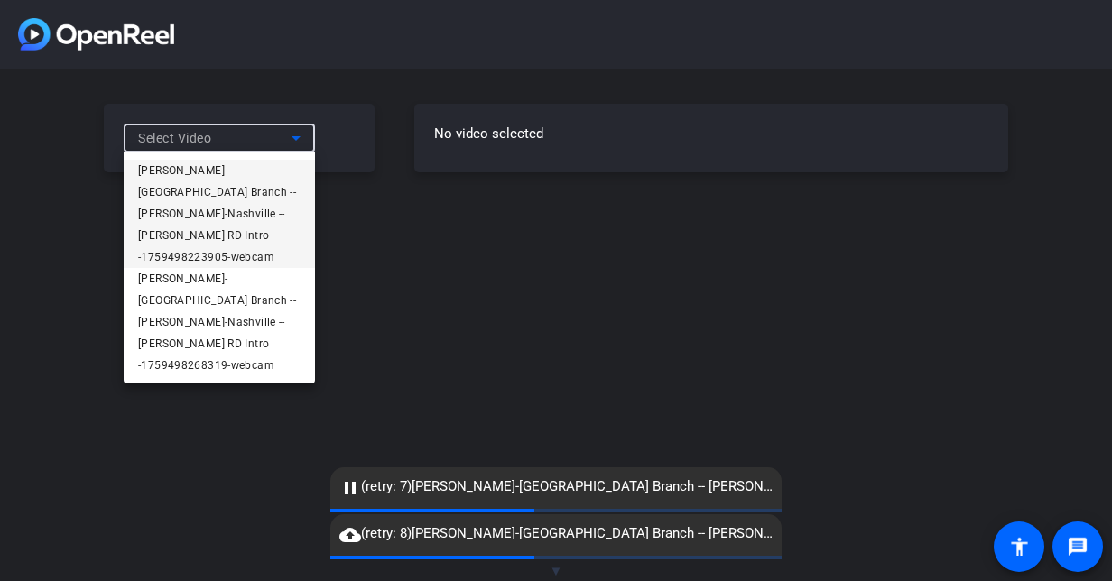
click at [262, 164] on span "[PERSON_NAME]-[GEOGRAPHIC_DATA] Branch -- [PERSON_NAME]-Nashville -- [PERSON_NA…" at bounding box center [219, 214] width 162 height 108
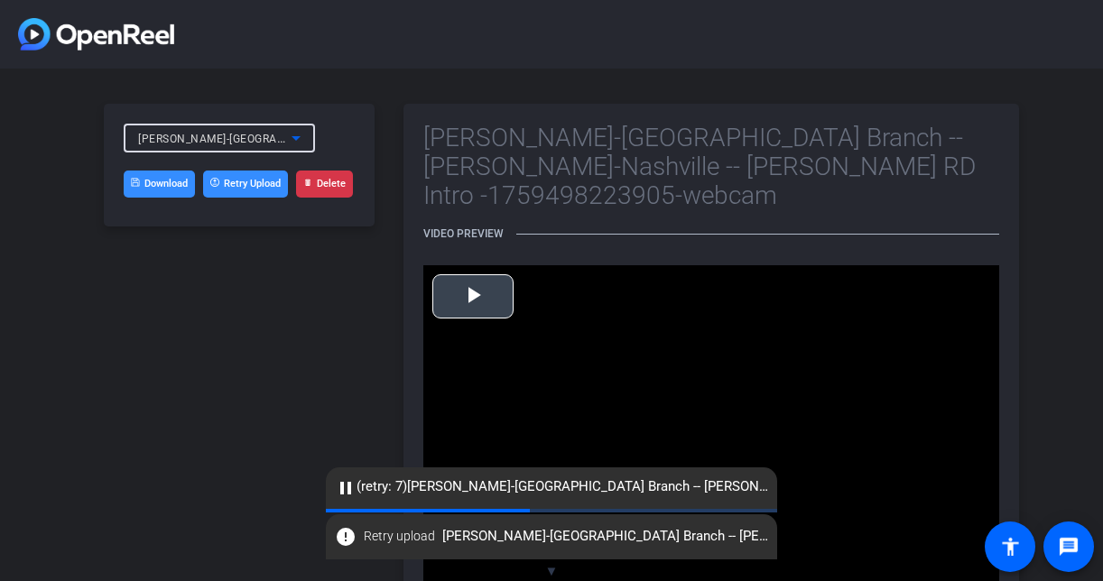
click at [473, 296] on span "Video Player" at bounding box center [473, 296] width 0 height 0
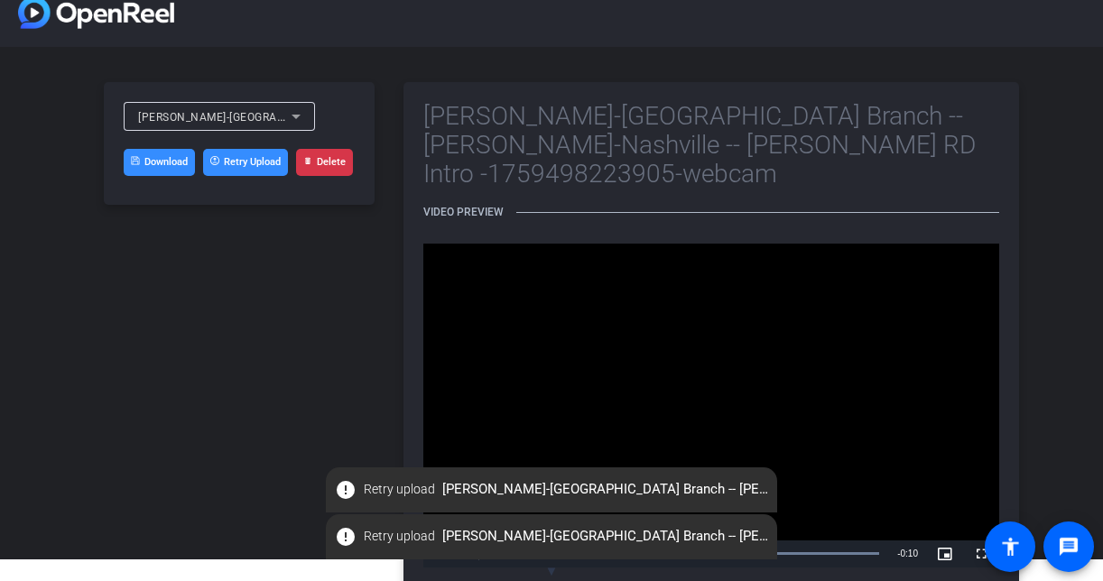
scroll to position [34, 0]
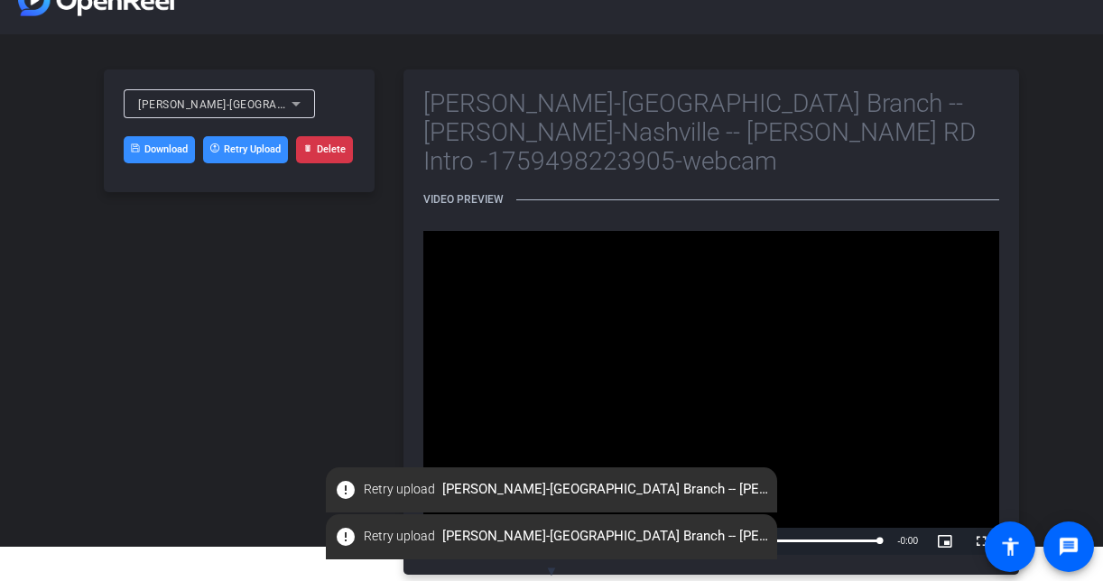
click at [332, 144] on button "Delete" at bounding box center [324, 149] width 57 height 27
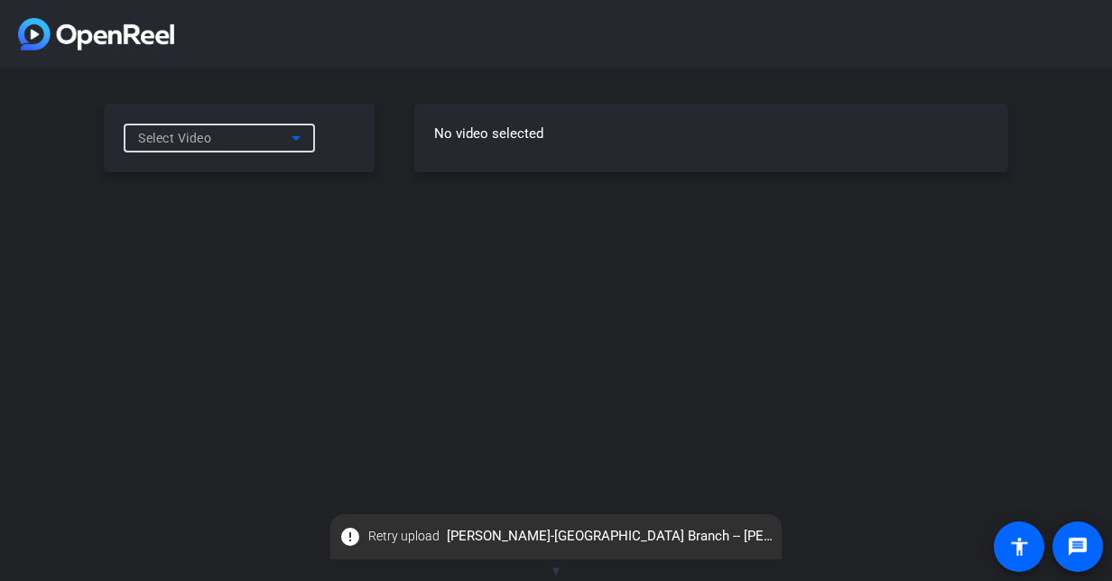
click at [290, 137] on icon at bounding box center [296, 138] width 22 height 22
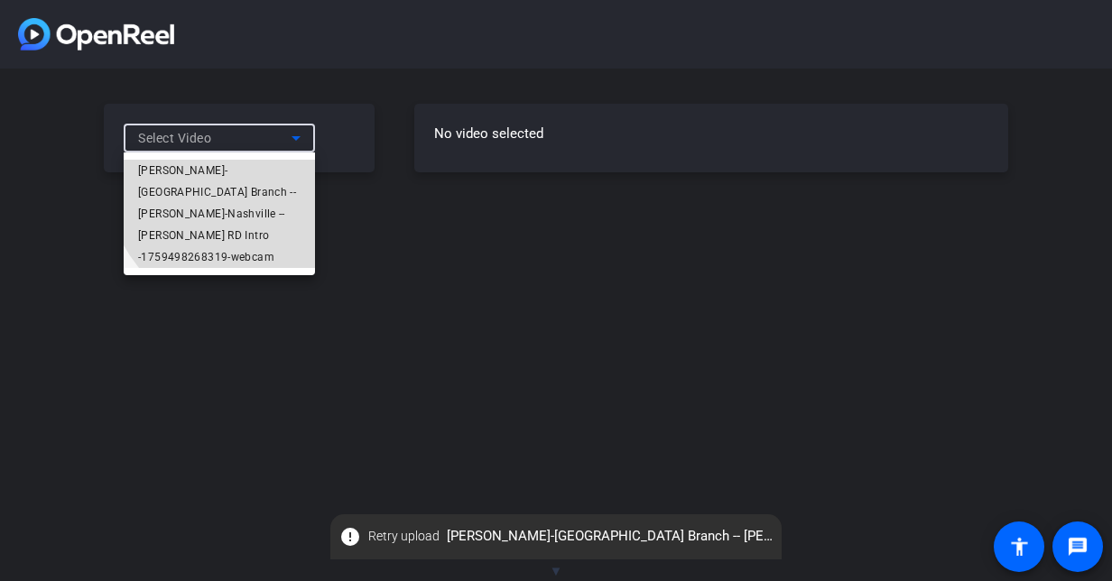
click at [259, 170] on span "[PERSON_NAME]-[GEOGRAPHIC_DATA] Branch -- [PERSON_NAME]-Nashville -- [PERSON_NA…" at bounding box center [219, 214] width 162 height 108
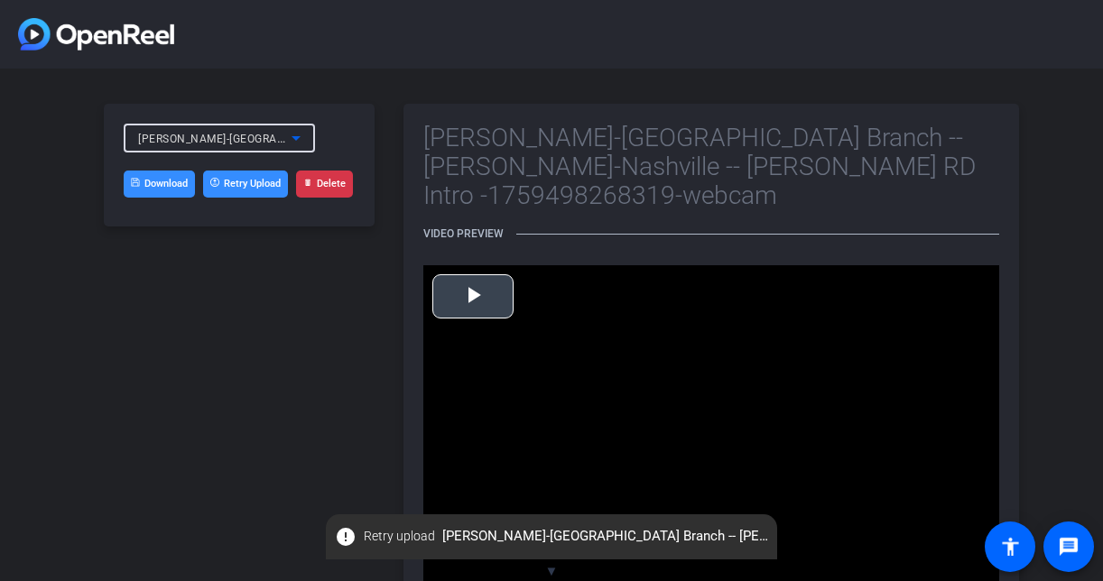
click at [473, 296] on span "Video Player" at bounding box center [473, 296] width 0 height 0
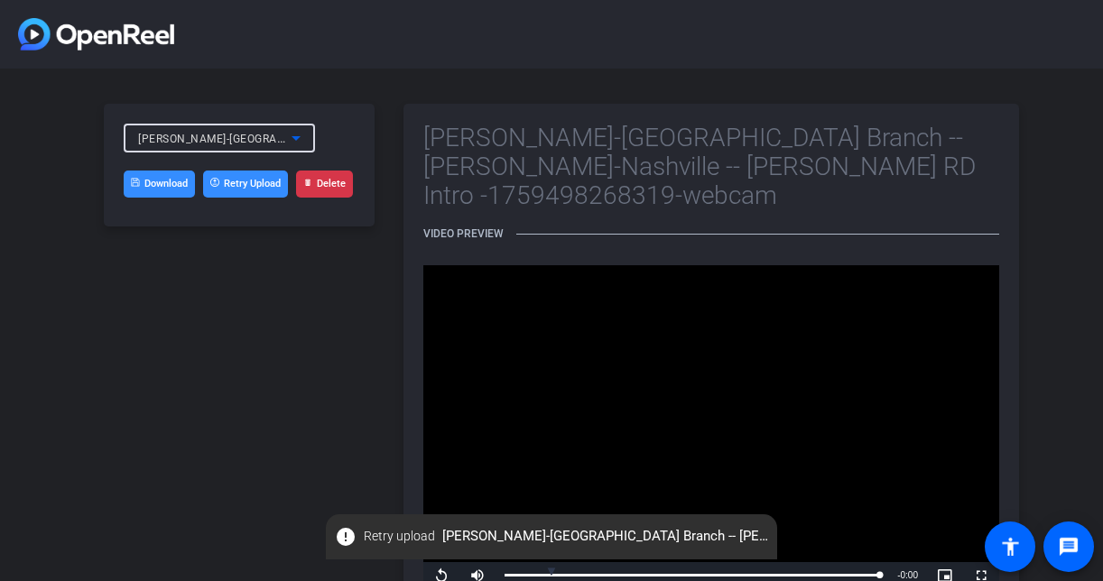
click at [298, 145] on icon at bounding box center [296, 138] width 22 height 22
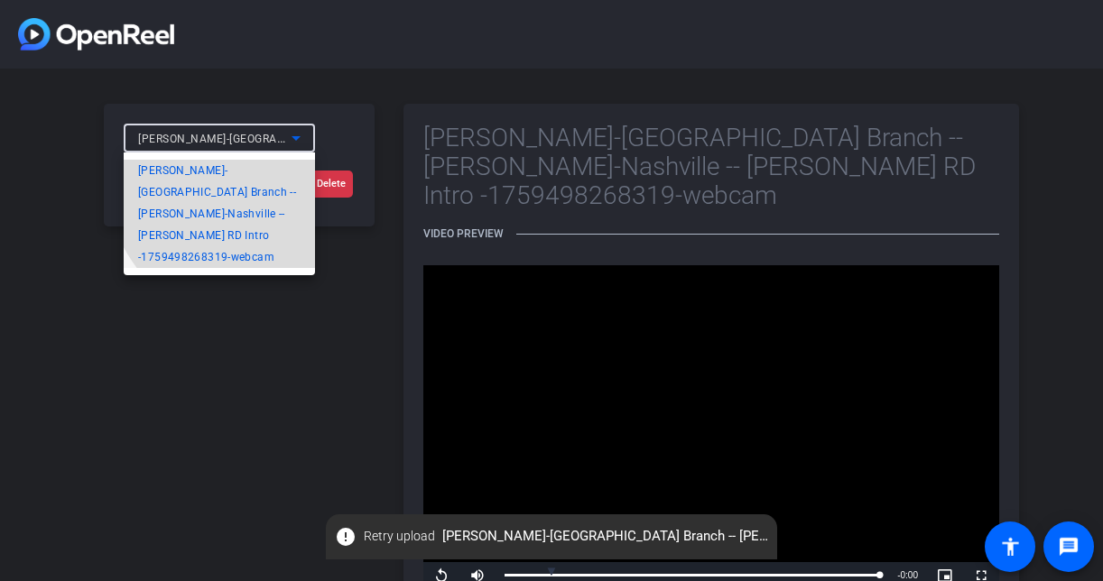
click at [272, 168] on span "[PERSON_NAME]-[GEOGRAPHIC_DATA] Branch -- [PERSON_NAME]-Nashville -- [PERSON_NA…" at bounding box center [219, 214] width 162 height 108
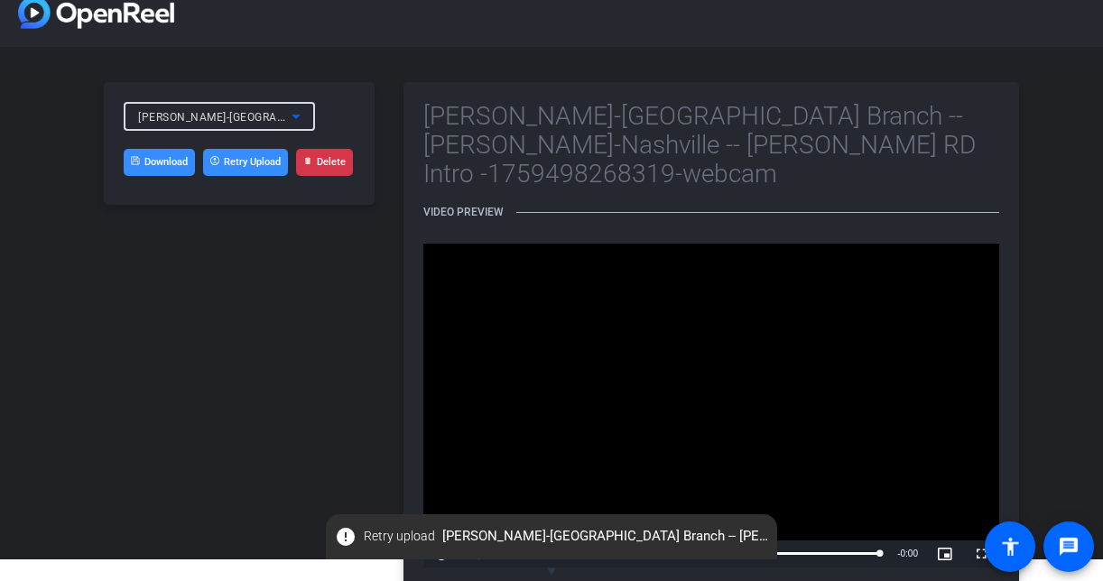
scroll to position [34, 0]
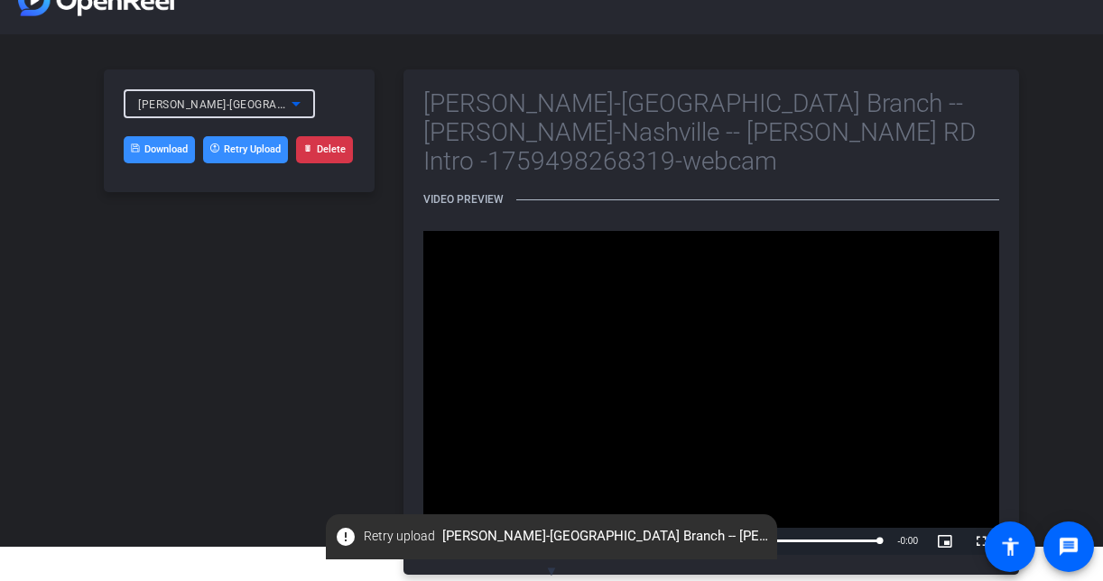
click at [444, 541] on span "Video Player" at bounding box center [441, 541] width 36 height 0
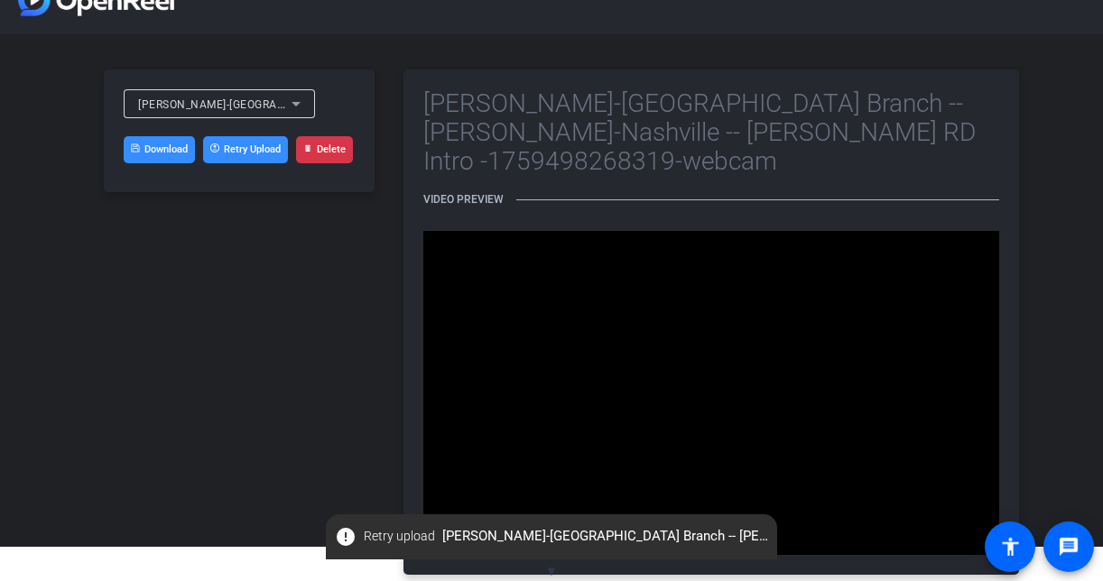
click at [299, 100] on icon at bounding box center [296, 104] width 22 height 22
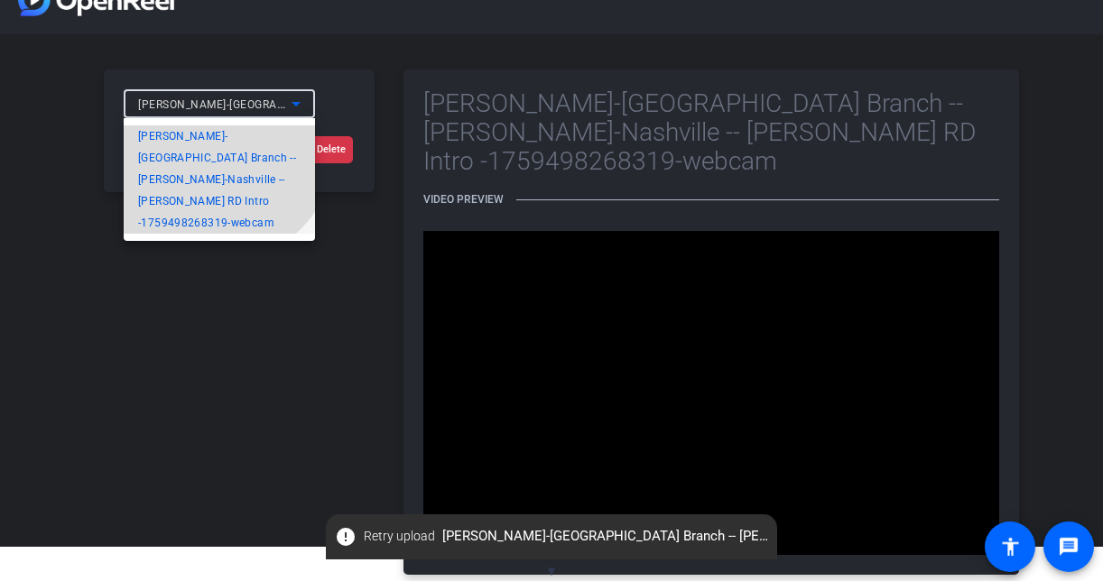
click at [197, 161] on span "[PERSON_NAME]-[GEOGRAPHIC_DATA] Branch -- [PERSON_NAME]-Nashville -- [PERSON_NA…" at bounding box center [219, 179] width 162 height 108
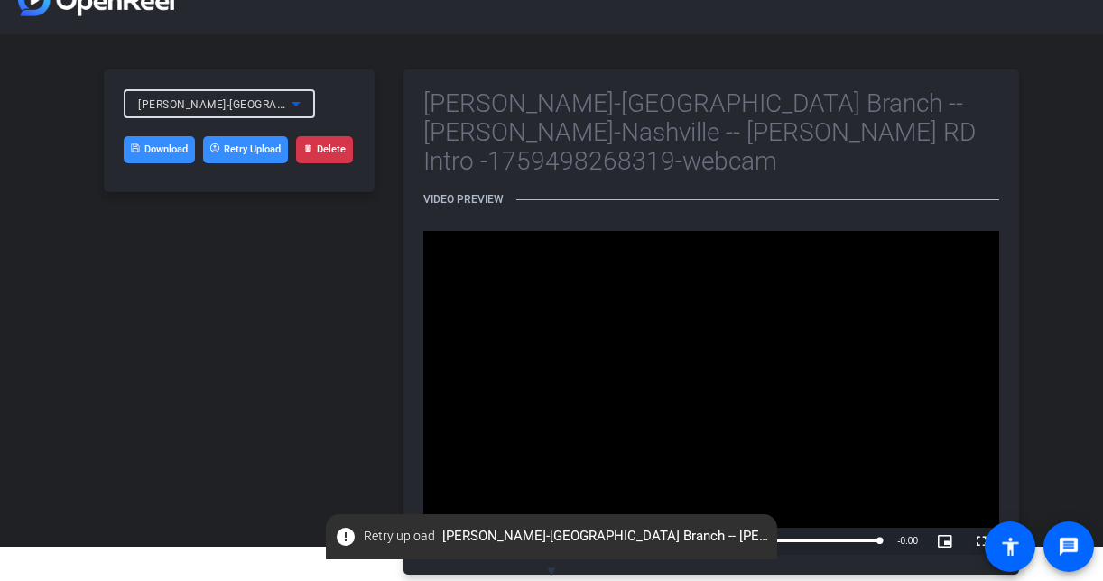
click at [285, 106] on icon at bounding box center [296, 104] width 22 height 22
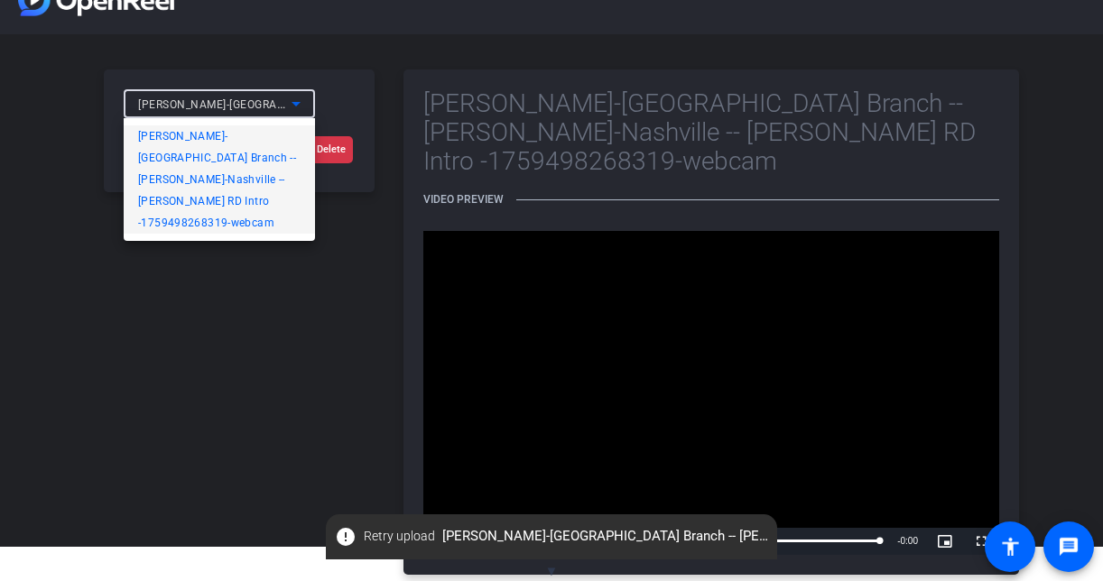
click at [245, 137] on span "[PERSON_NAME]-[GEOGRAPHIC_DATA] Branch -- [PERSON_NAME]-Nashville -- [PERSON_NA…" at bounding box center [219, 179] width 162 height 108
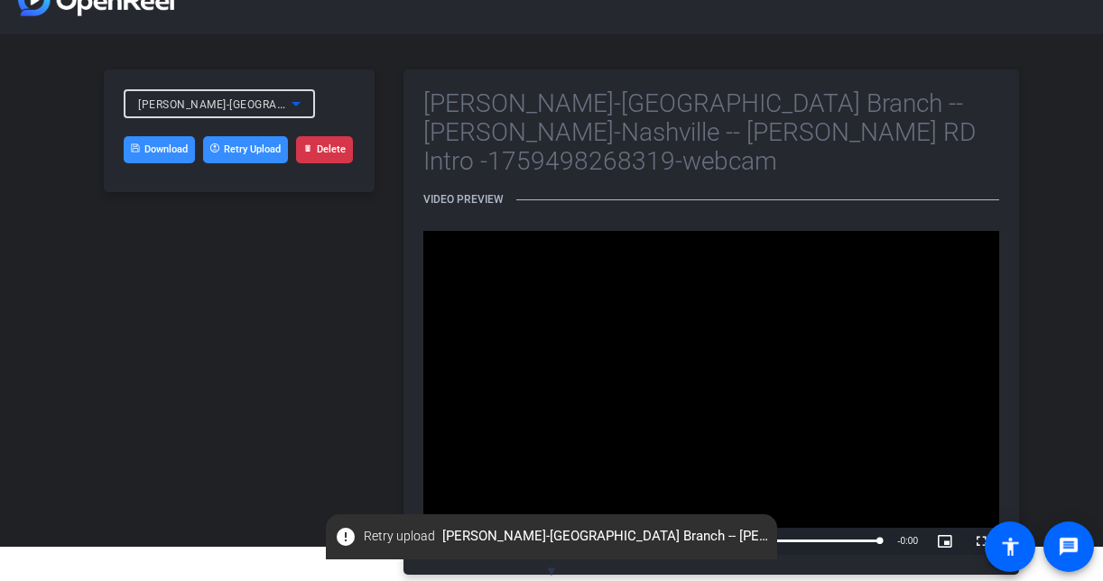
click at [437, 541] on span "Video Player" at bounding box center [441, 541] width 36 height 0
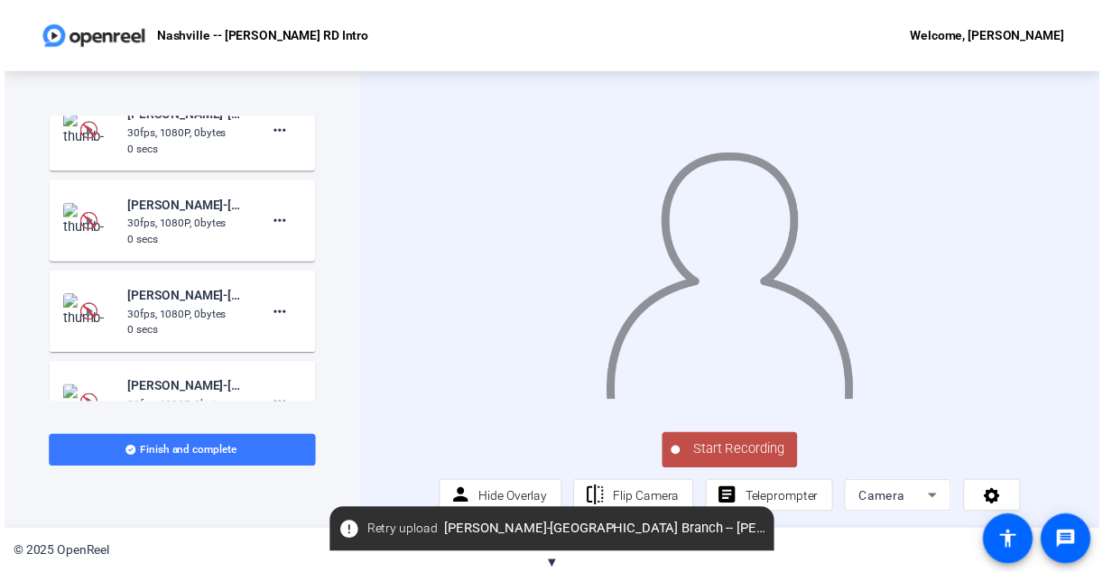
scroll to position [707, 0]
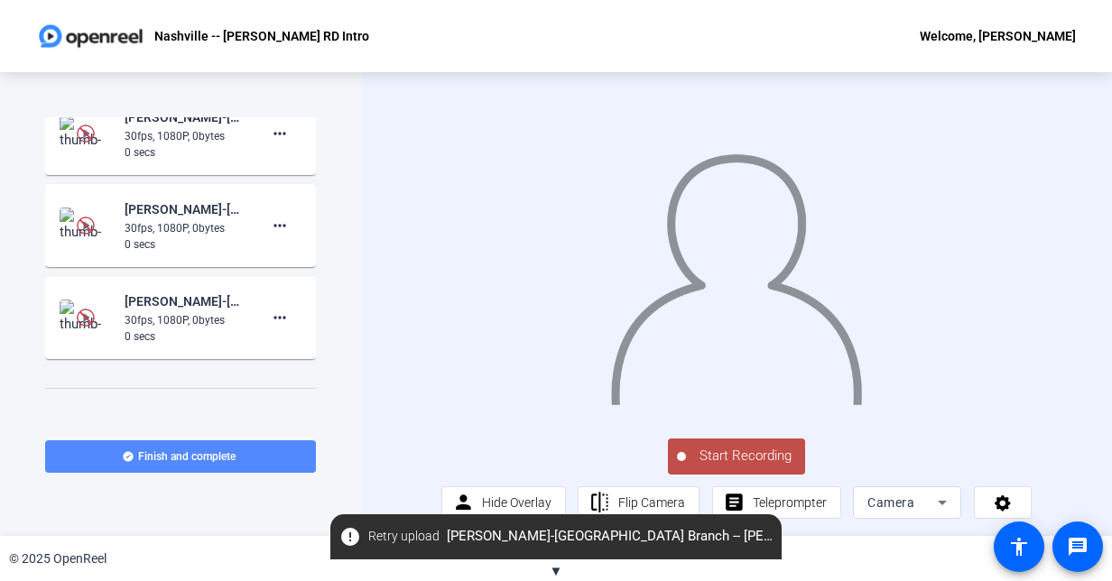
click at [195, 458] on span "Finish and complete" at bounding box center [186, 456] width 97 height 14
